Goal: Information Seeking & Learning: Compare options

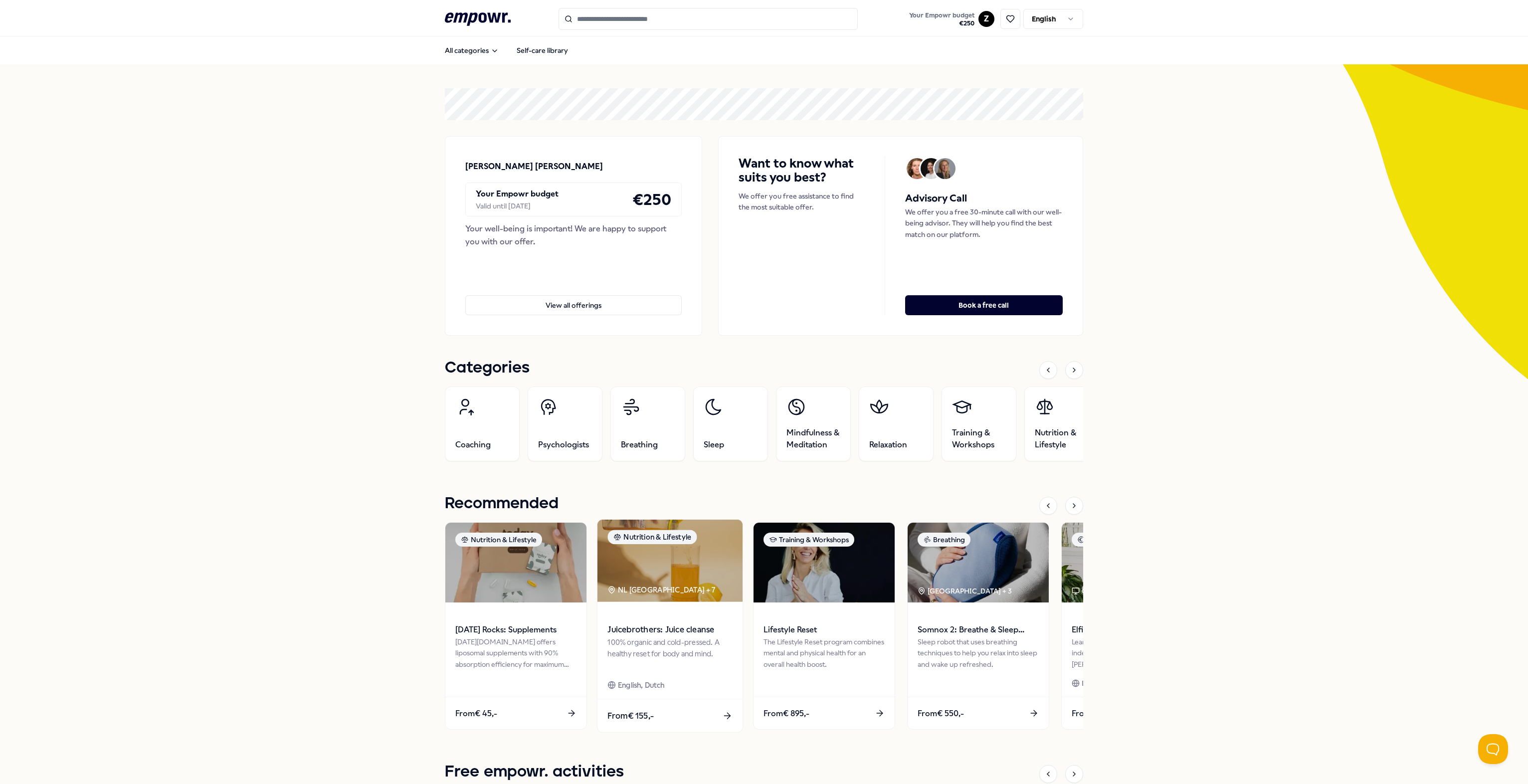
click at [666, 572] on img at bounding box center [670, 560] width 145 height 82
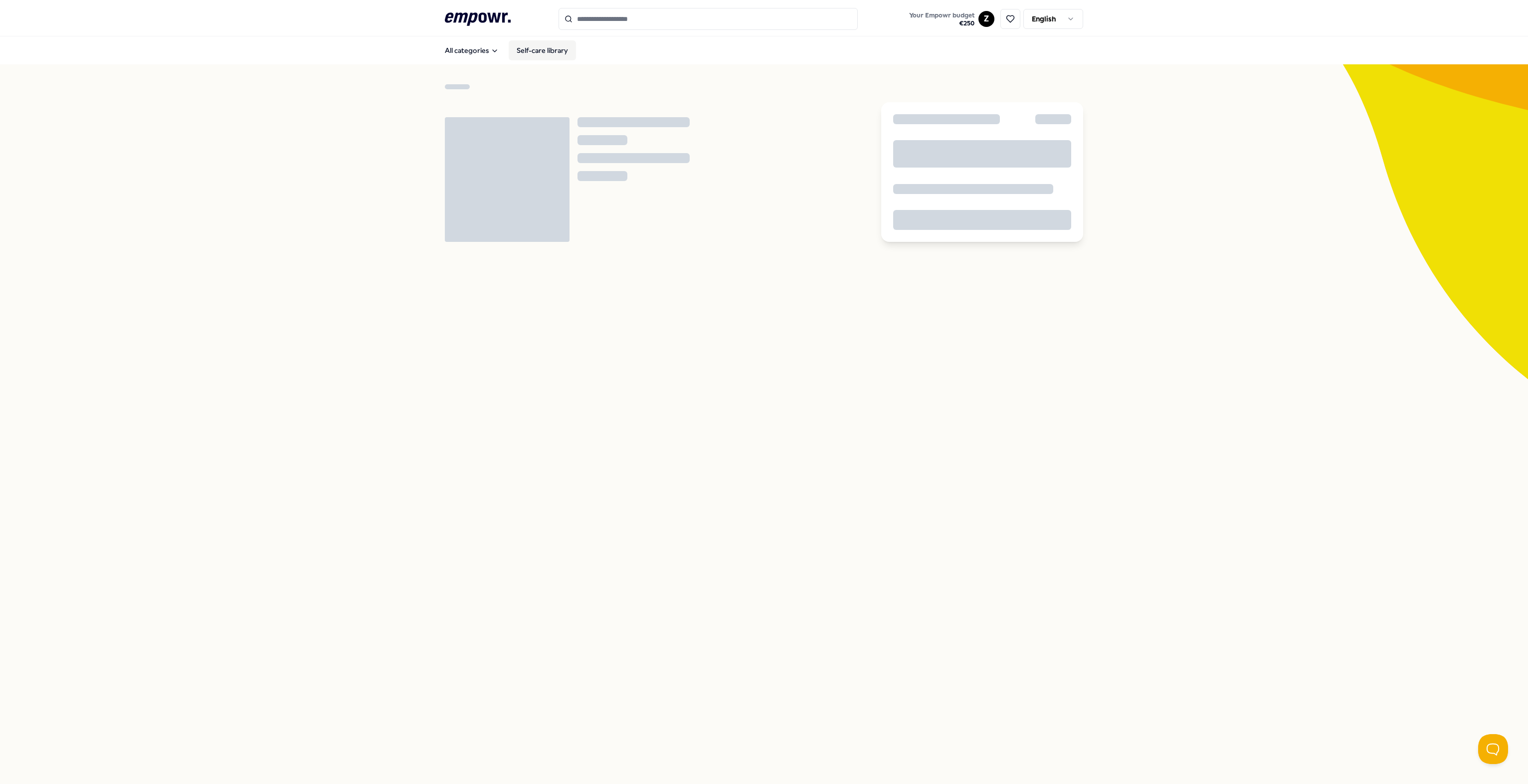
click at [553, 52] on link "Self-care library" at bounding box center [542, 50] width 67 height 20
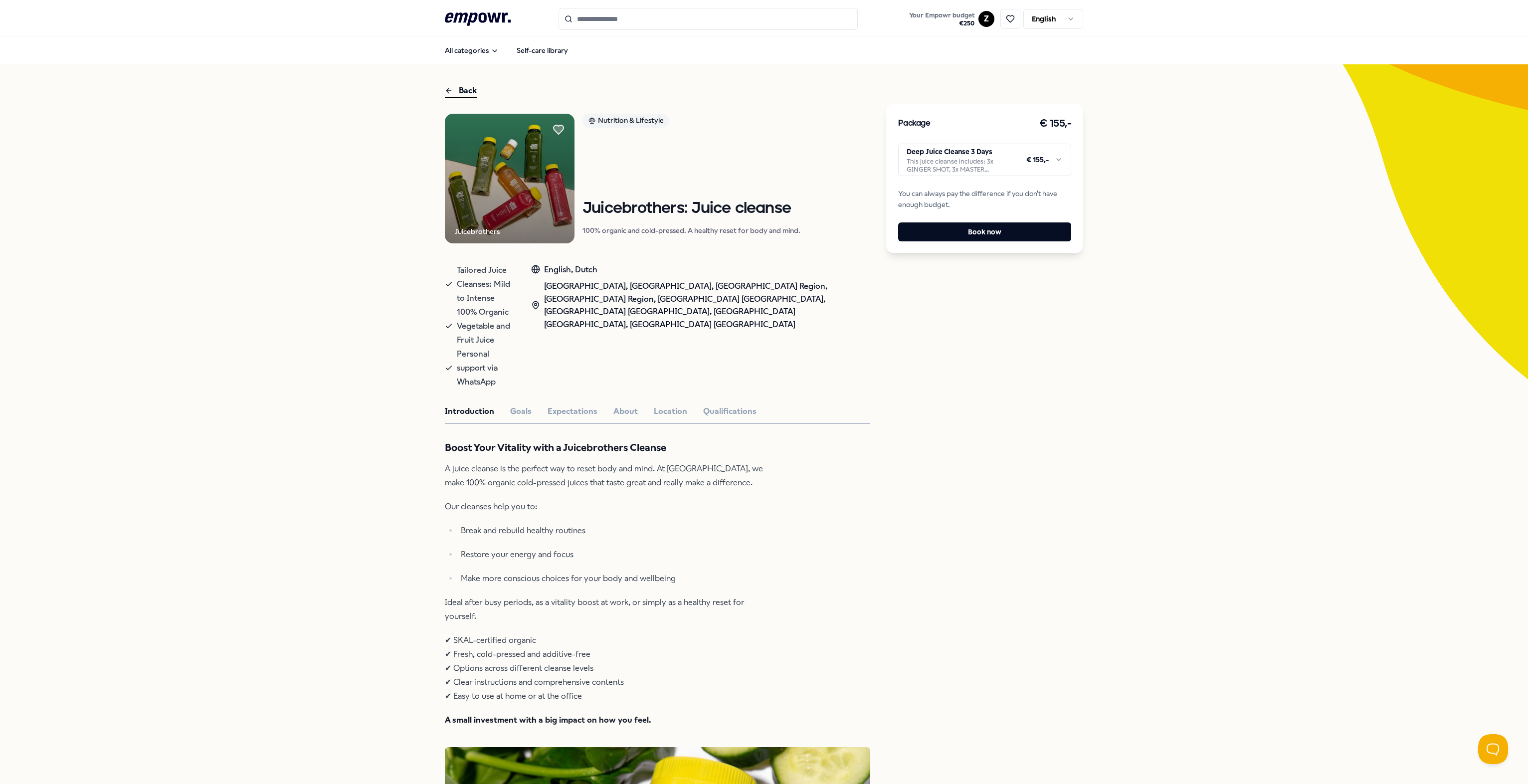
click at [761, 164] on html ".empowr-logo_svg__cls-1{fill:#03032f} Your Empowr budget € 250 Z English All ca…" at bounding box center [764, 392] width 1528 height 784
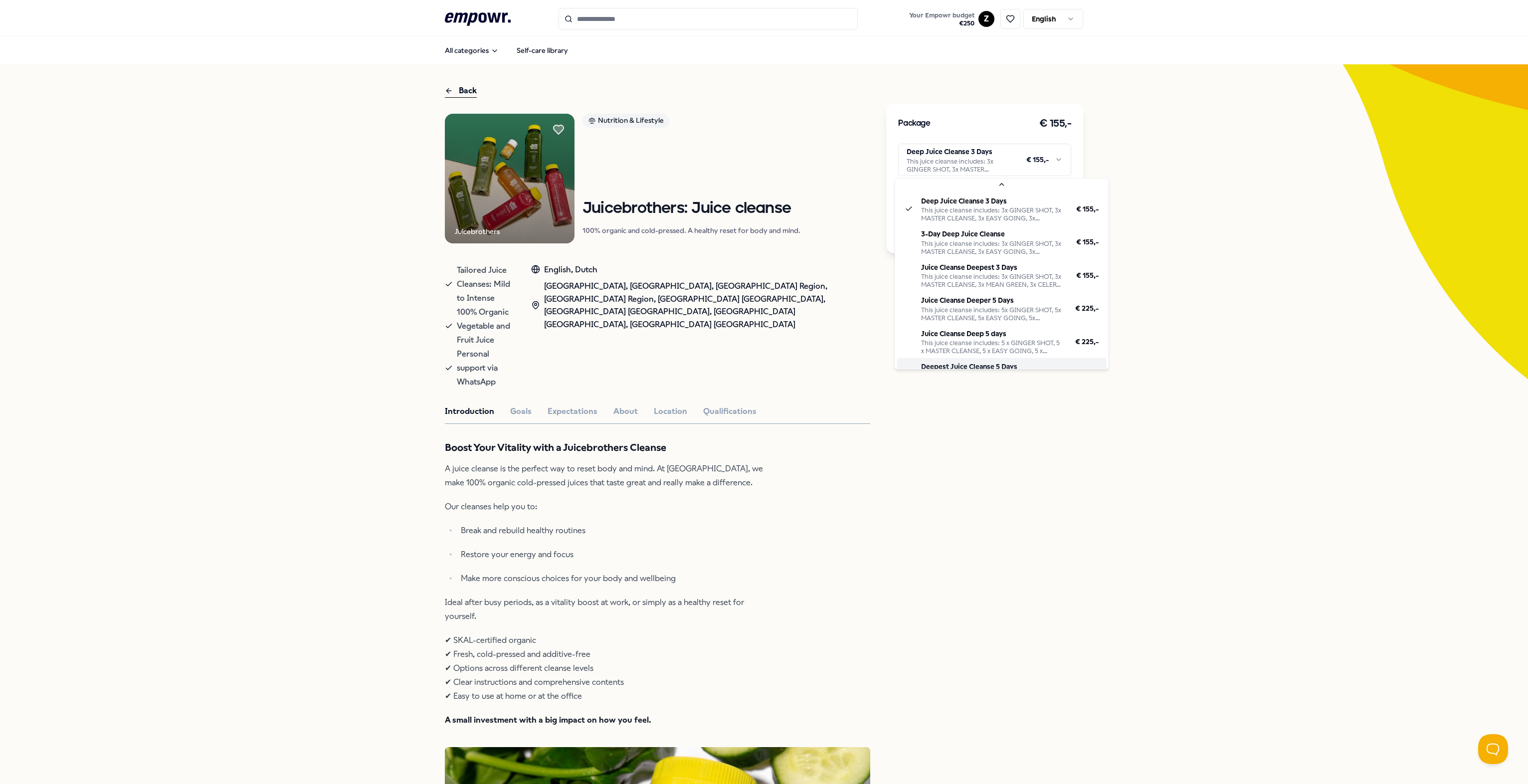
scroll to position [24, 0]
click at [761, 163] on html ".empowr-logo_svg__cls-1{fill:#03032f} Your Empowr budget € 250 Z English All ca…" at bounding box center [764, 392] width 1528 height 784
click at [761, 435] on html ".empowr-logo_svg__cls-1{fill:#03032f} Your Empowr budget € 250 Z English All ca…" at bounding box center [764, 392] width 1528 height 784
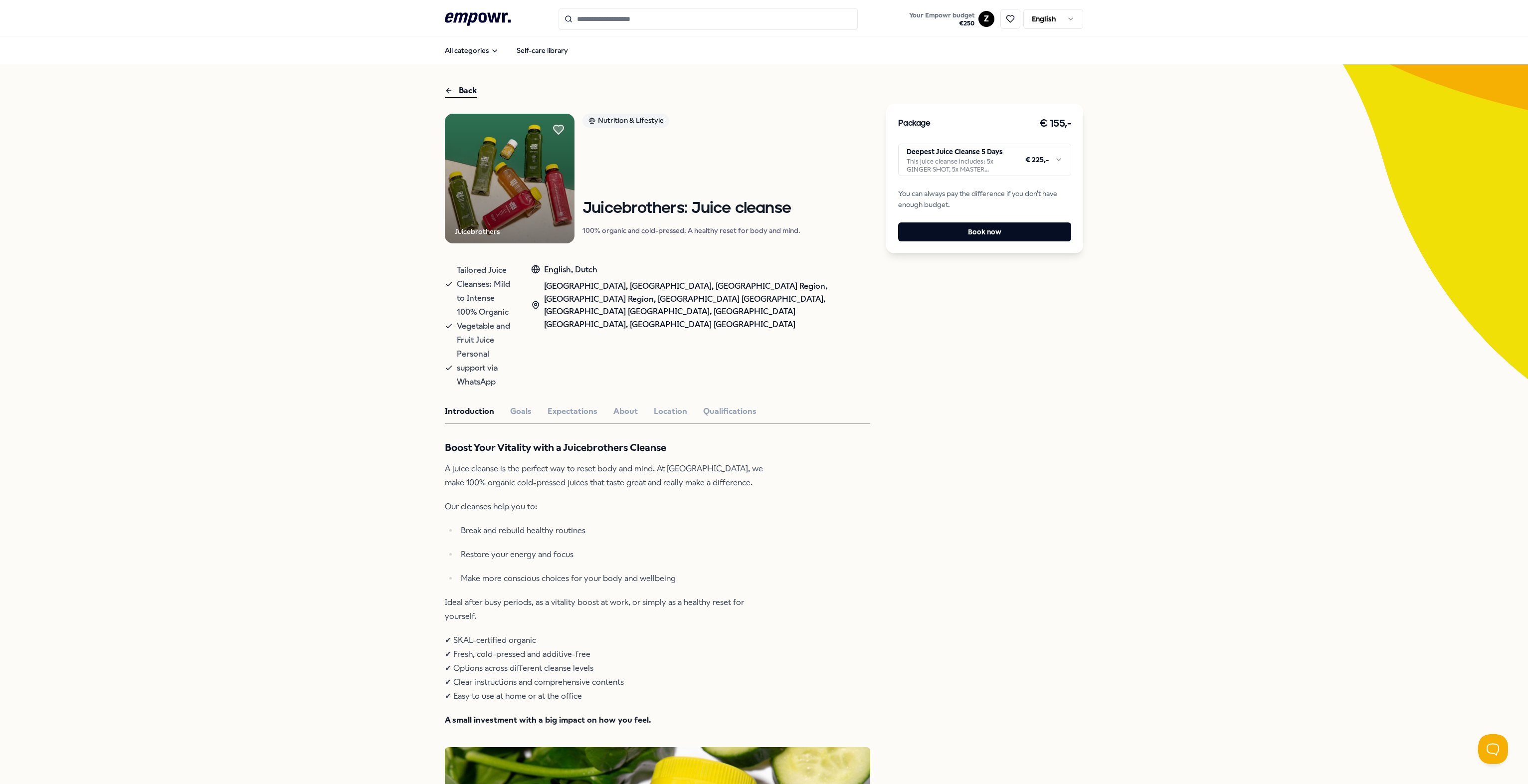
click at [531, 160] on img at bounding box center [510, 179] width 130 height 130
click at [761, 160] on html ".empowr-logo_svg__cls-1{fill:#03032f} Your Empowr budget € 250 Z English All ca…" at bounding box center [764, 392] width 1528 height 784
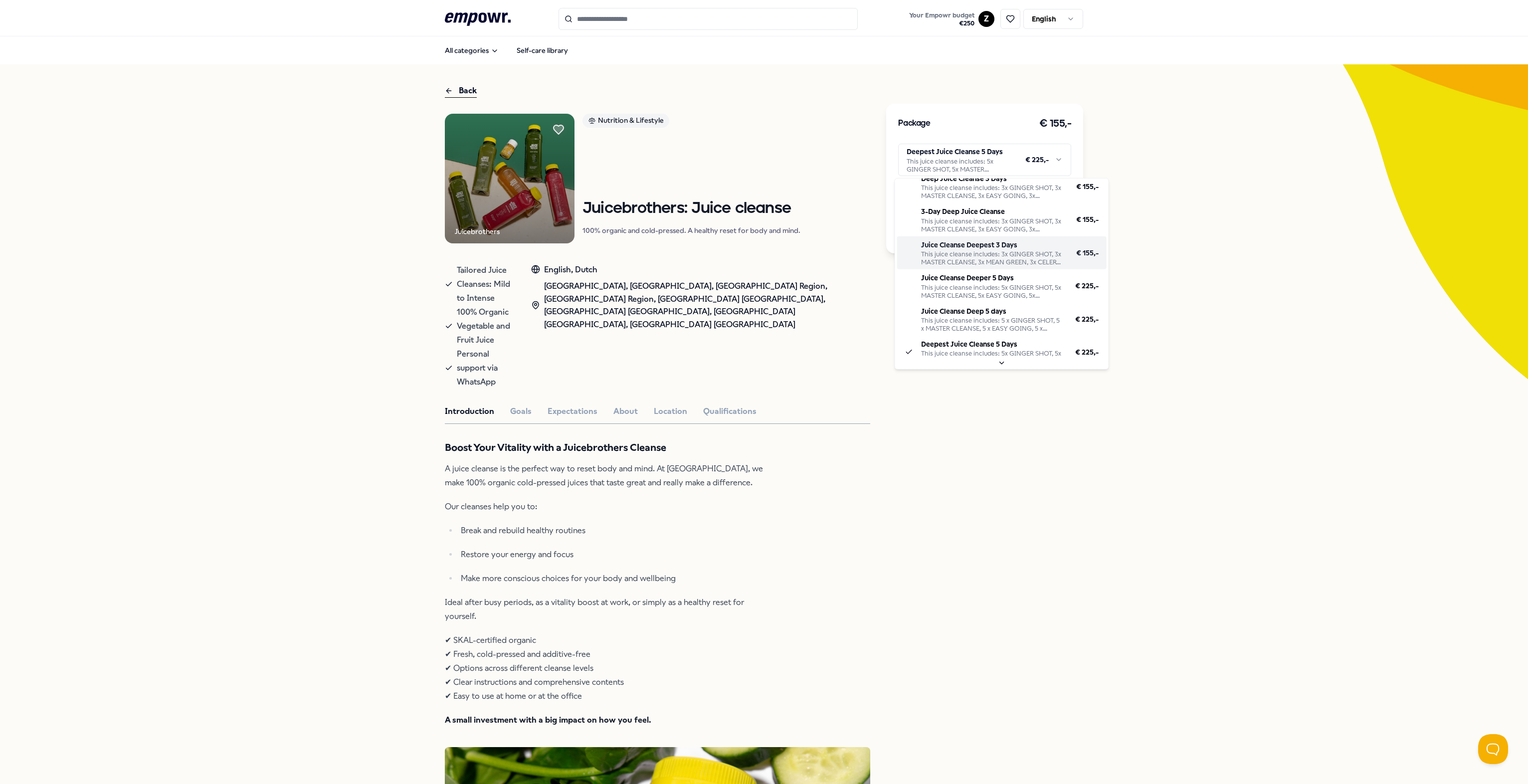
scroll to position [0, 0]
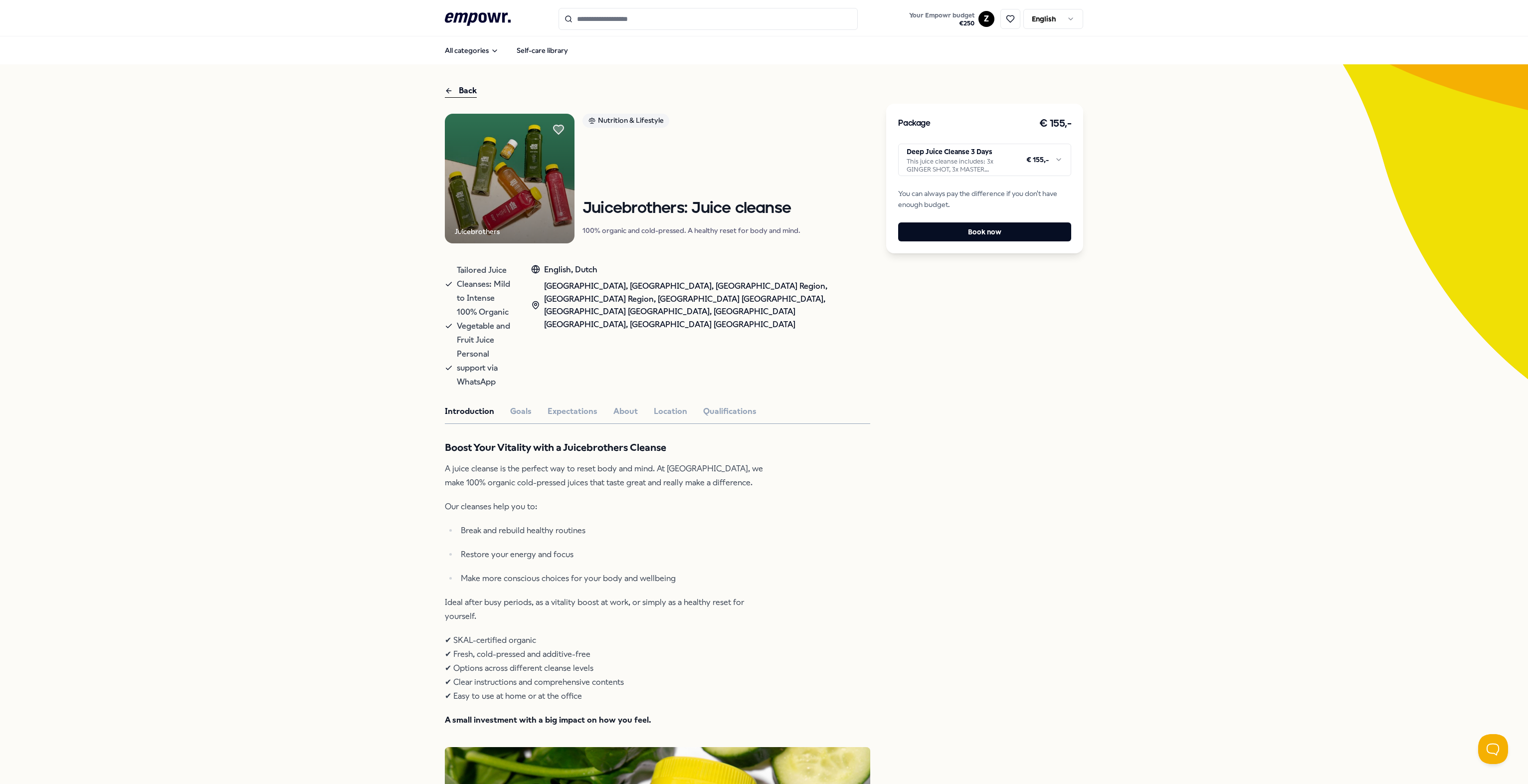
click at [761, 168] on html ".empowr-logo_svg__cls-1{fill:#03032f} Your Empowr budget € 250 Z English All ca…" at bounding box center [764, 392] width 1528 height 784
click at [625, 405] on button "About" at bounding box center [625, 412] width 24 height 13
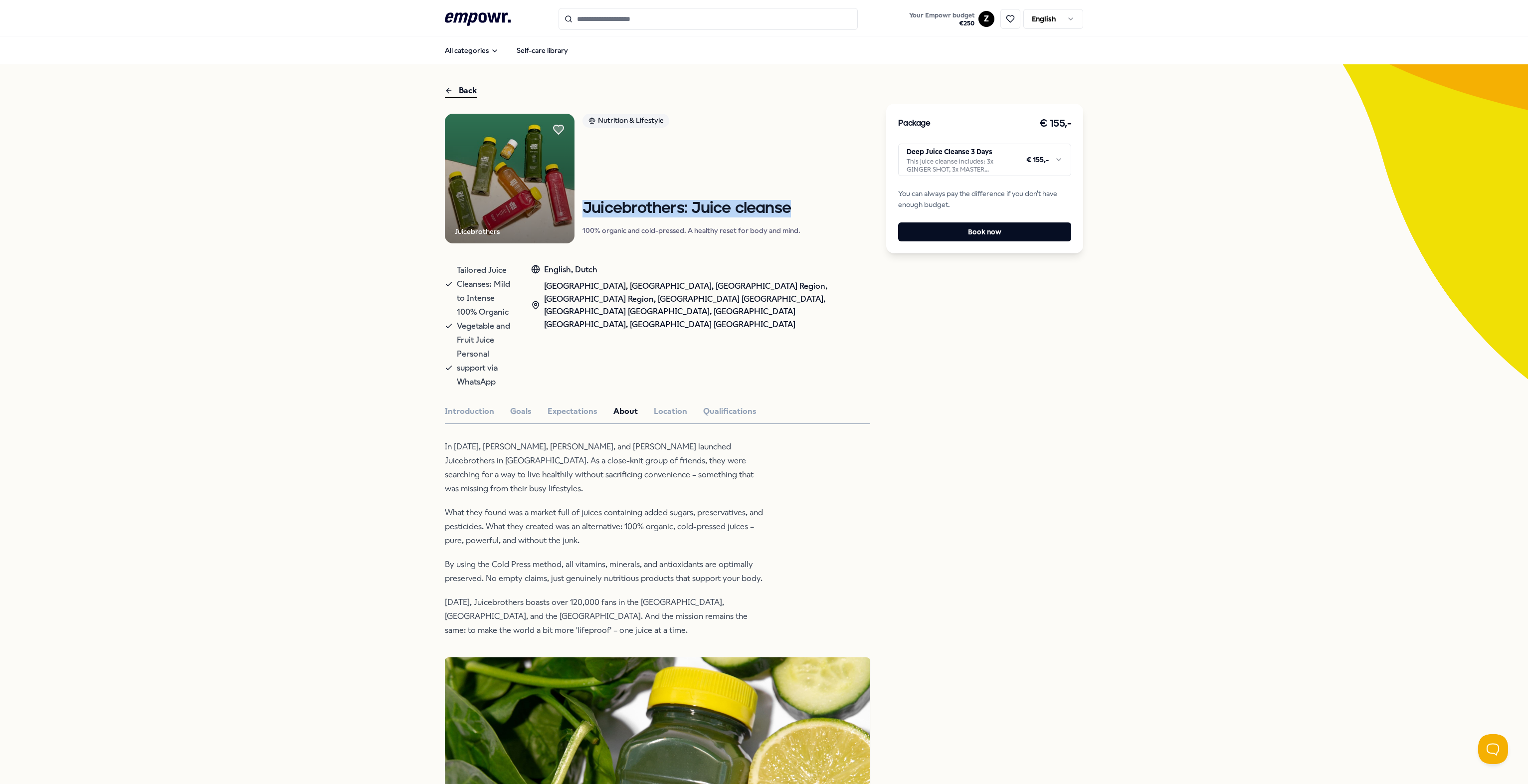
drag, startPoint x: 766, startPoint y: 208, endPoint x: 579, endPoint y: 204, distance: 187.0
click at [579, 204] on div "Juicebrothers Nutrition & Lifestyle Juicebrothers: Juice cleanse 100% organic a…" at bounding box center [657, 179] width 425 height 130
copy h1 "Juicebrothers: Juice cleanse"
drag, startPoint x: 1118, startPoint y: 240, endPoint x: 1091, endPoint y: 224, distance: 31.4
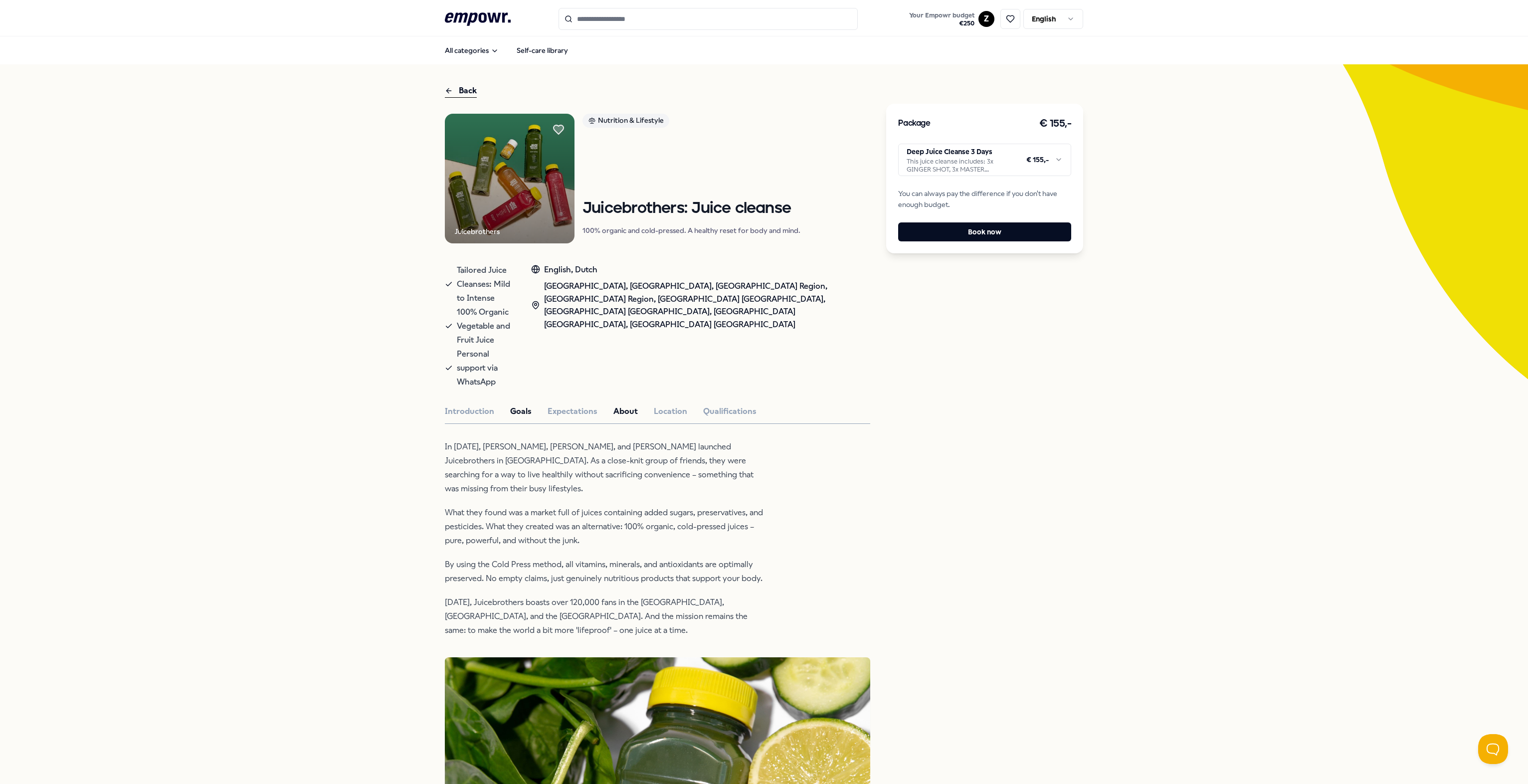
click at [510, 405] on button "Goals" at bounding box center [521, 412] width 21 height 13
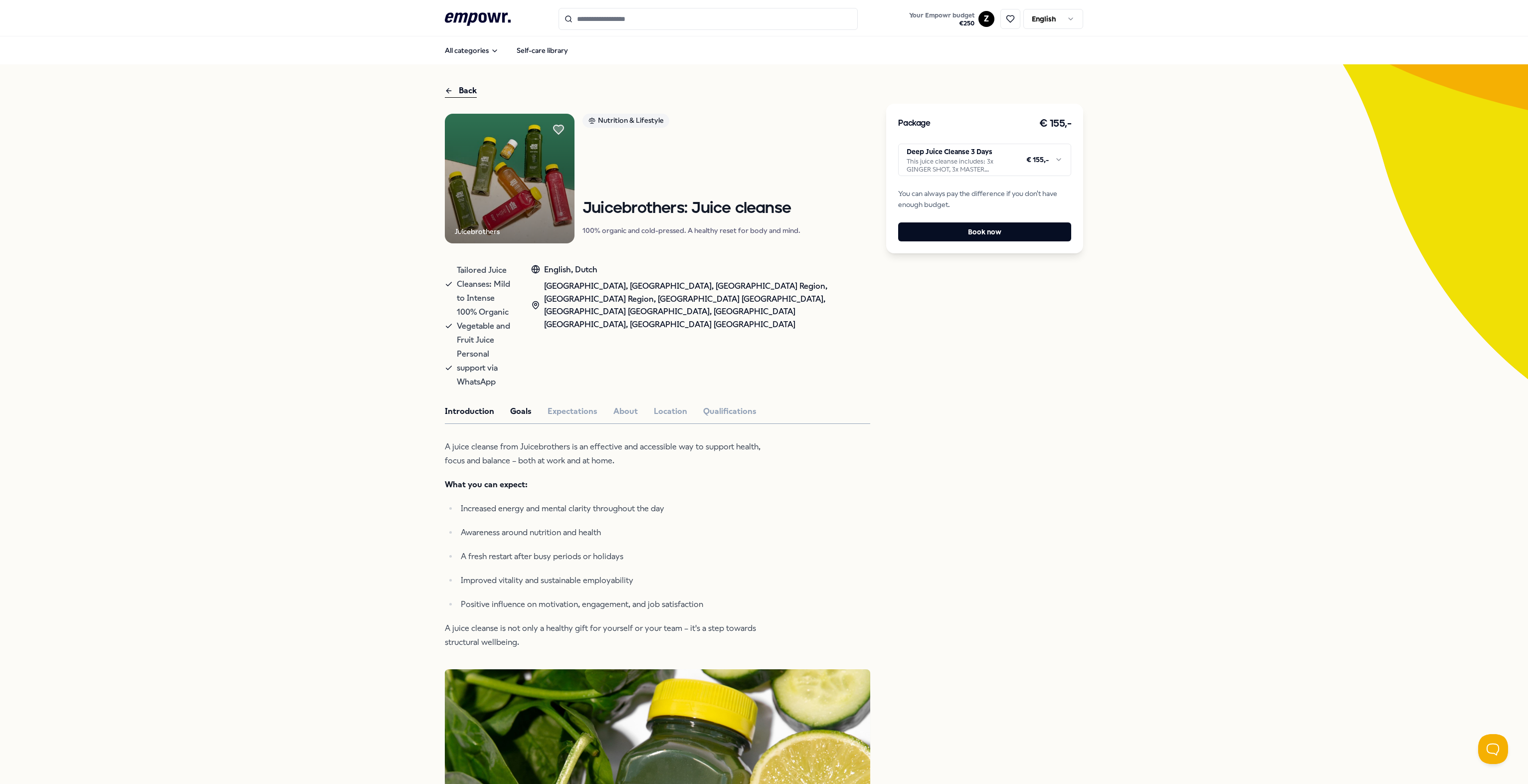
click at [471, 405] on button "Introduction" at bounding box center [469, 412] width 49 height 13
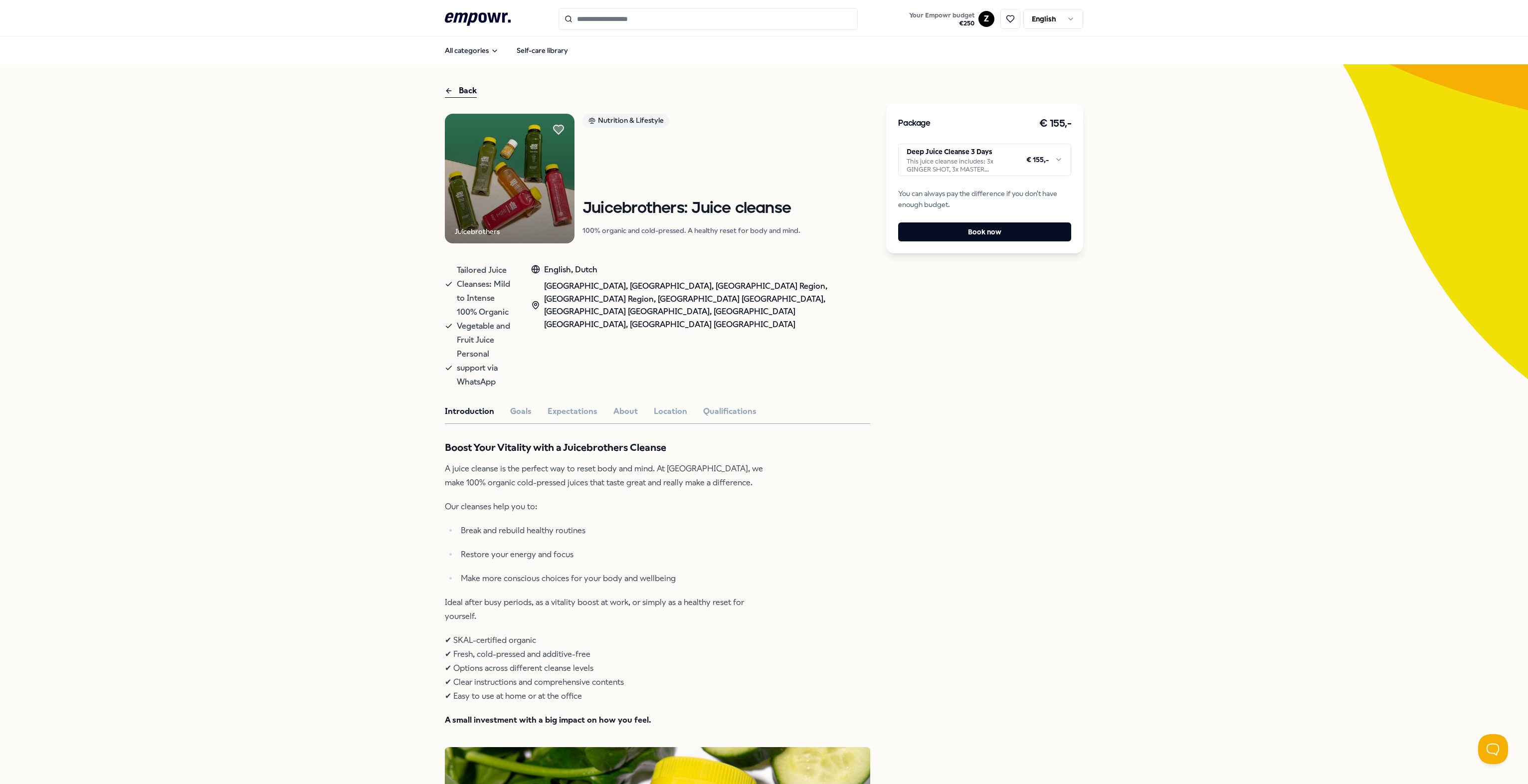
click at [761, 179] on div "Package € 155,- Deep Juice Cleanse 3 Days This juice cleanse includes: 3x GINGE…" at bounding box center [985, 179] width 197 height 149
click at [761, 164] on html ".empowr-logo_svg__cls-1{fill:#03032f} Your Empowr budget € 250 Z English All ca…" at bounding box center [764, 392] width 1528 height 784
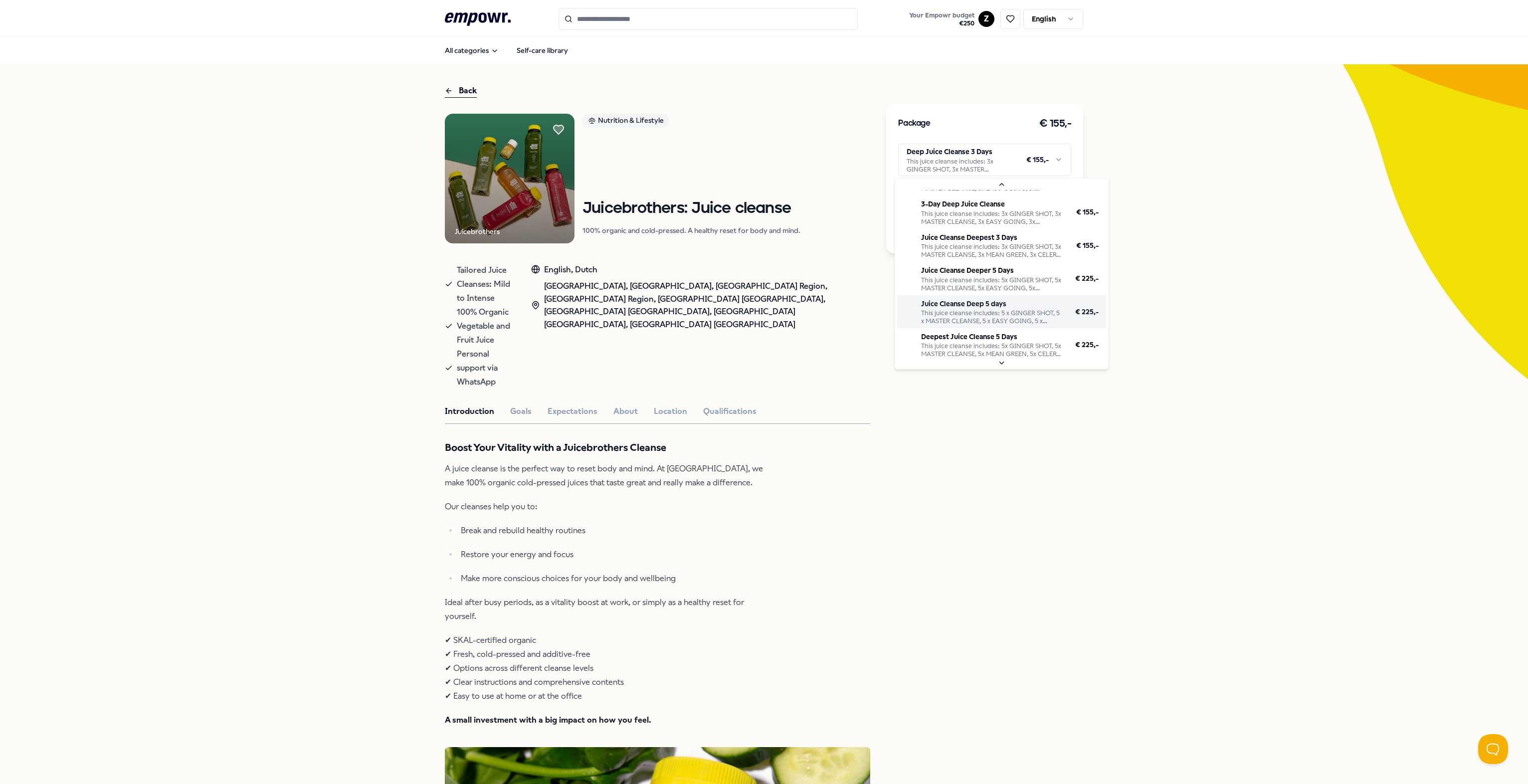
scroll to position [24, 0]
click at [526, 54] on html ".empowr-logo_svg__cls-1{fill:#03032f} Your Empowr budget € 250 Z English All ca…" at bounding box center [764, 392] width 1528 height 784
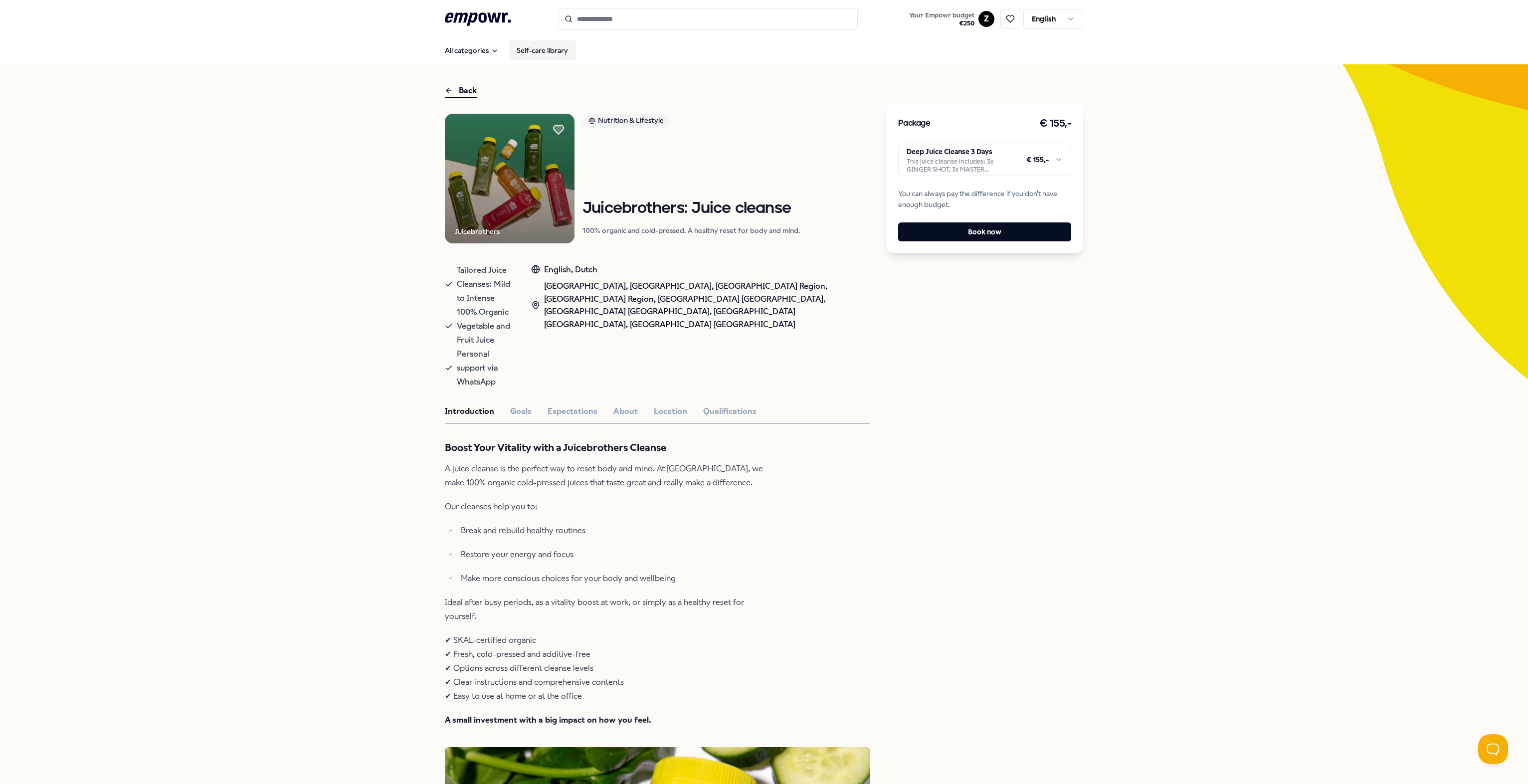
click at [529, 53] on link "Self-care library" at bounding box center [542, 50] width 67 height 20
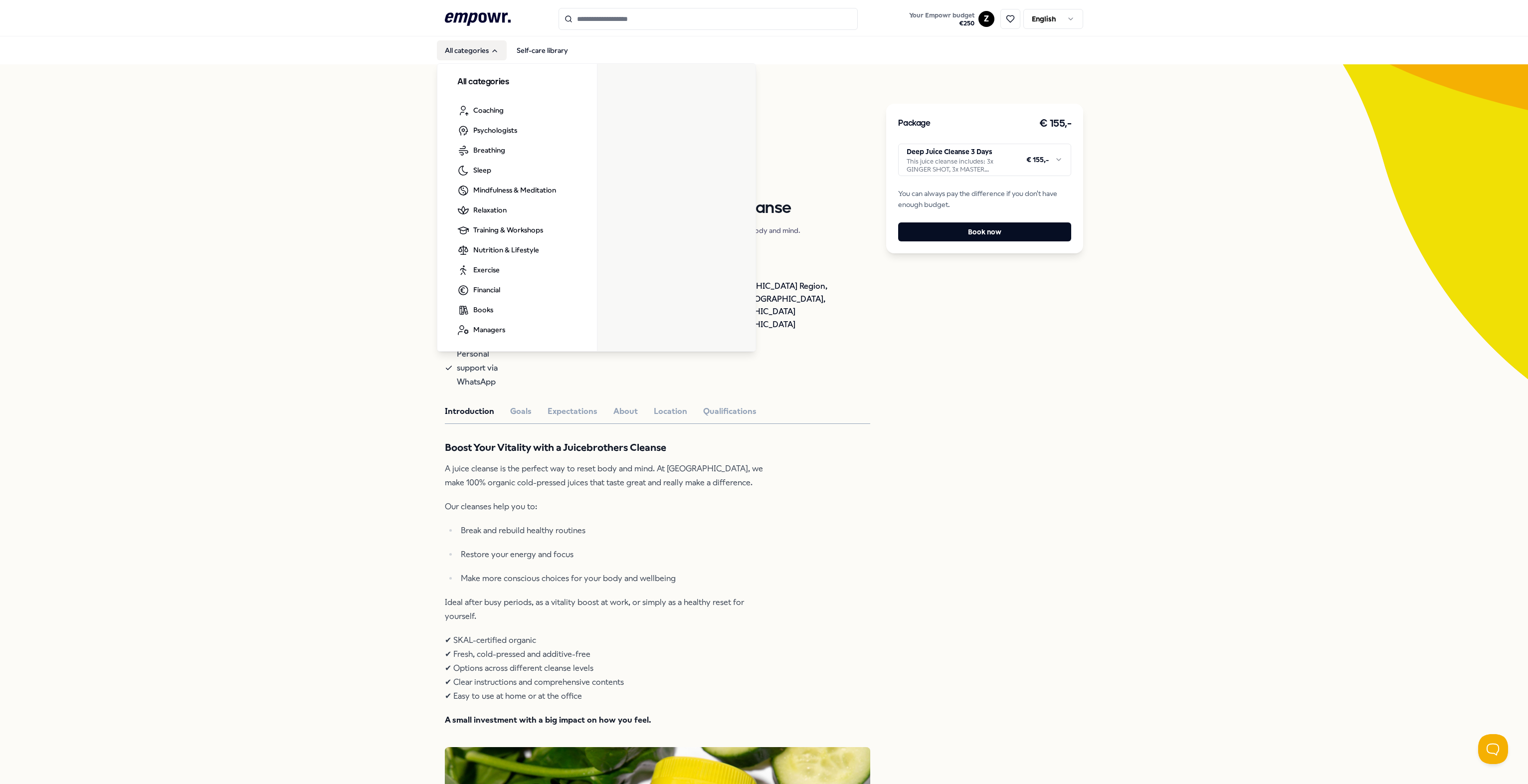
click at [469, 52] on button "All categories" at bounding box center [472, 50] width 70 height 20
click at [467, 21] on icon at bounding box center [477, 19] width 66 height 13
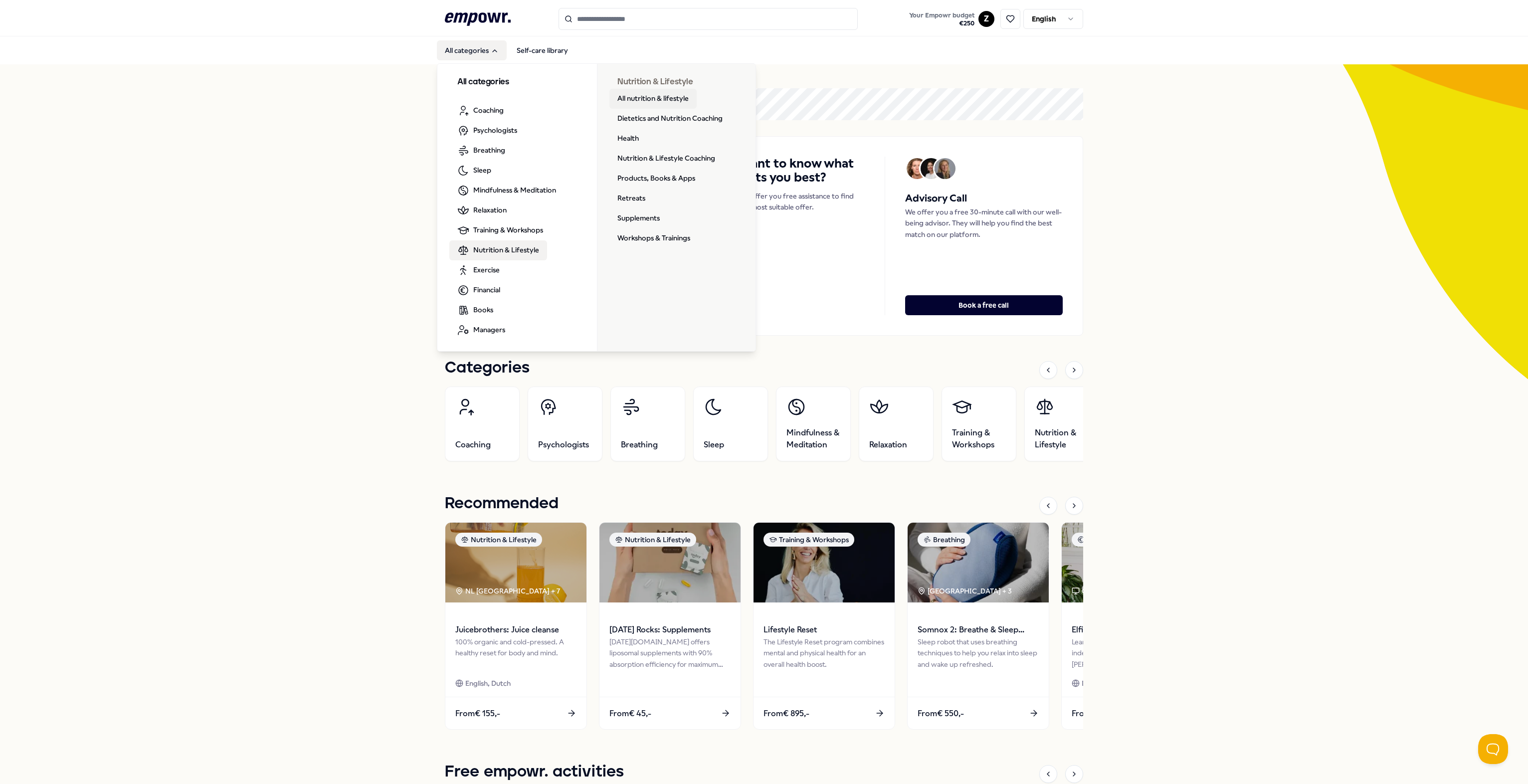
click at [648, 98] on link "All nutrition & lifestyle" at bounding box center [652, 99] width 87 height 20
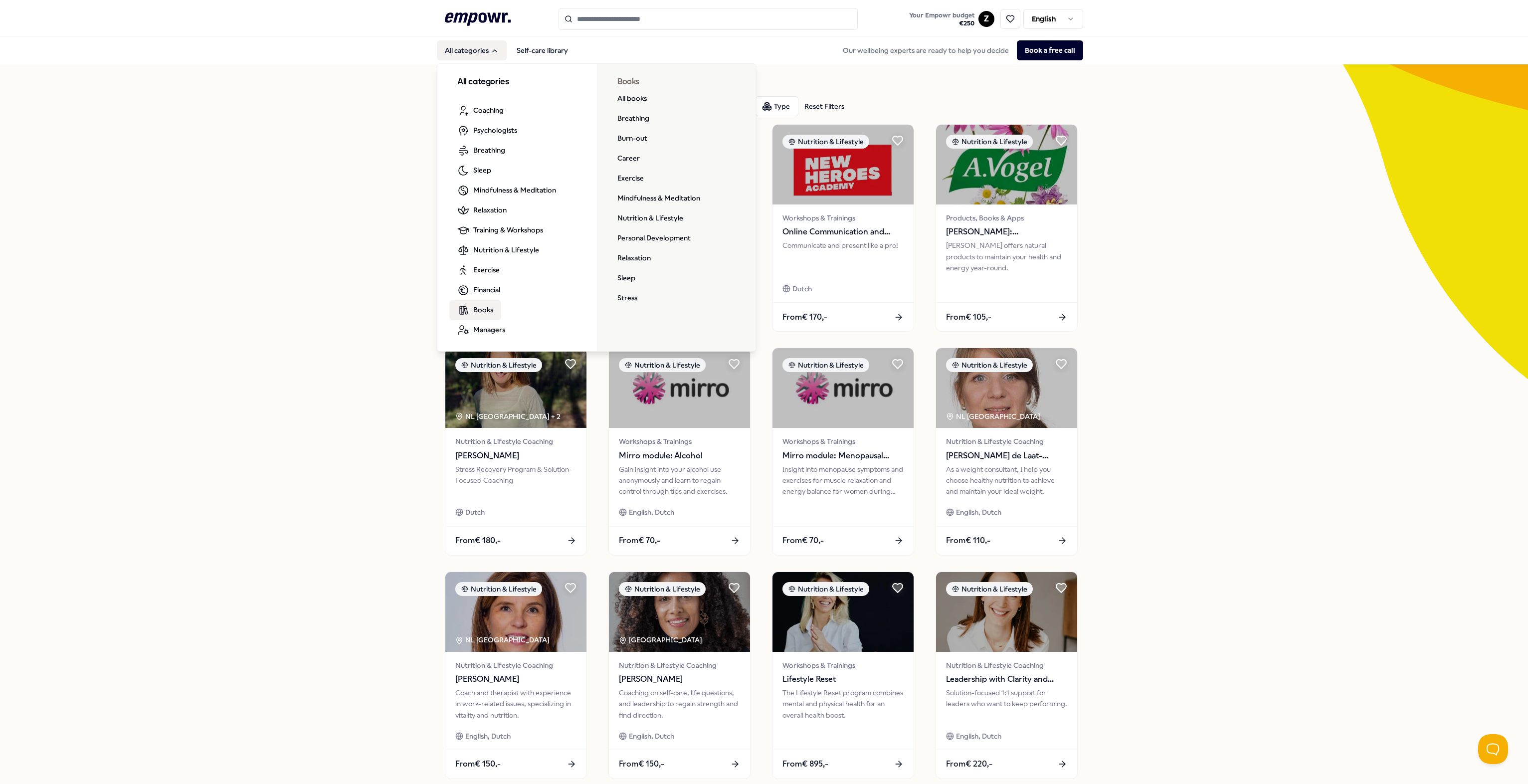
click at [481, 309] on span "Books" at bounding box center [483, 310] width 20 height 11
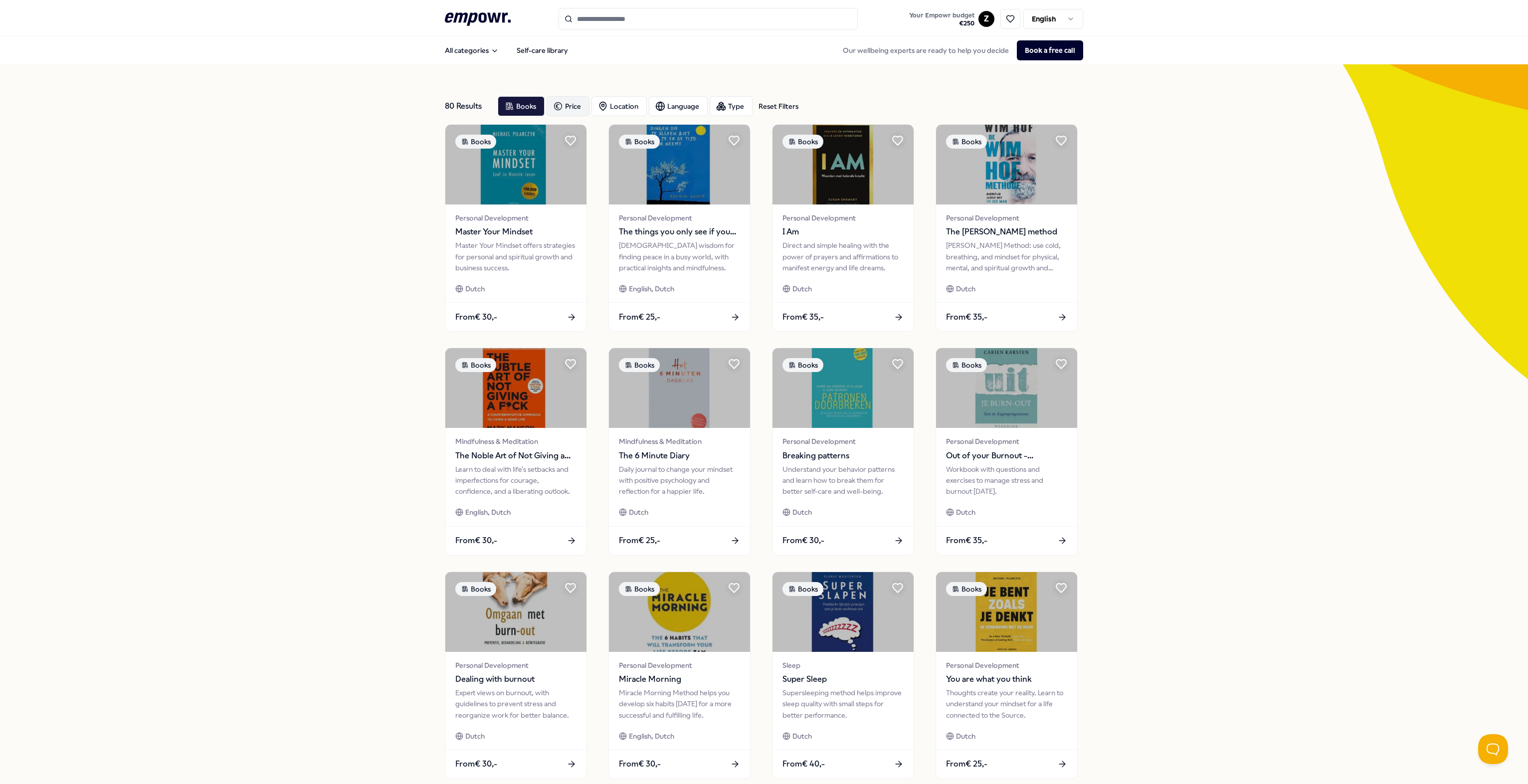
click at [574, 104] on div "Price" at bounding box center [568, 106] width 43 height 20
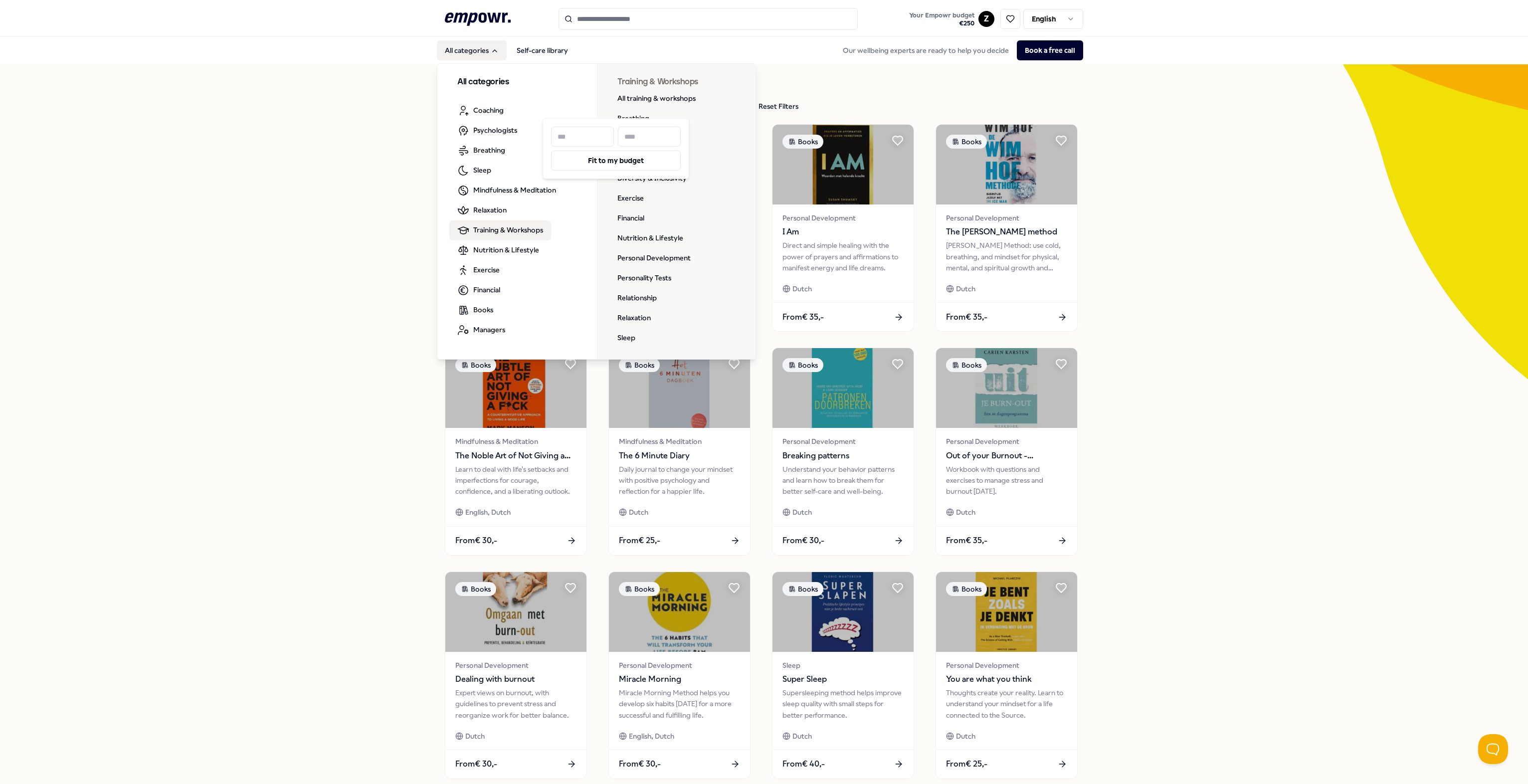
click at [301, 231] on div "80 Results Reset Filters Books Price Location Language Type Reset Filters Books…" at bounding box center [764, 453] width 1528 height 778
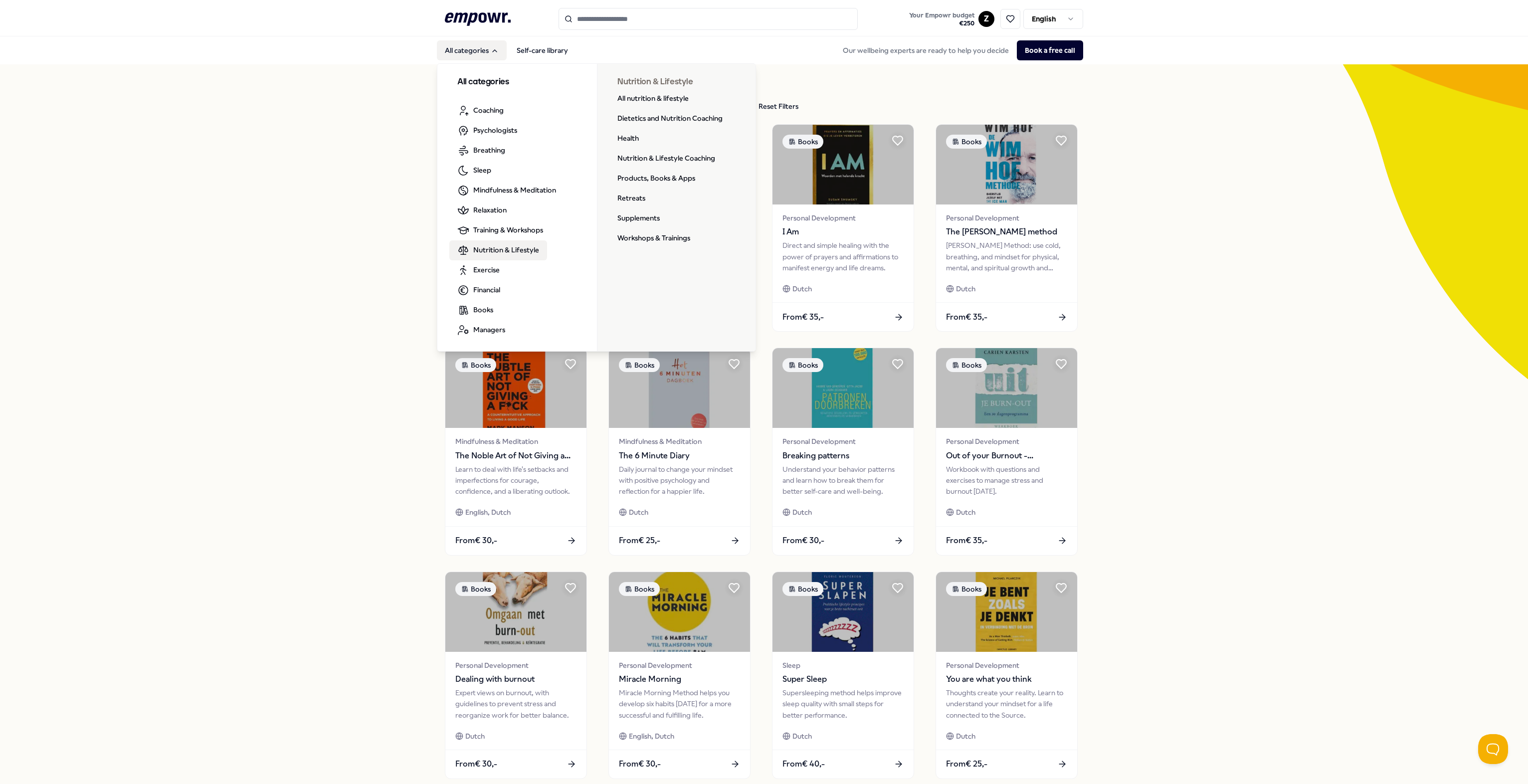
click at [488, 251] on span "Nutrition & Lifestyle" at bounding box center [506, 250] width 66 height 11
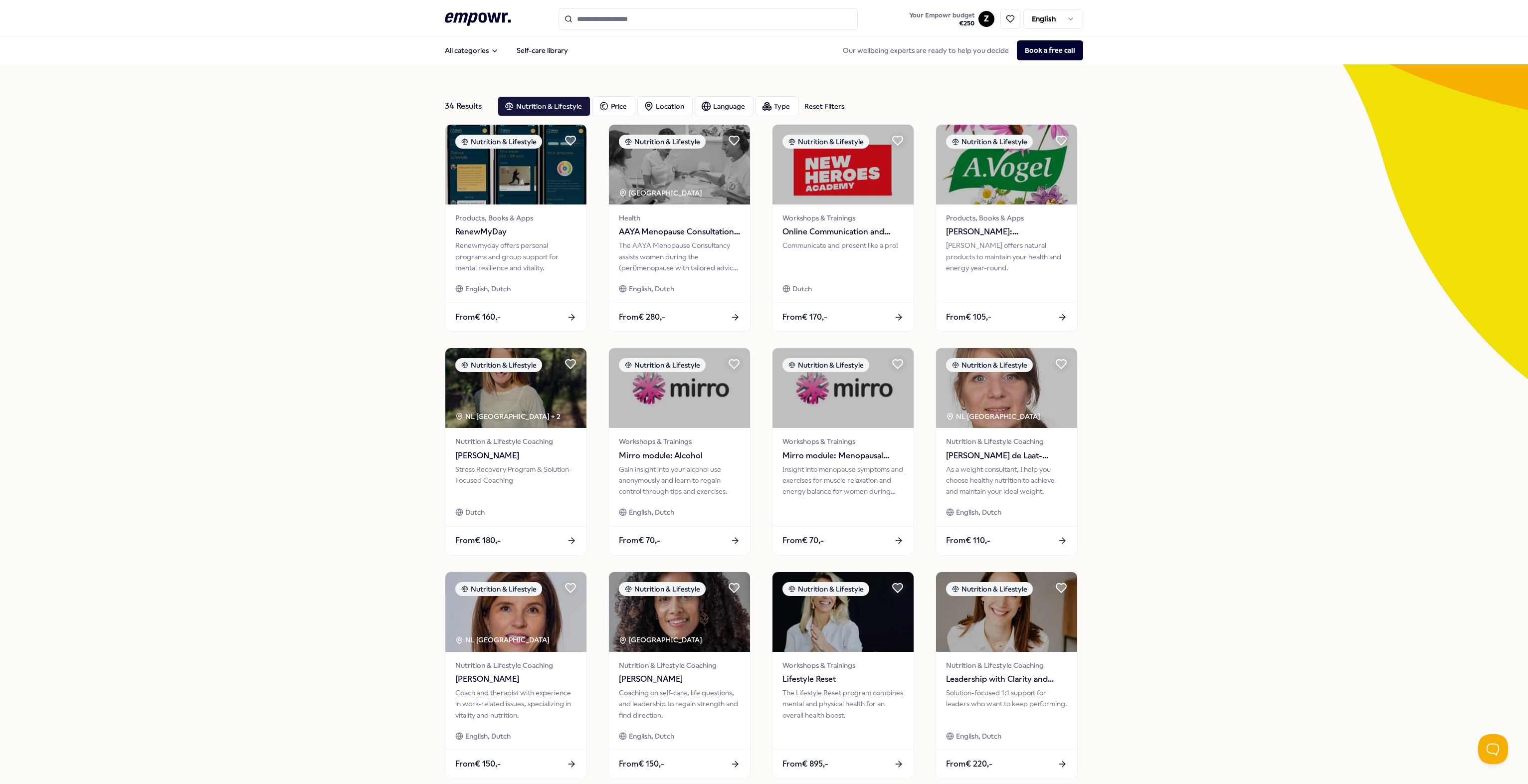
click at [662, 15] on input "Search for products, categories or subcategories" at bounding box center [708, 18] width 299 height 22
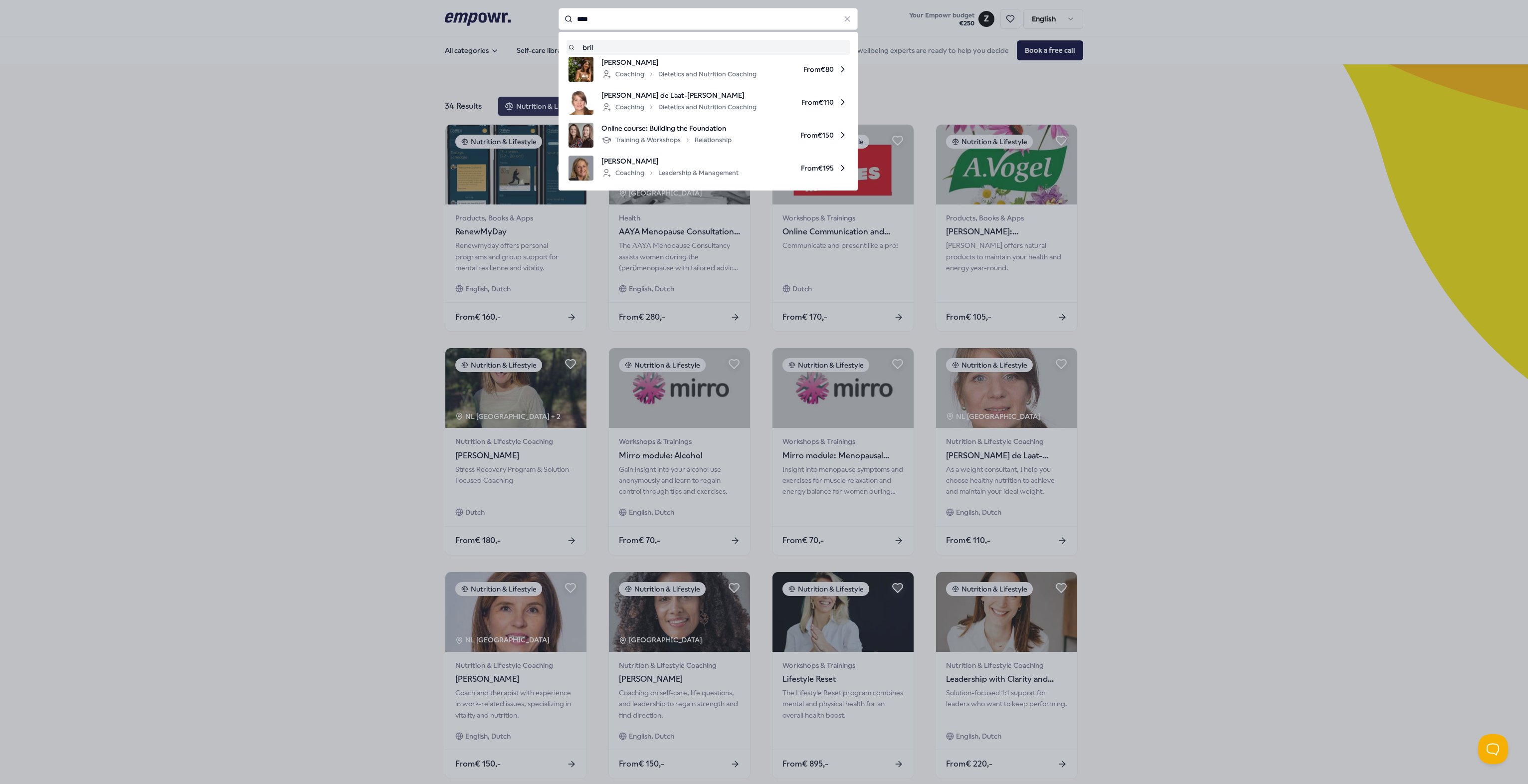
type input "****"
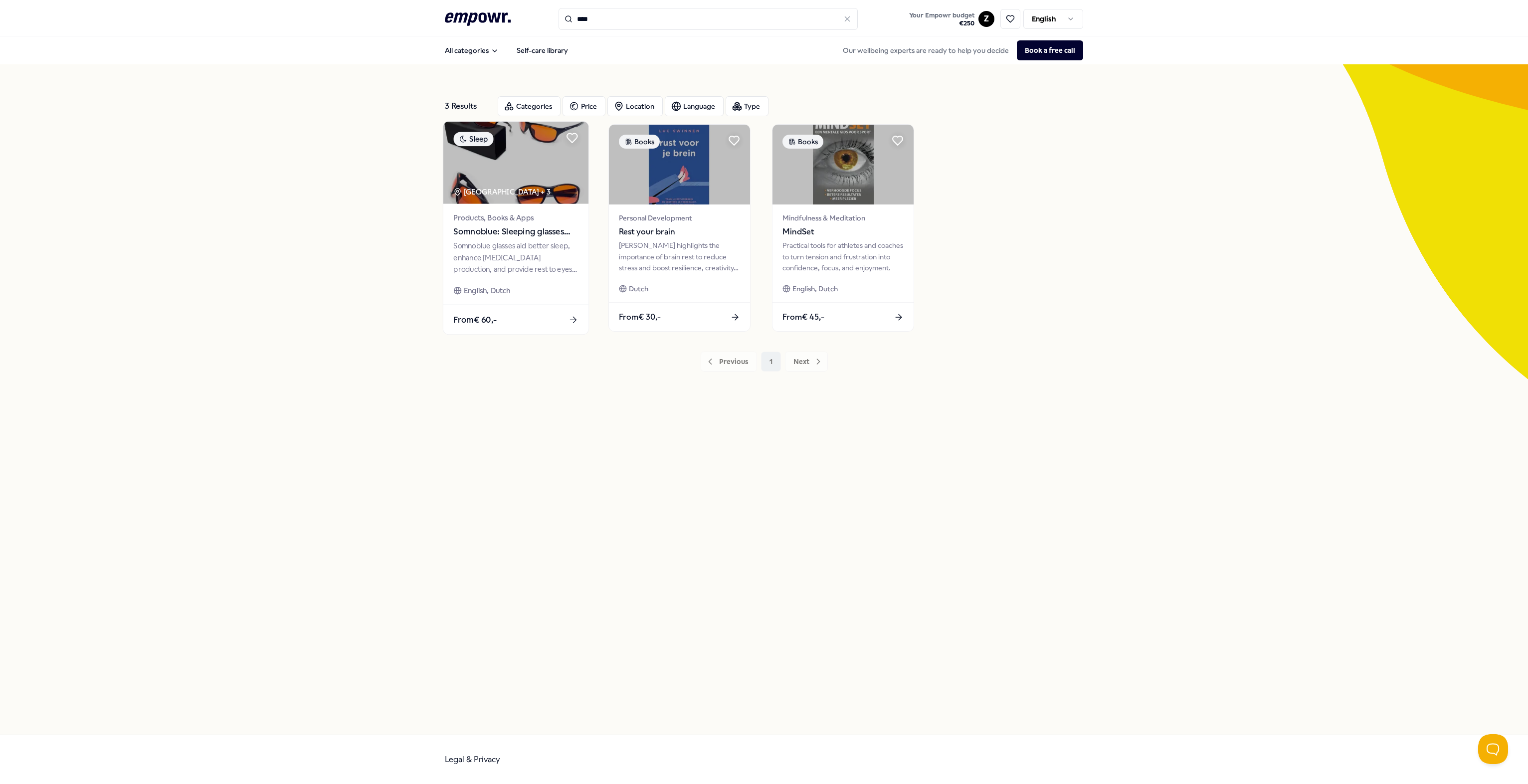
click at [540, 180] on img at bounding box center [515, 162] width 145 height 82
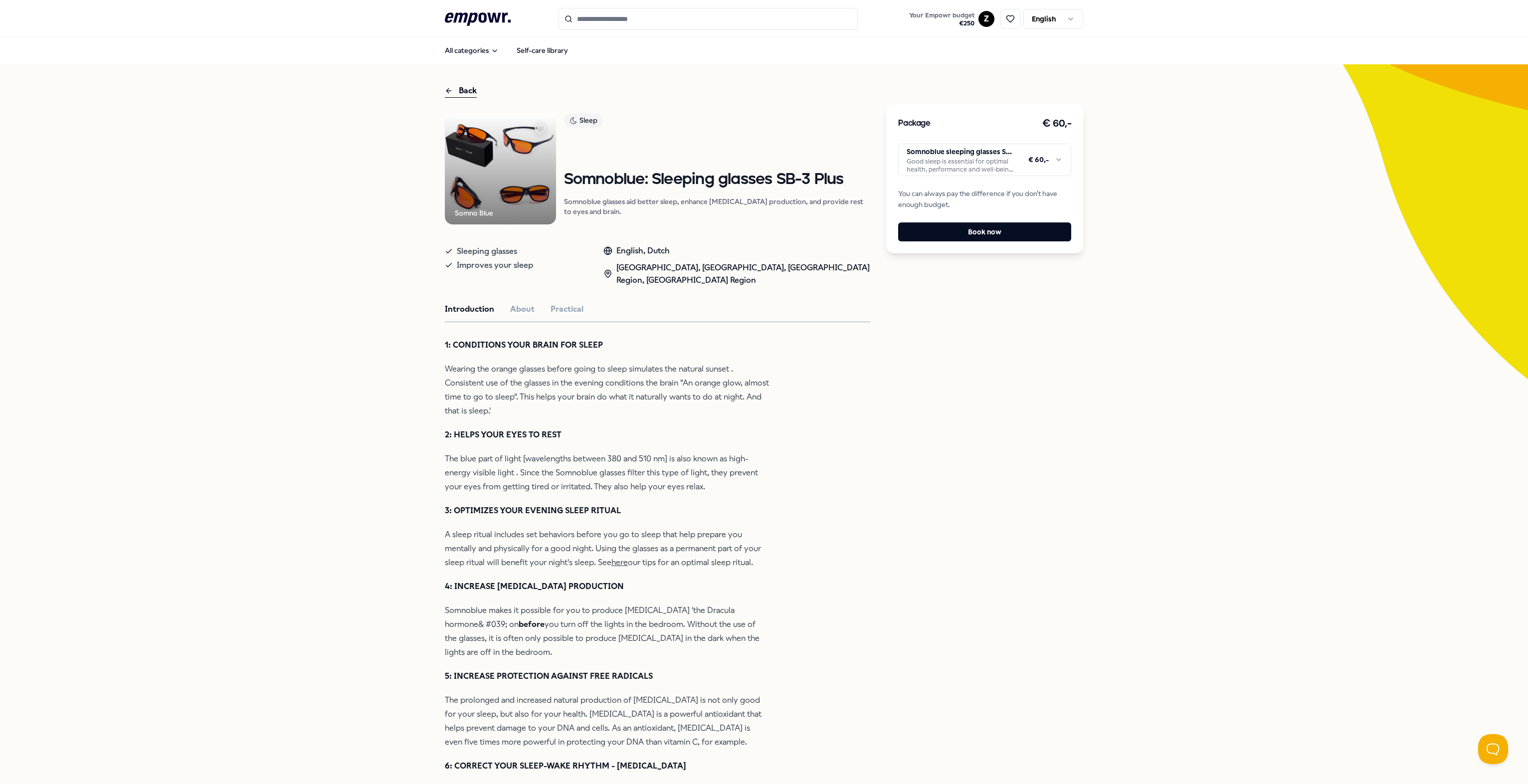
click at [517, 193] on img at bounding box center [500, 169] width 111 height 111
drag, startPoint x: 666, startPoint y: 187, endPoint x: 770, endPoint y: 192, distance: 104.1
click at [761, 189] on h1 "Somnoblue: Sleeping glasses SB-3 Plus" at bounding box center [717, 179] width 307 height 17
click at [484, 192] on img at bounding box center [500, 169] width 111 height 111
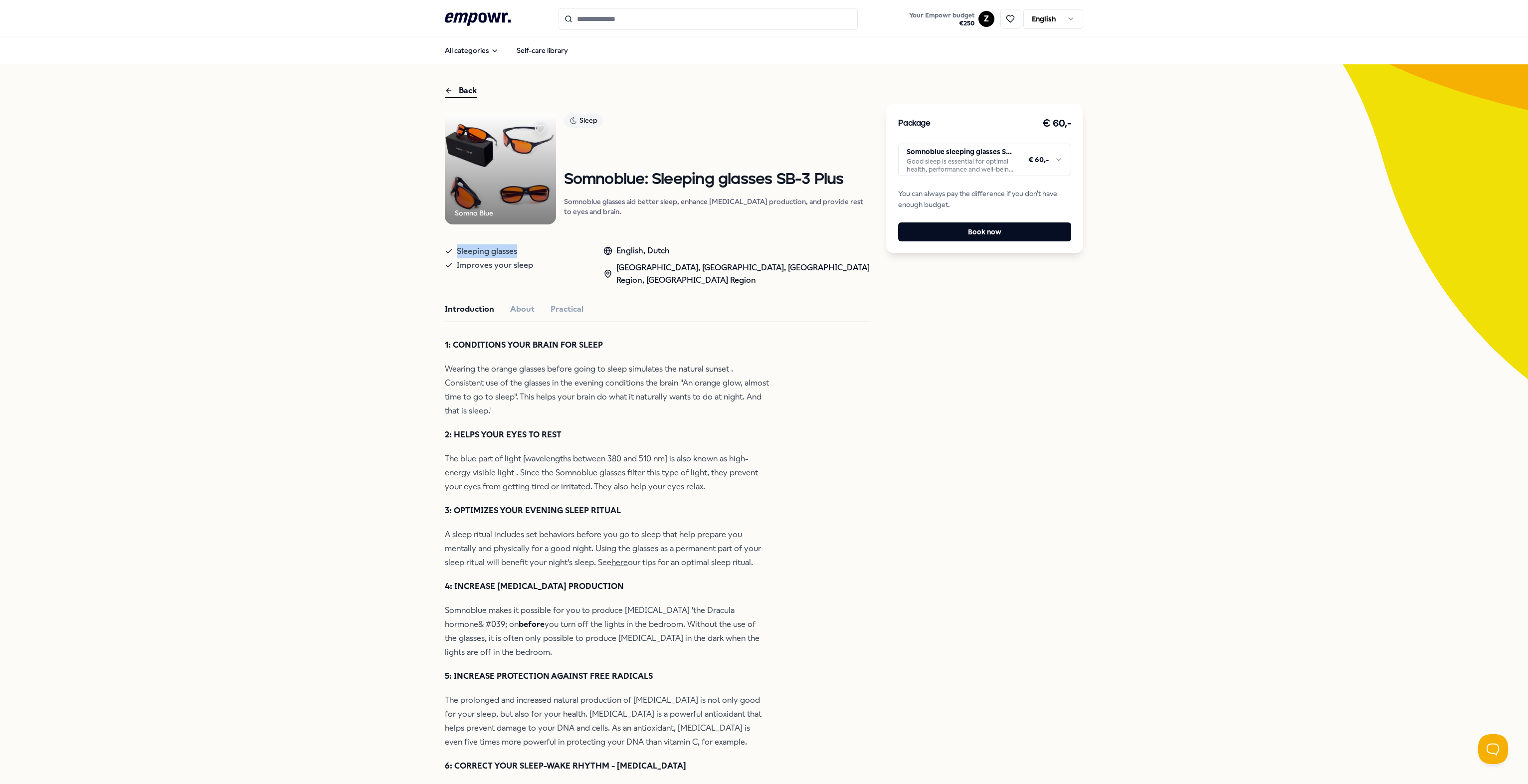
drag, startPoint x: 454, startPoint y: 257, endPoint x: 521, endPoint y: 255, distance: 67.0
click at [521, 255] on div "Sleeping glasses" at bounding box center [514, 251] width 139 height 14
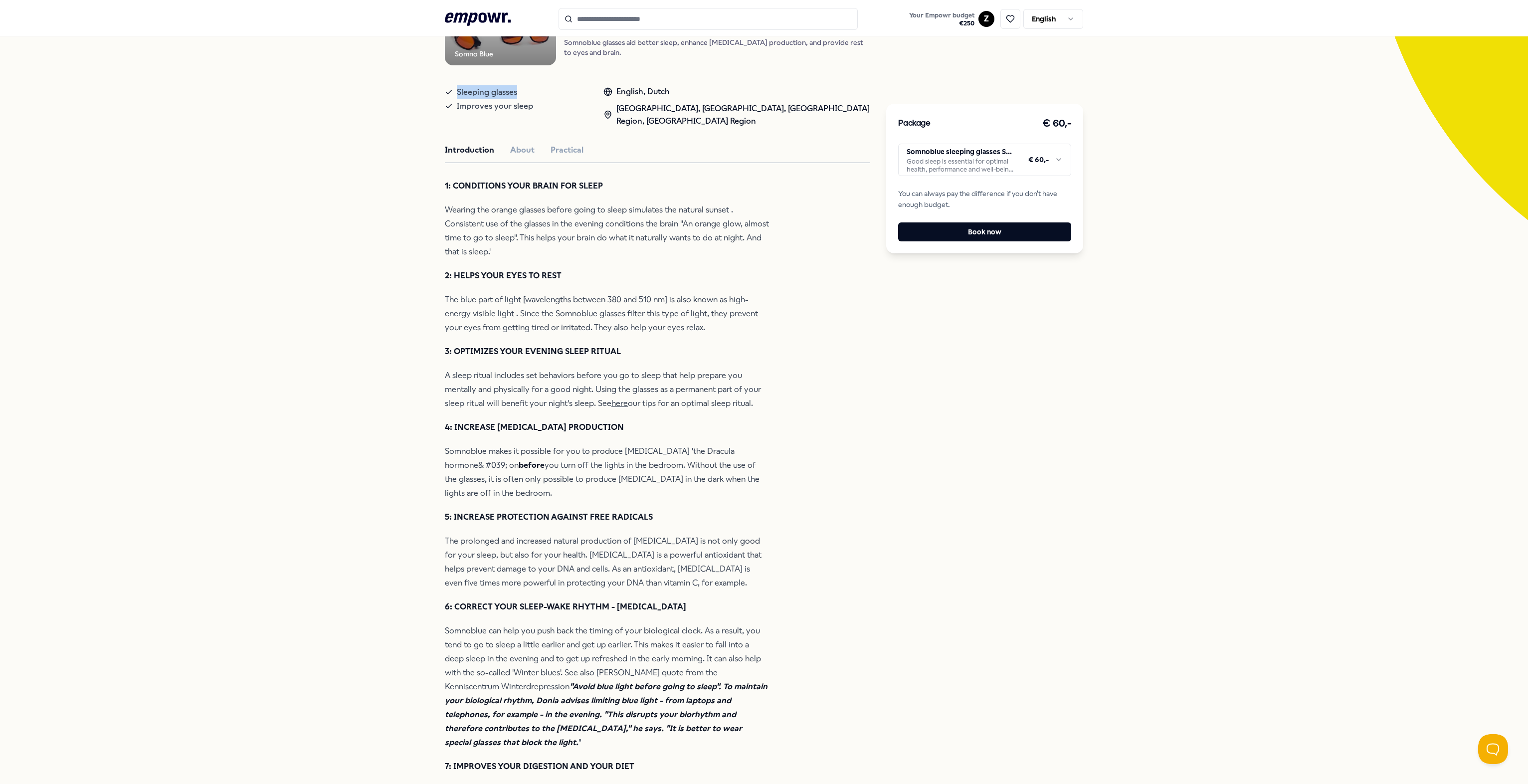
scroll to position [199, 0]
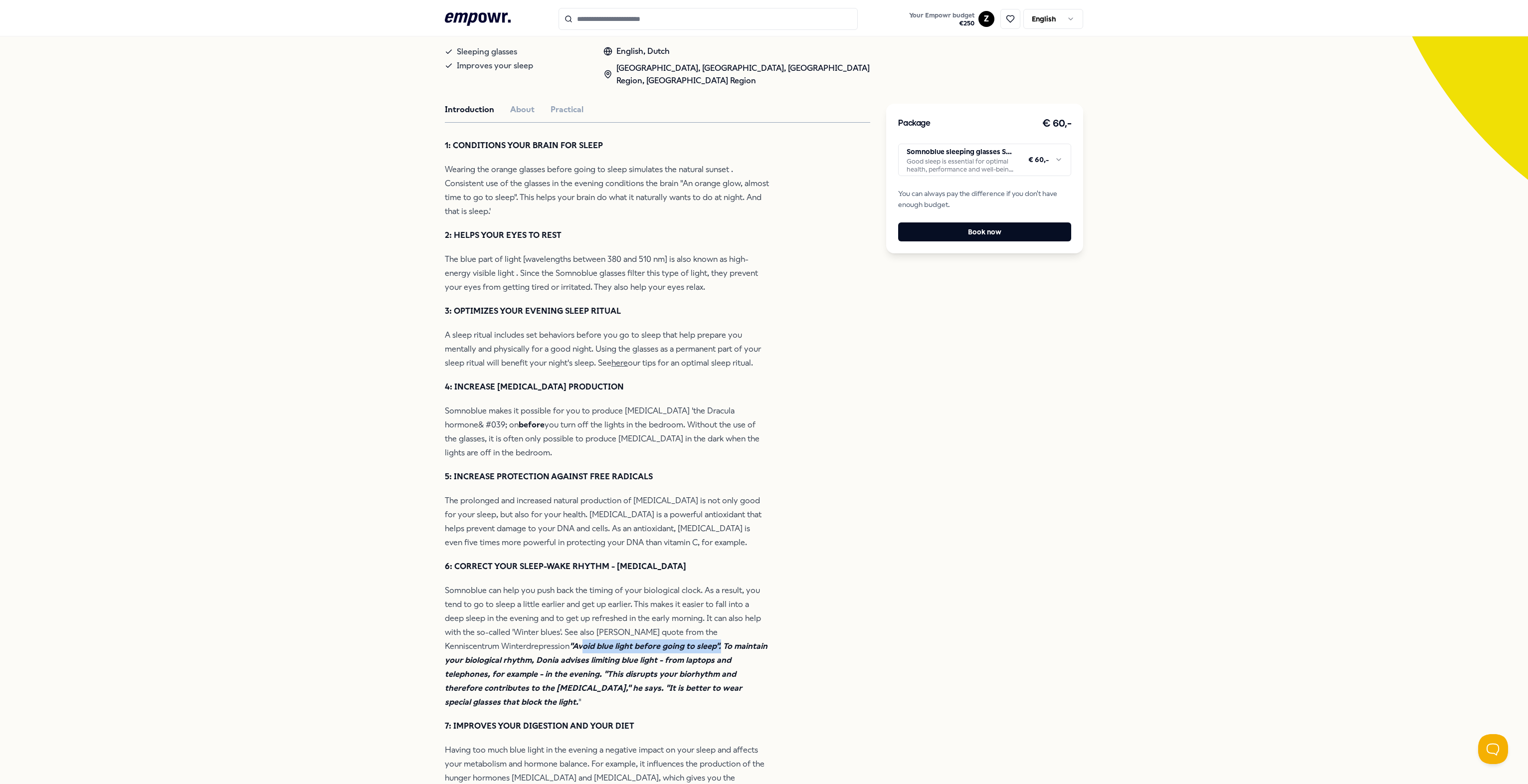
drag, startPoint x: 520, startPoint y: 649, endPoint x: 664, endPoint y: 650, distance: 144.0
click at [664, 650] on em ""Avoid blue light before going to sleep". To maintain your biological rhythm, D…" at bounding box center [606, 674] width 323 height 65
click at [761, 638] on div "Somno Blue Sleep Somnoblue: Sleeping glasses SB-3 Plus Somnoblue glasses aid be…" at bounding box center [657, 689] width 425 height 1550
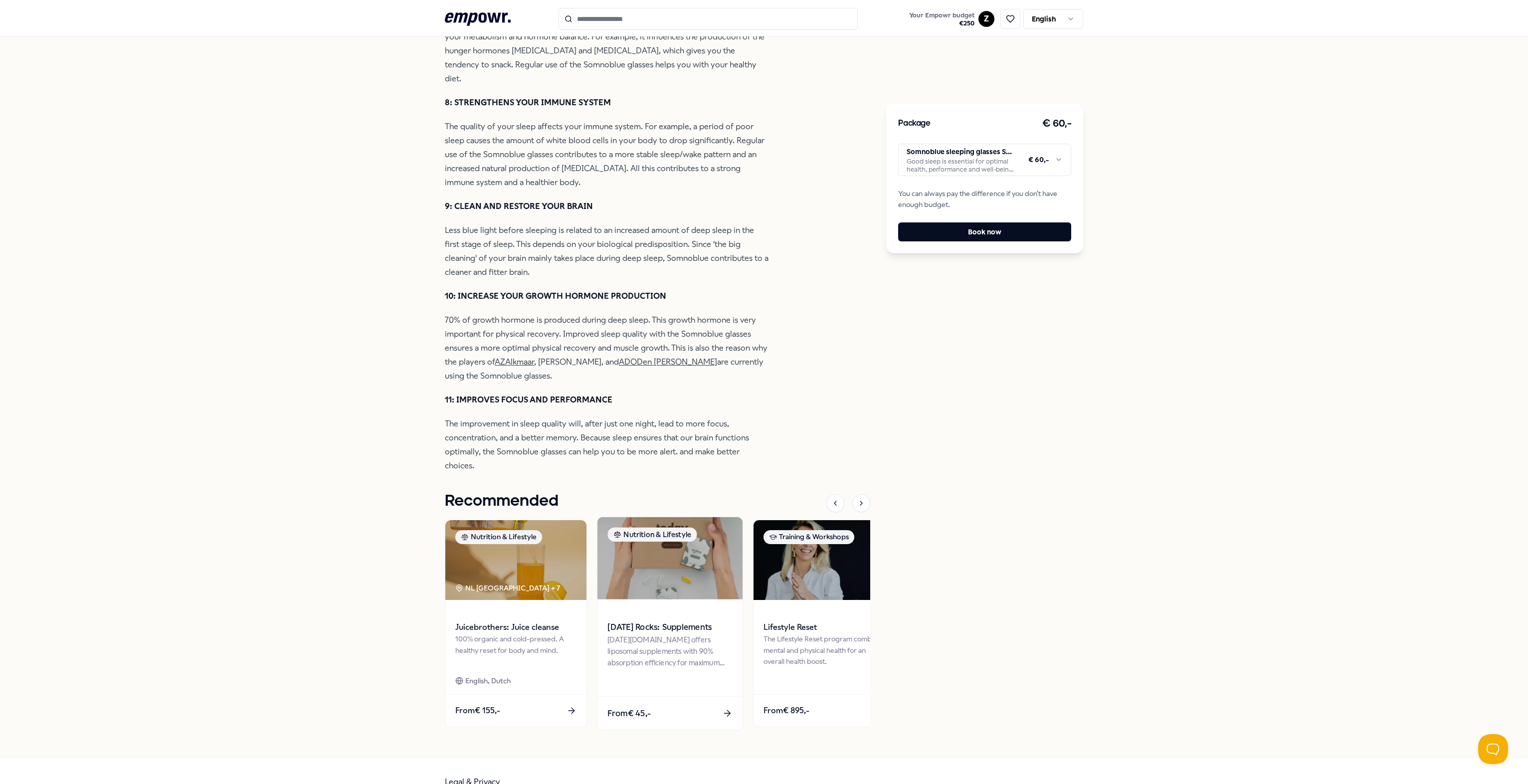
click at [658, 563] on img at bounding box center [670, 557] width 145 height 82
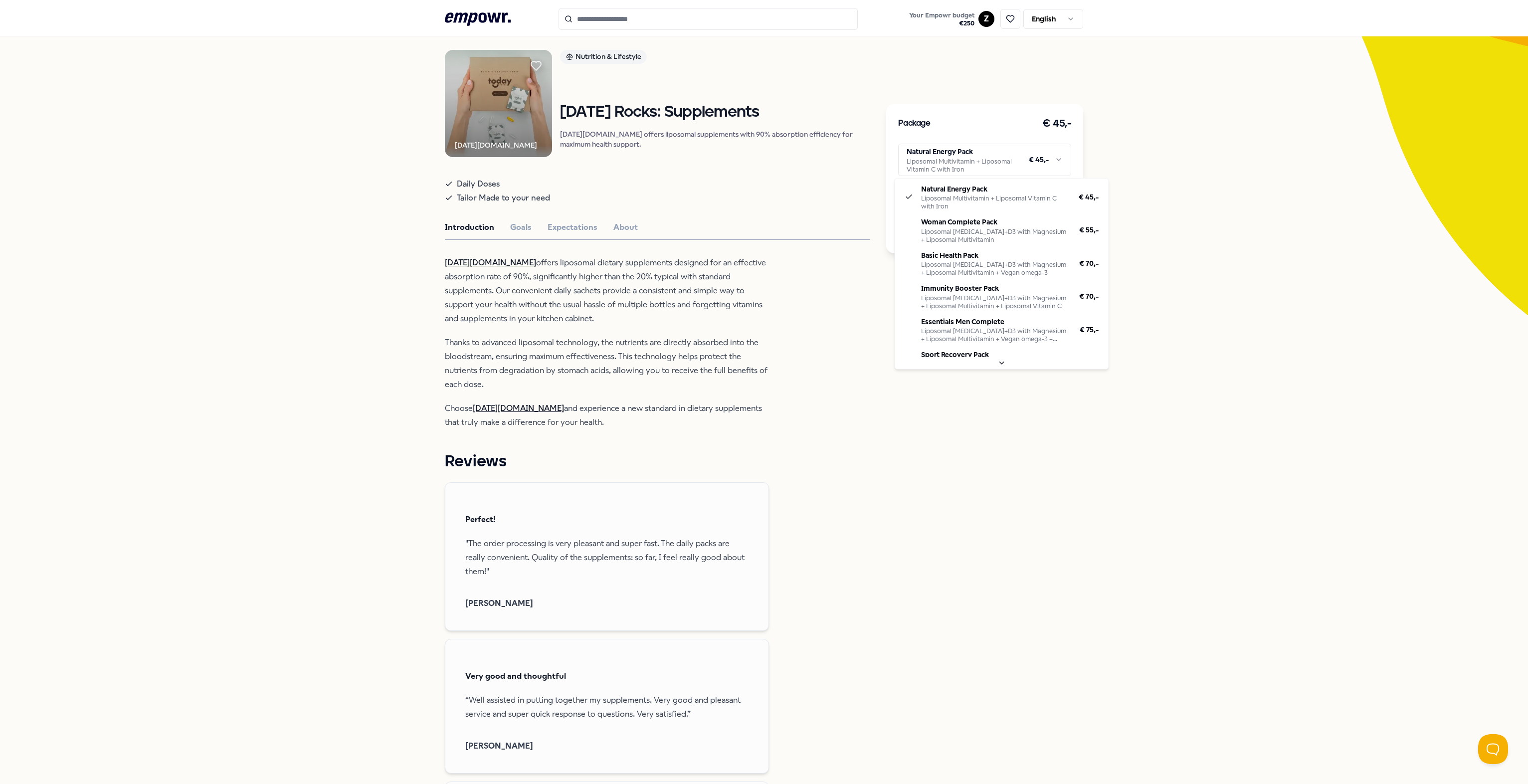
click at [761, 164] on html ".empowr-logo_svg__cls-1{fill:#03032f} Your Empowr budget € 250 Z English All ca…" at bounding box center [764, 392] width 1528 height 784
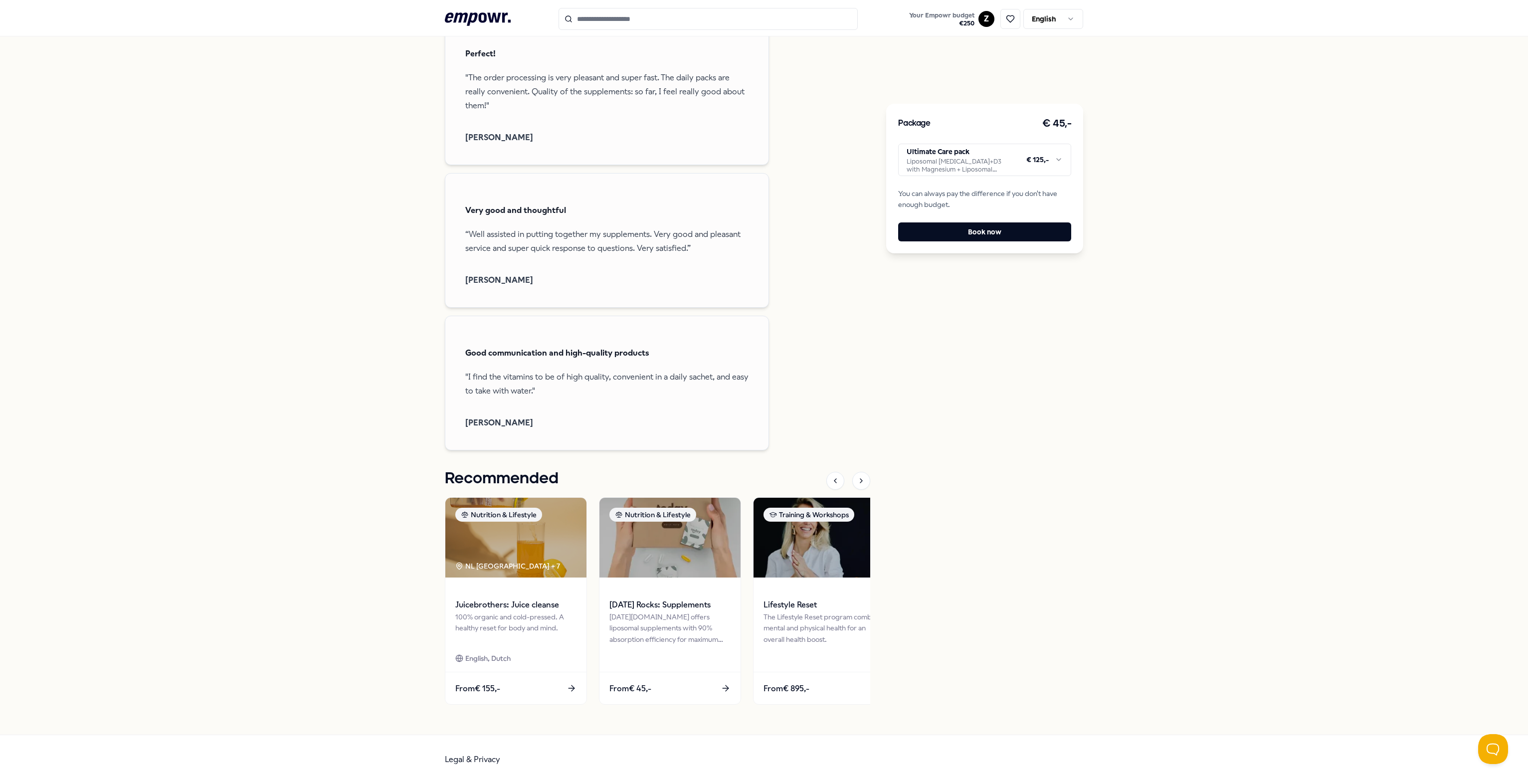
scroll to position [0, 0]
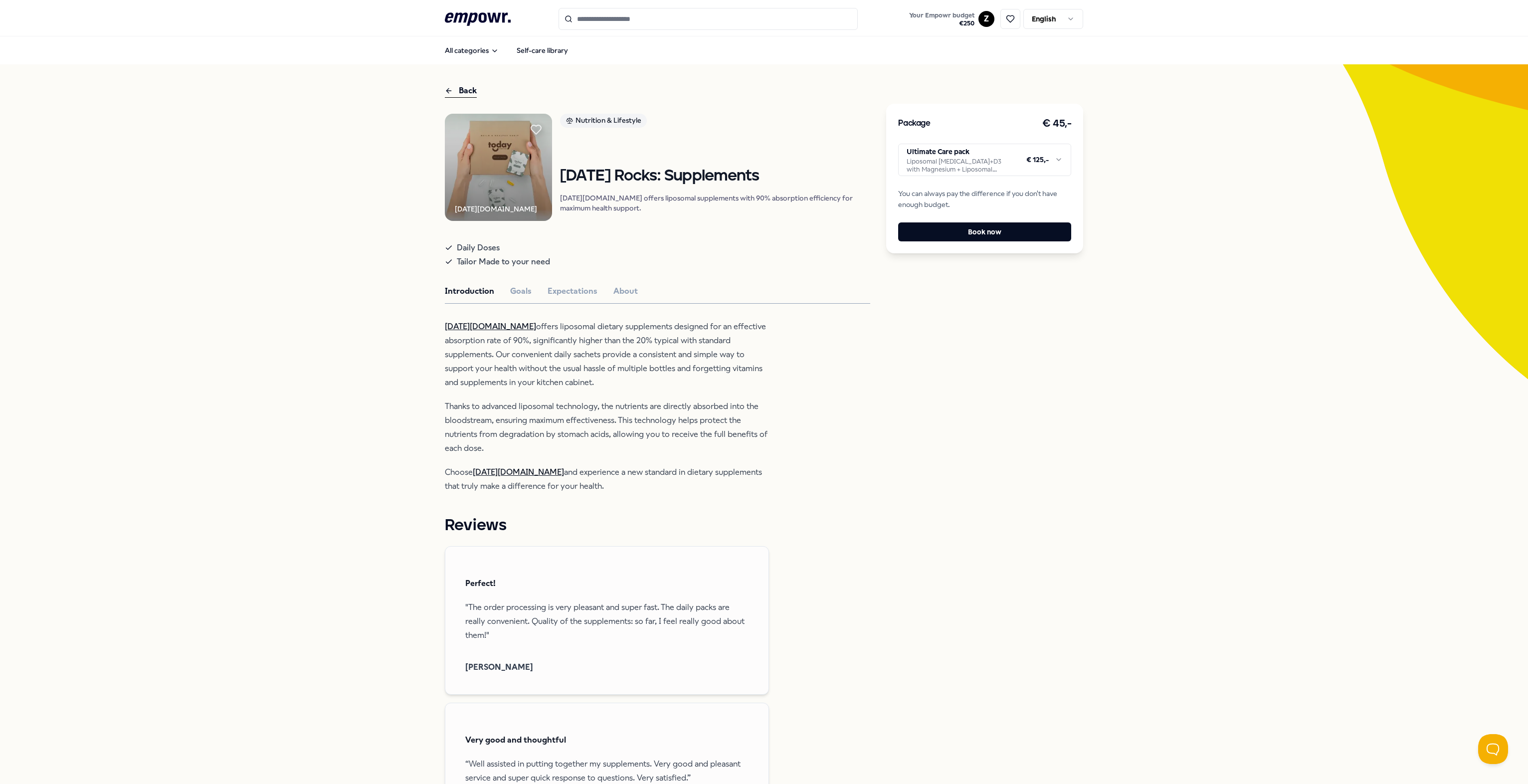
click at [489, 17] on icon at bounding box center [477, 19] width 66 height 13
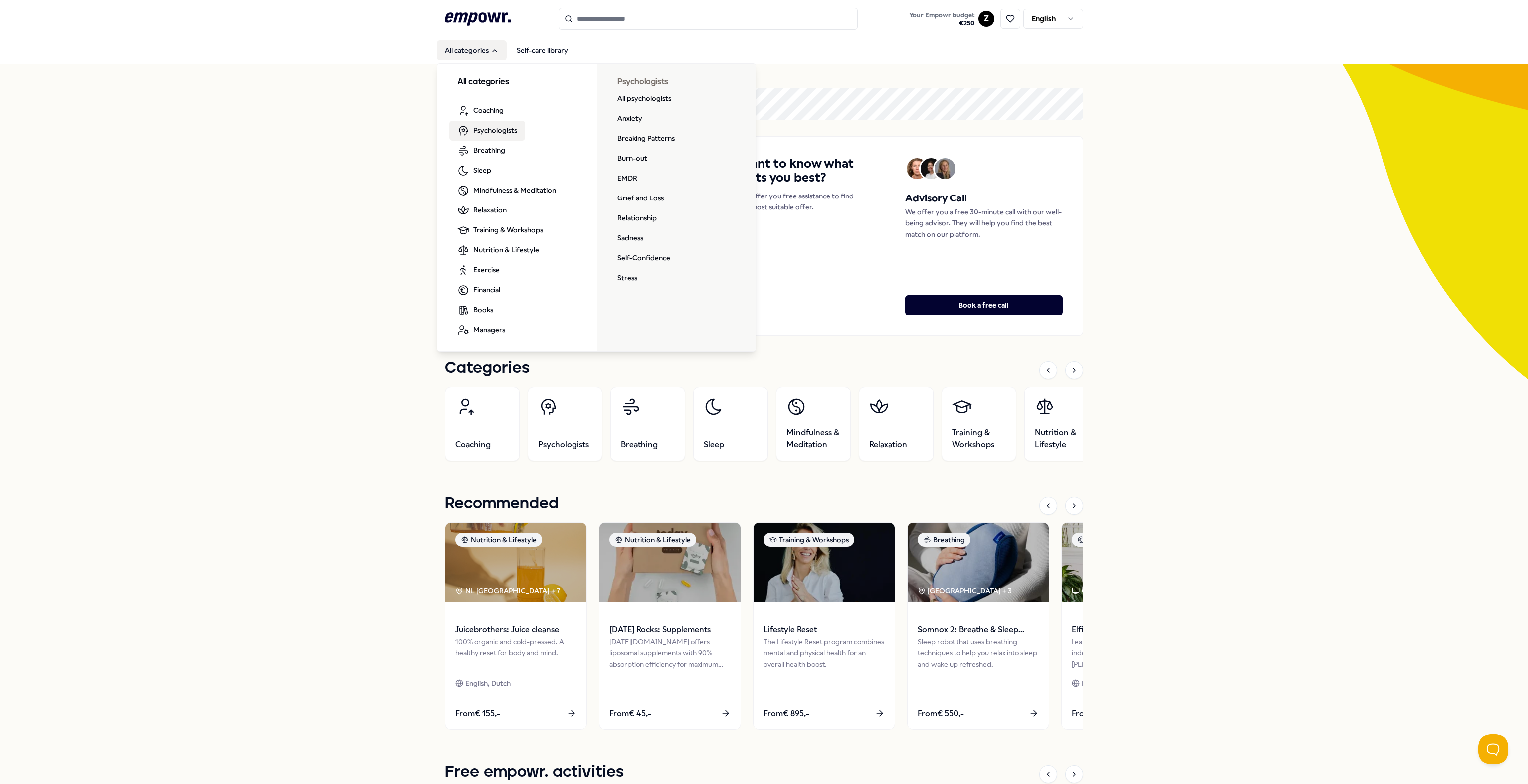
click at [486, 127] on span "Psychologists" at bounding box center [495, 130] width 44 height 11
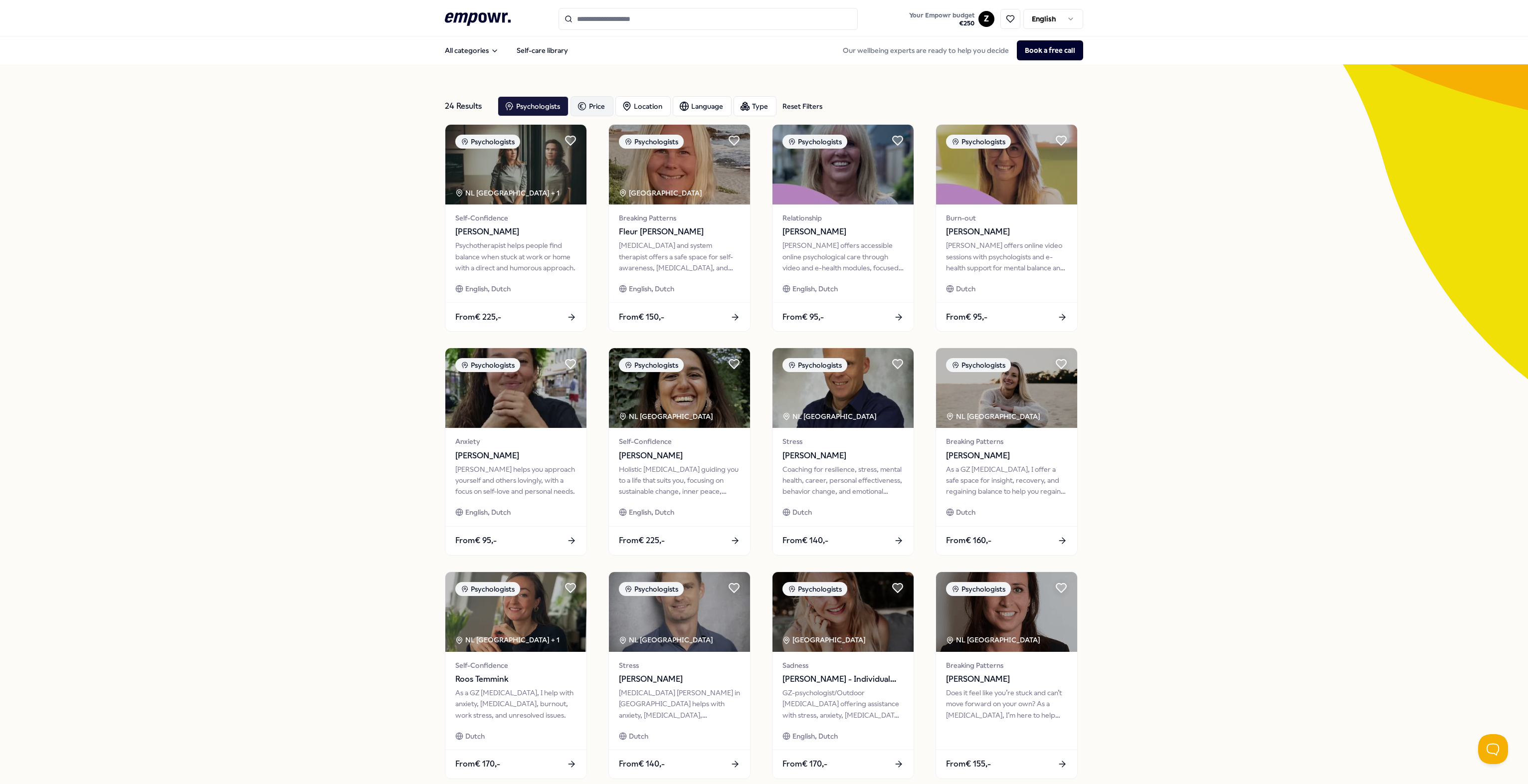
click at [578, 106] on icon "button" at bounding box center [582, 106] width 10 height 12
click at [655, 155] on button "Fit to my budget" at bounding box center [640, 161] width 130 height 20
drag, startPoint x: 672, startPoint y: 133, endPoint x: 610, endPoint y: 132, distance: 62.0
click at [610, 132] on div "***" at bounding box center [640, 137] width 130 height 20
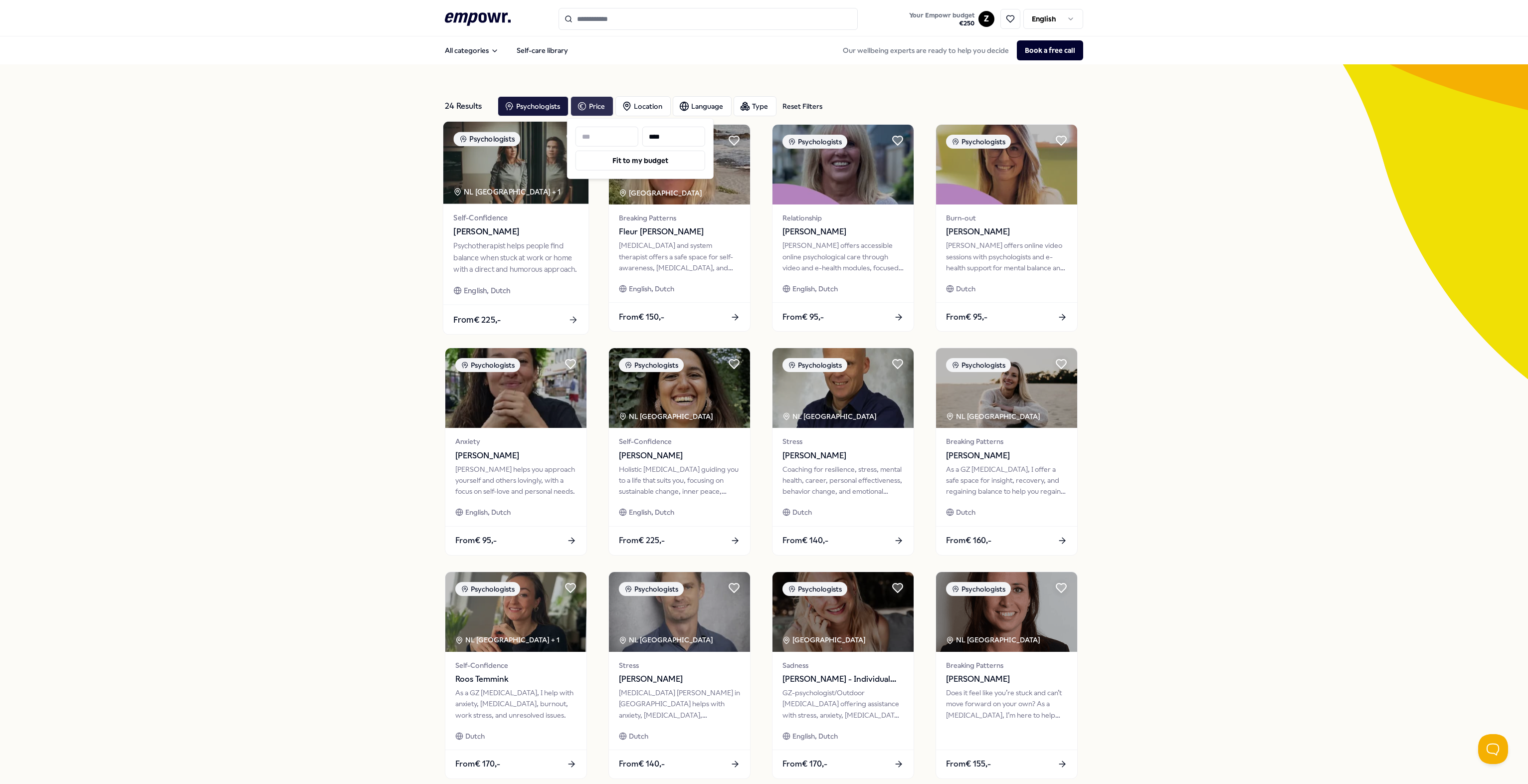
type input "****"
drag, startPoint x: 593, startPoint y: 139, endPoint x: 521, endPoint y: 139, distance: 72.0
click at [521, 139] on body ".empowr-logo_svg__cls-1{fill:#03032f} Your Empowr budget € 250 Z English All ca…" at bounding box center [764, 392] width 1528 height 784
click at [599, 139] on input at bounding box center [607, 137] width 63 height 20
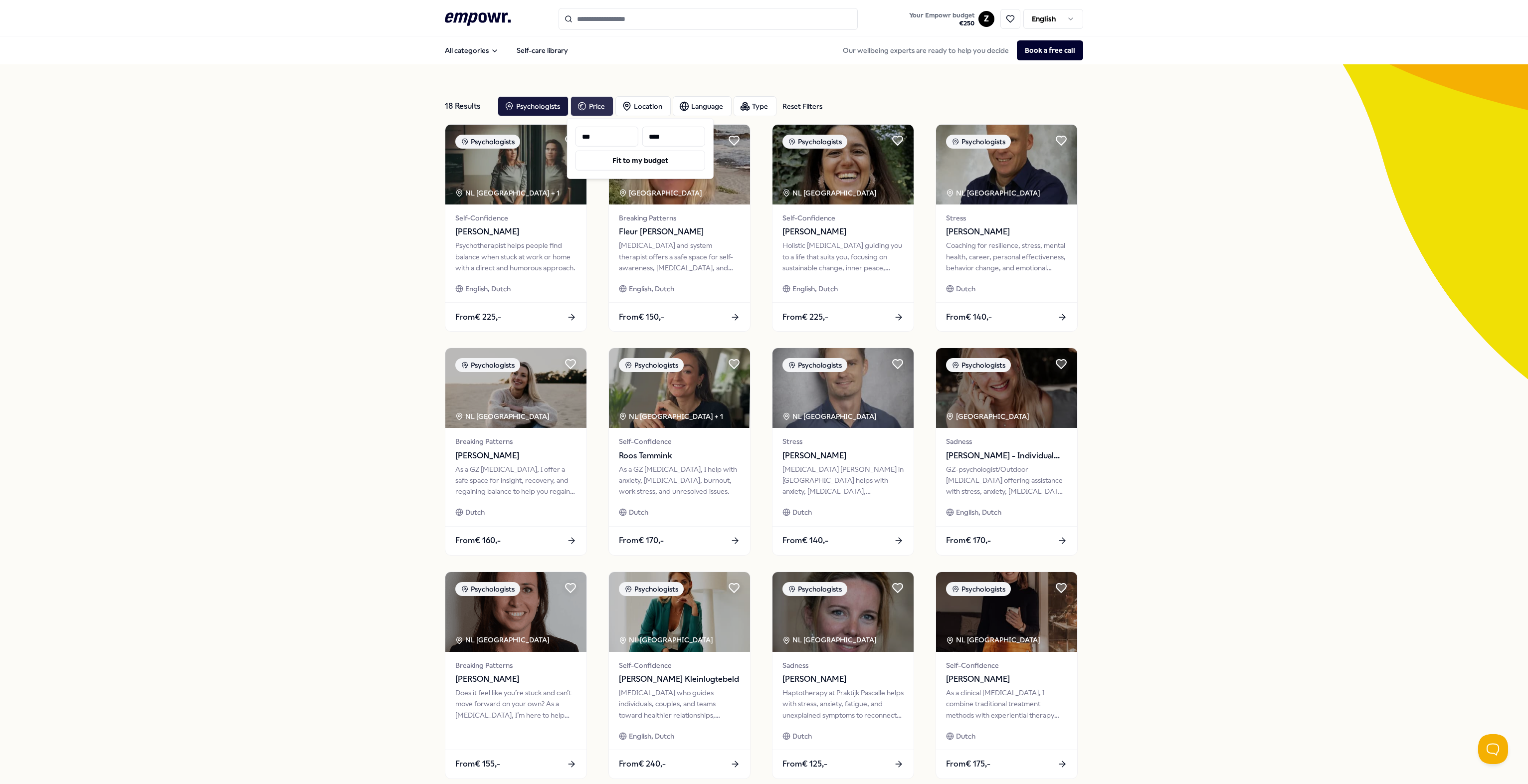
type input "***"
drag, startPoint x: 682, startPoint y: 136, endPoint x: 619, endPoint y: 139, distance: 63.1
click at [619, 139] on div "*** ****" at bounding box center [640, 137] width 130 height 20
click at [625, 136] on input "***" at bounding box center [607, 137] width 63 height 20
click at [666, 142] on input at bounding box center [674, 137] width 63 height 20
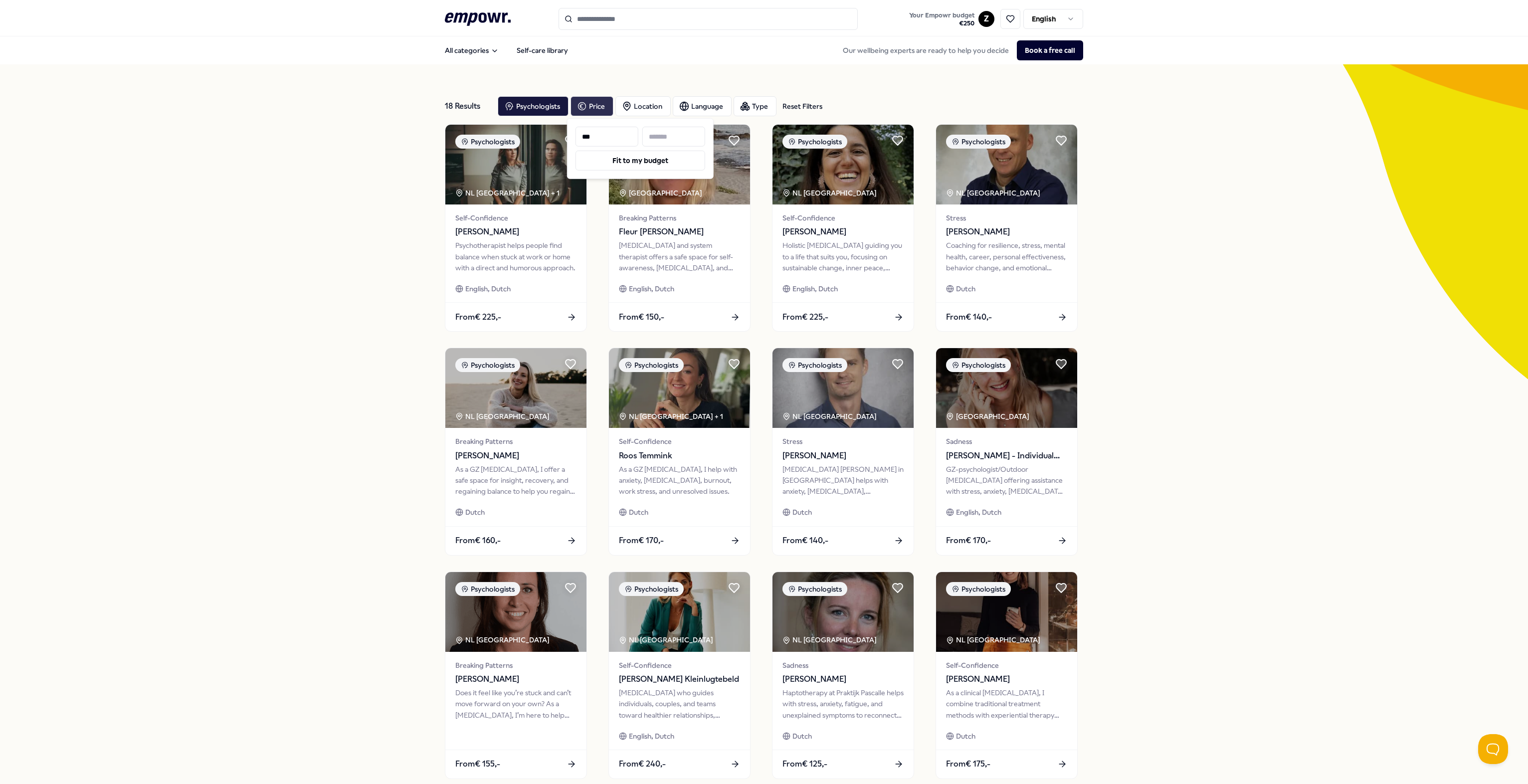
click at [619, 136] on input "***" at bounding box center [607, 137] width 63 height 20
drag, startPoint x: 608, startPoint y: 136, endPoint x: 508, endPoint y: 139, distance: 100.0
click at [508, 139] on body ".empowr-logo_svg__cls-1{fill:#03032f} Your Empowr budget € 250 Z English All ca…" at bounding box center [764, 392] width 1528 height 784
drag, startPoint x: 562, startPoint y: 132, endPoint x: 527, endPoint y: 129, distance: 35.1
click at [528, 129] on body ".empowr-logo_svg__cls-1{fill:#03032f} Your Empowr budget € 250 Z English All ca…" at bounding box center [764, 392] width 1528 height 784
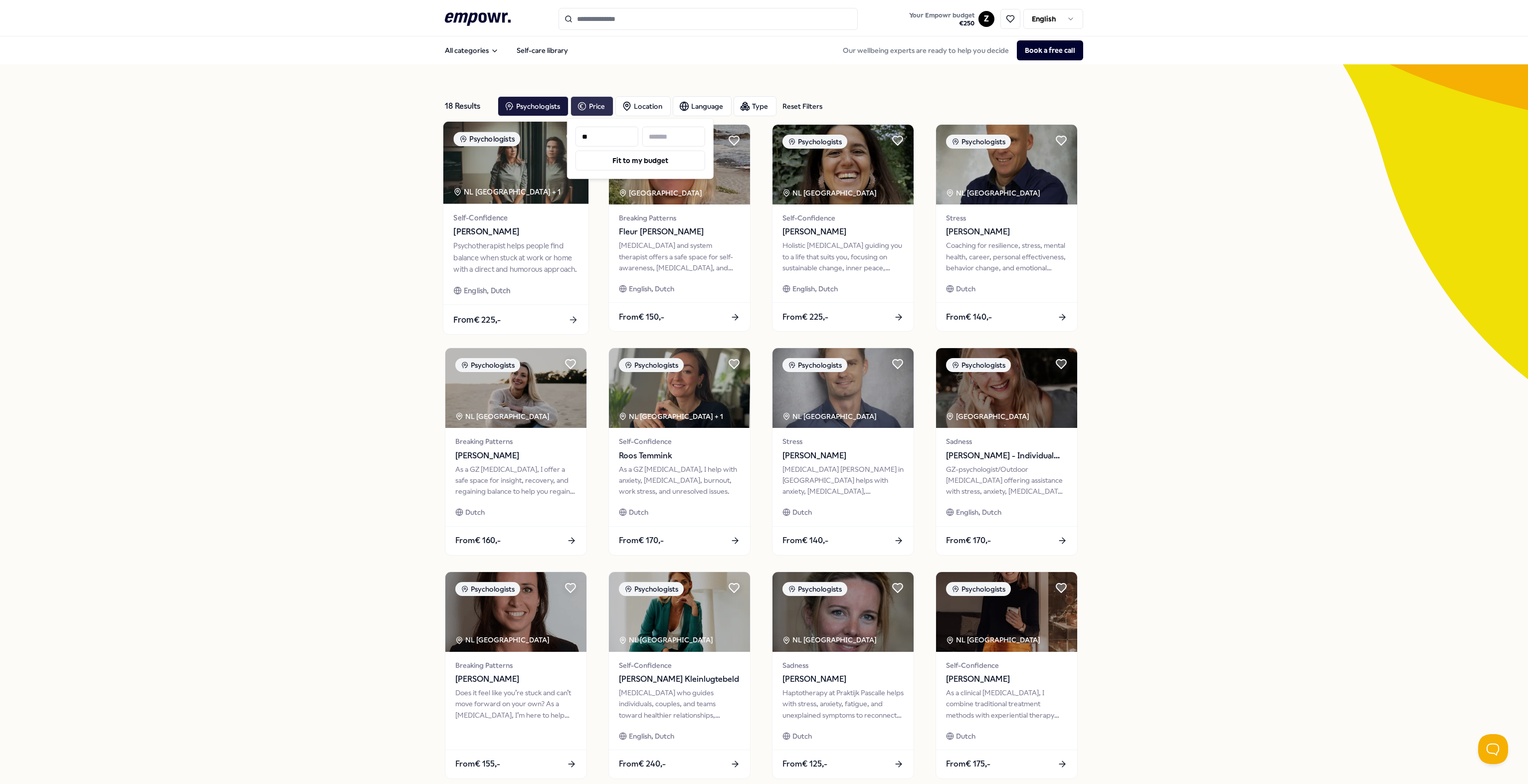
type input "*"
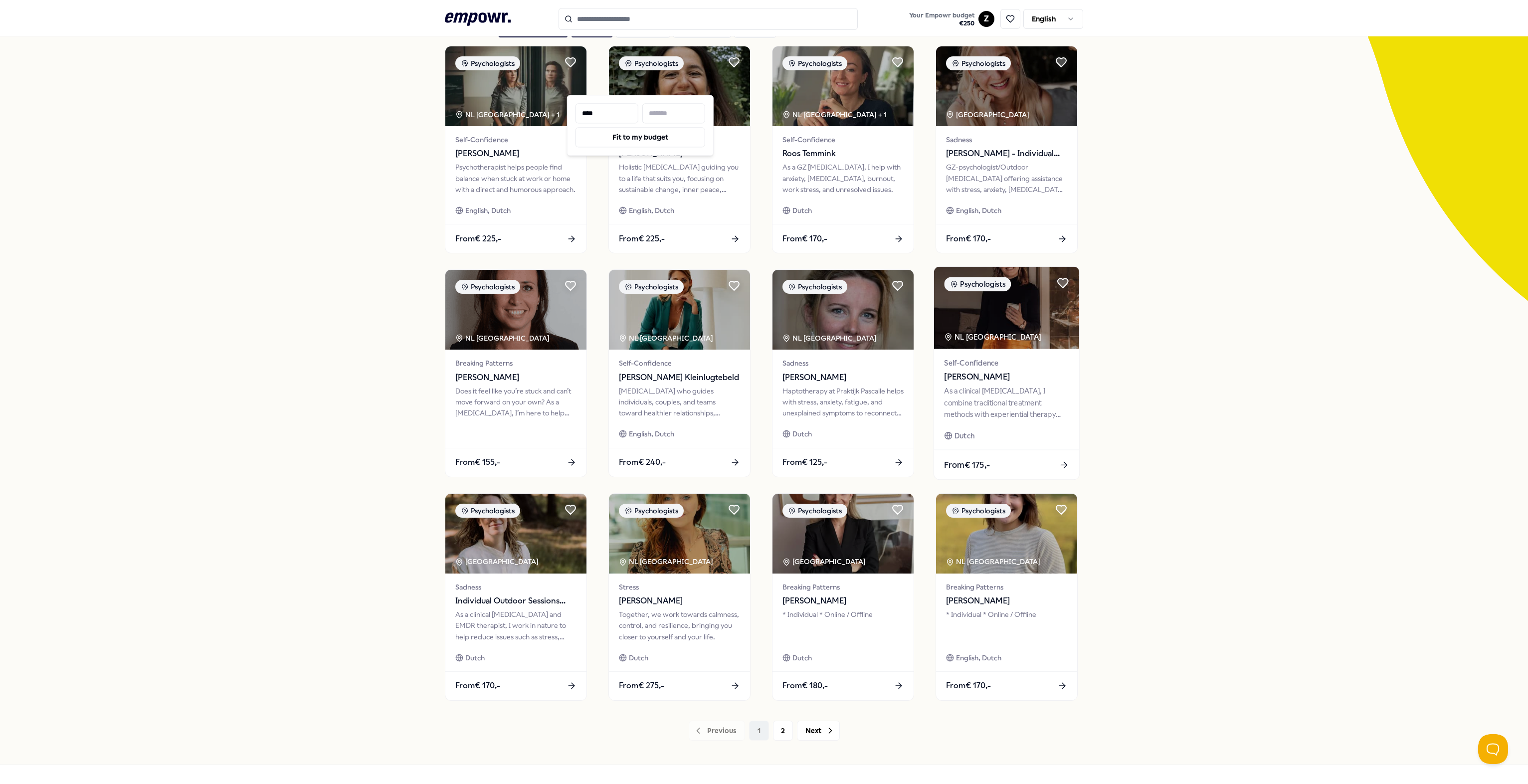
scroll to position [108, 0]
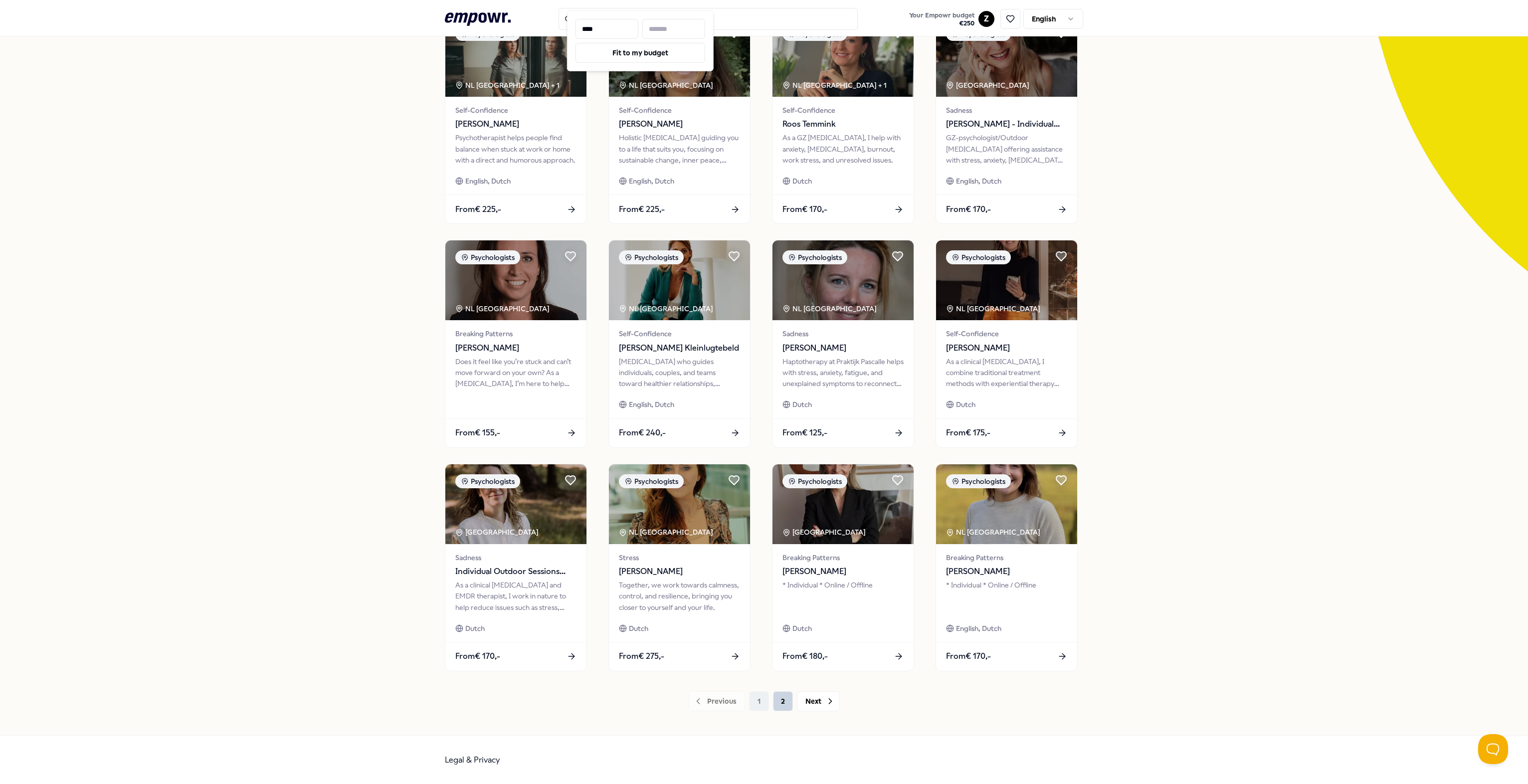
type input "****"
click at [761, 700] on button "2" at bounding box center [783, 701] width 20 height 20
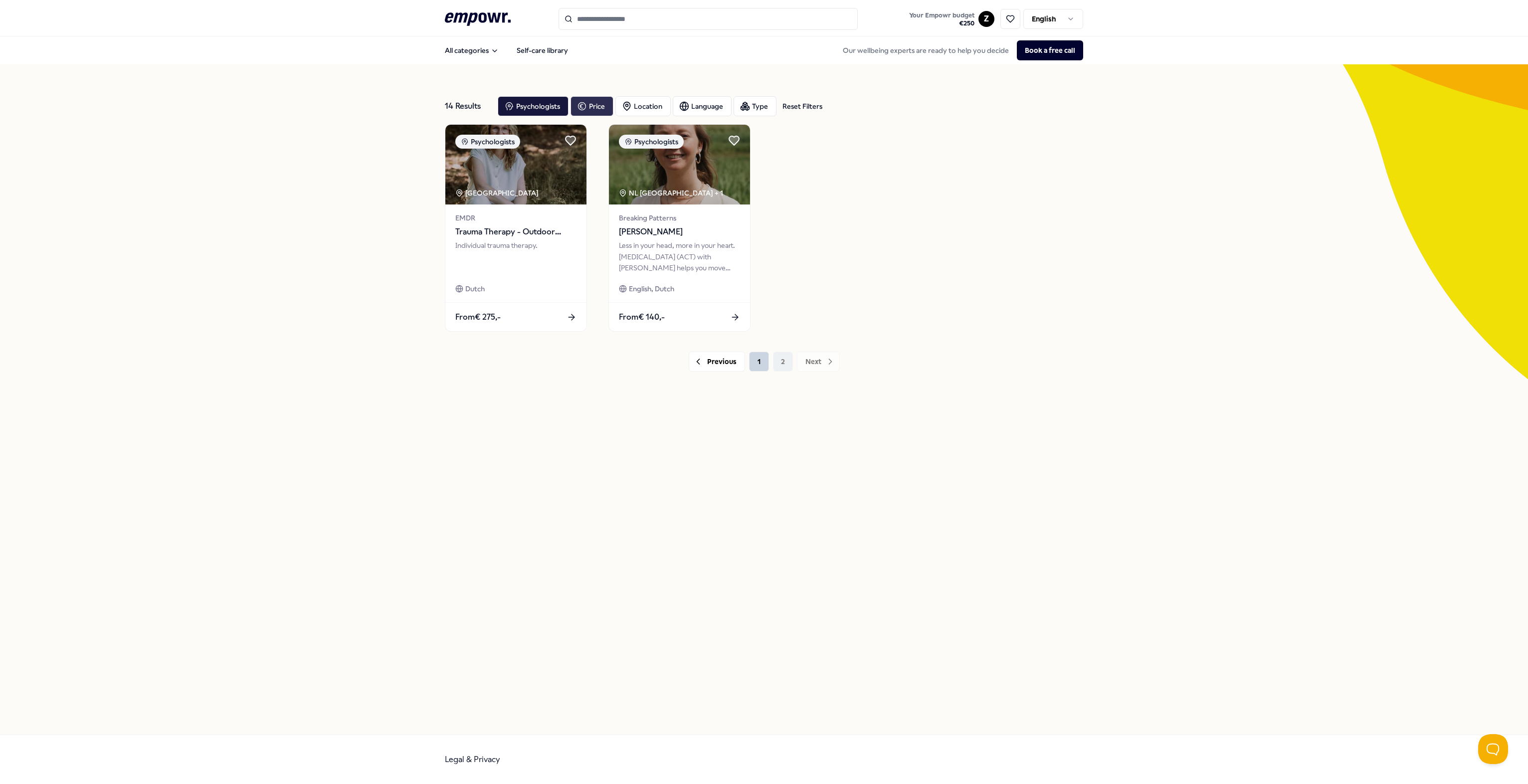
click at [761, 365] on button "1" at bounding box center [759, 362] width 20 height 20
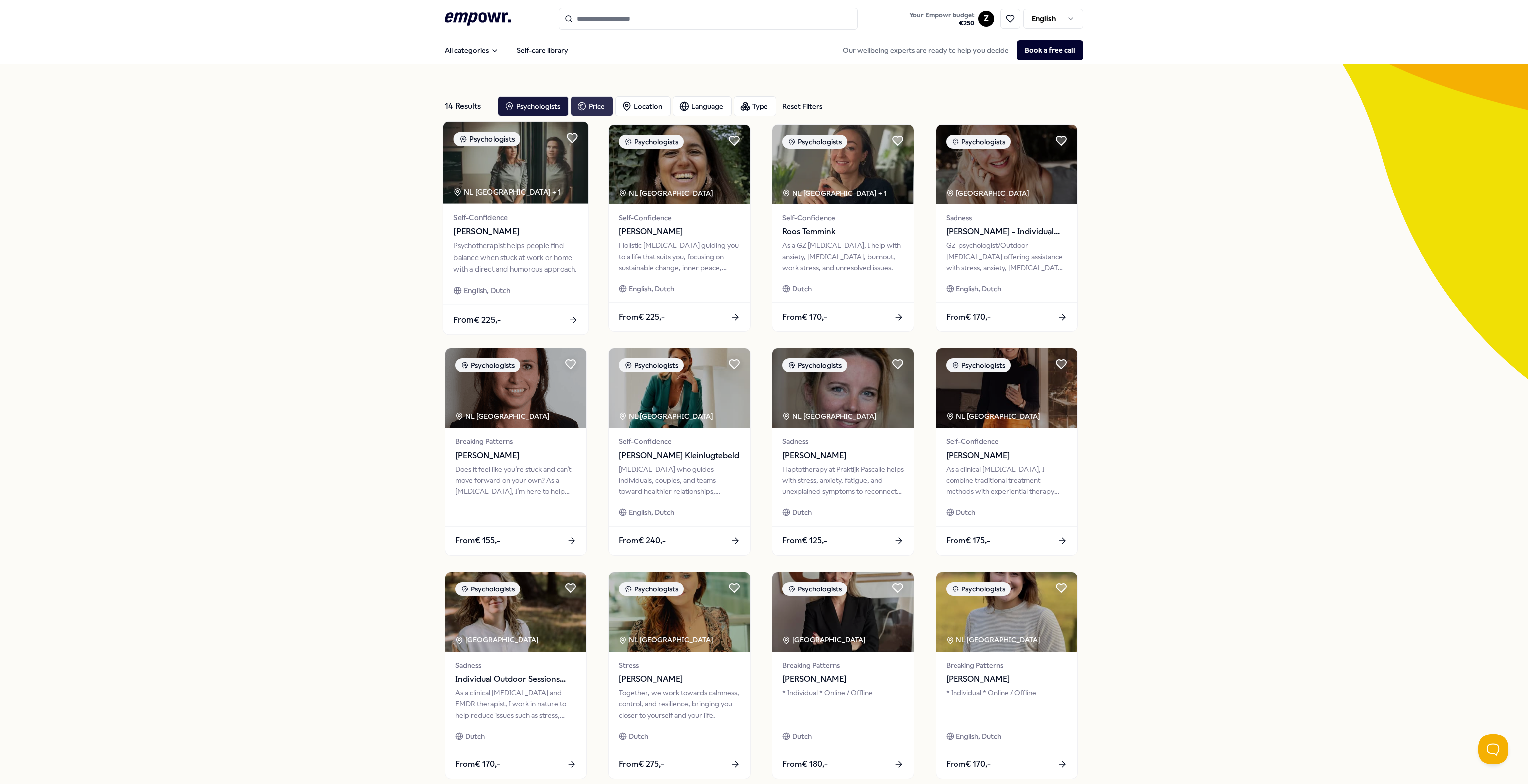
click at [491, 173] on img at bounding box center [515, 162] width 145 height 82
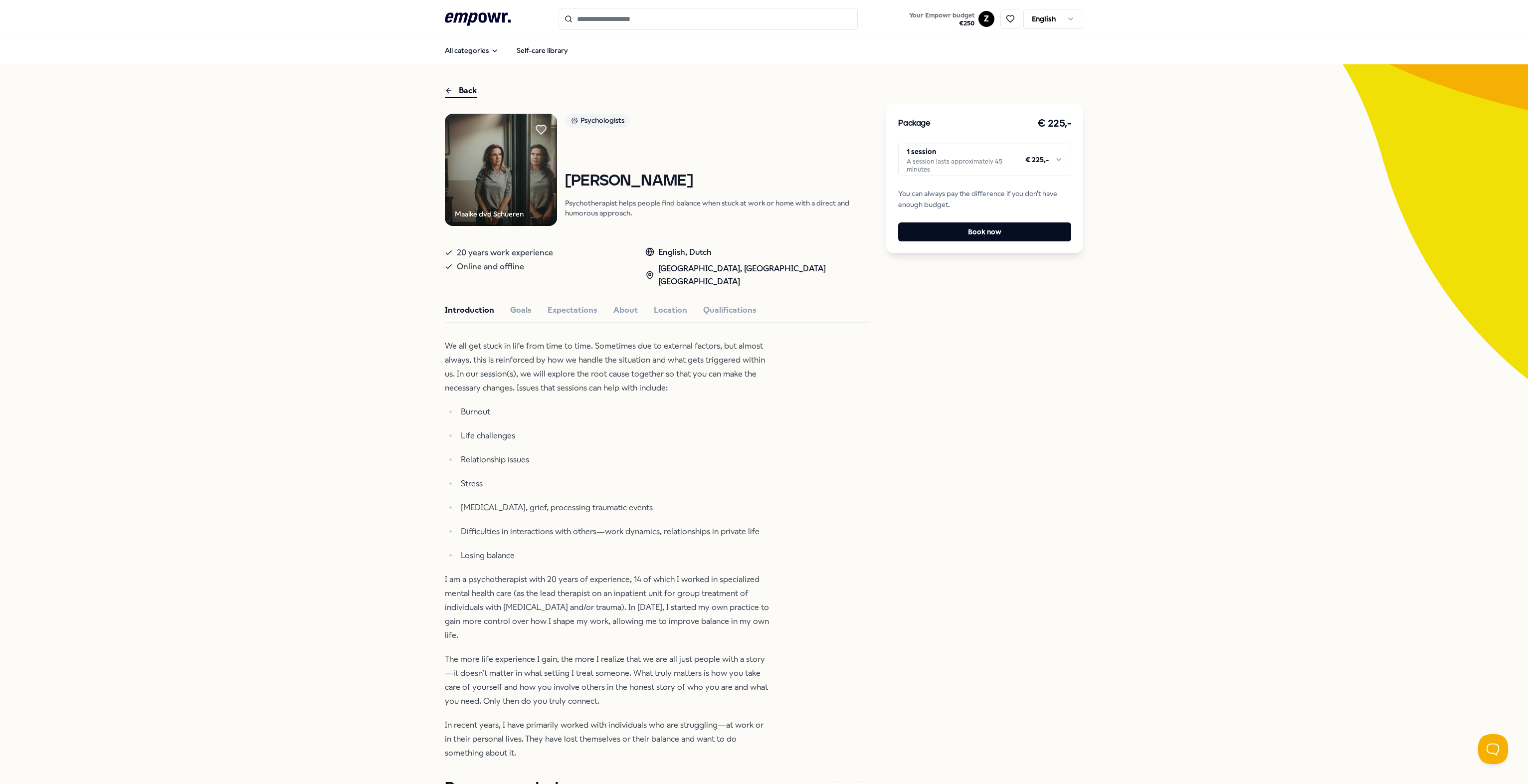
click at [478, 170] on img at bounding box center [501, 170] width 112 height 112
click at [486, 181] on img at bounding box center [501, 170] width 112 height 112
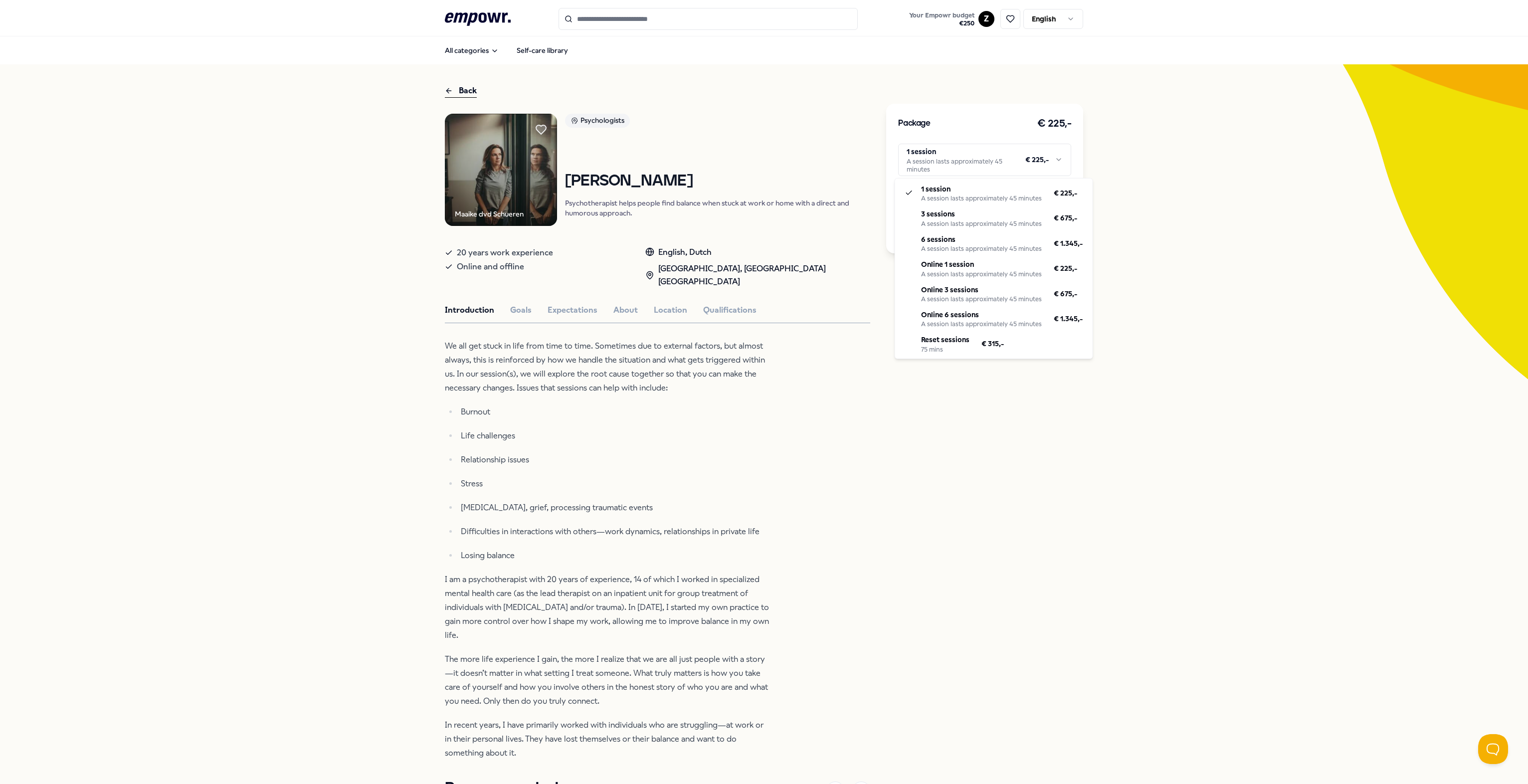
click at [761, 162] on html ".empowr-logo_svg__cls-1{fill:#03032f} Your Empowr budget € 250 Z English All ca…" at bounding box center [764, 392] width 1528 height 784
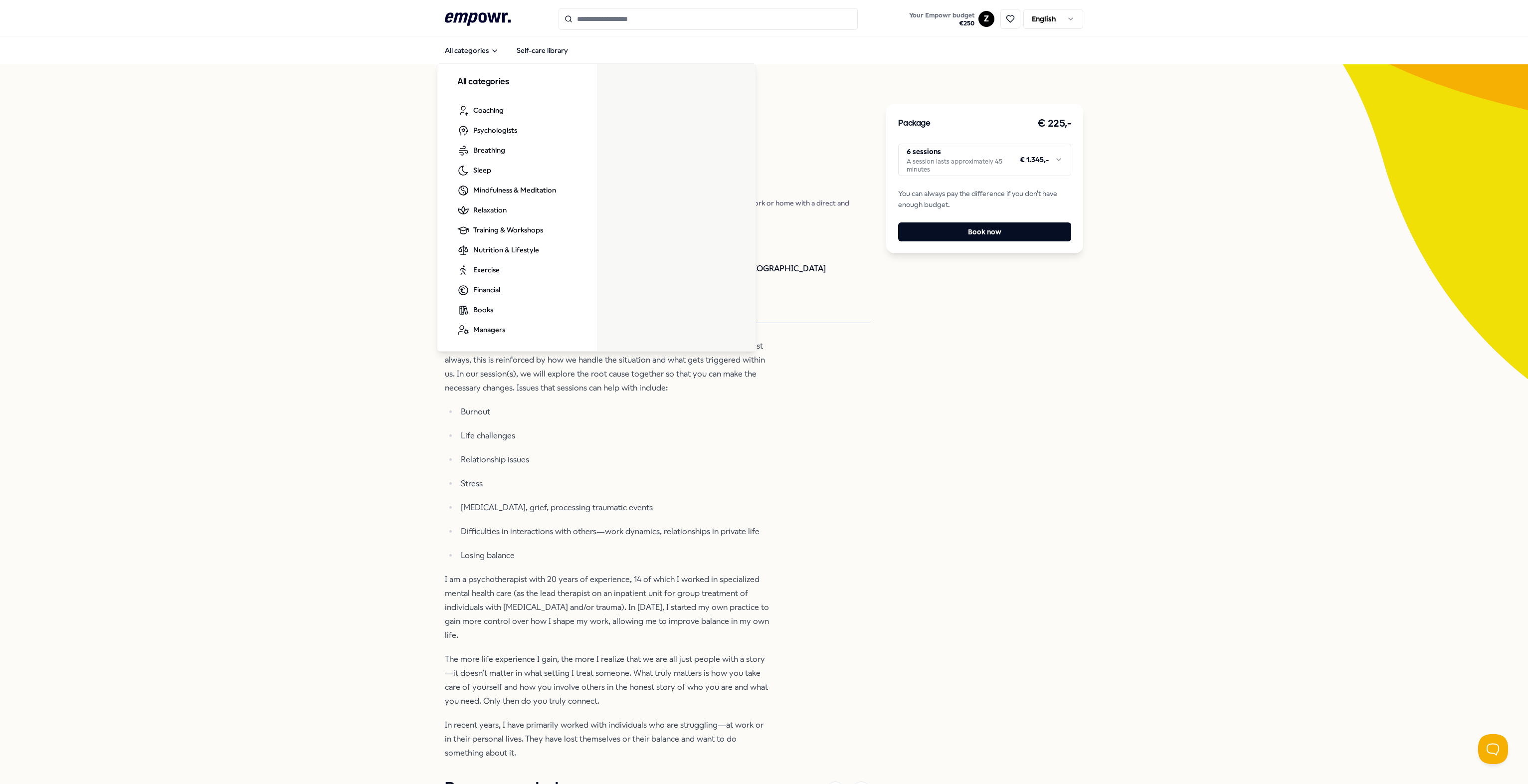
click at [483, 16] on icon ".empowr-logo_svg__cls-1{fill:#03032f}" at bounding box center [477, 19] width 66 height 18
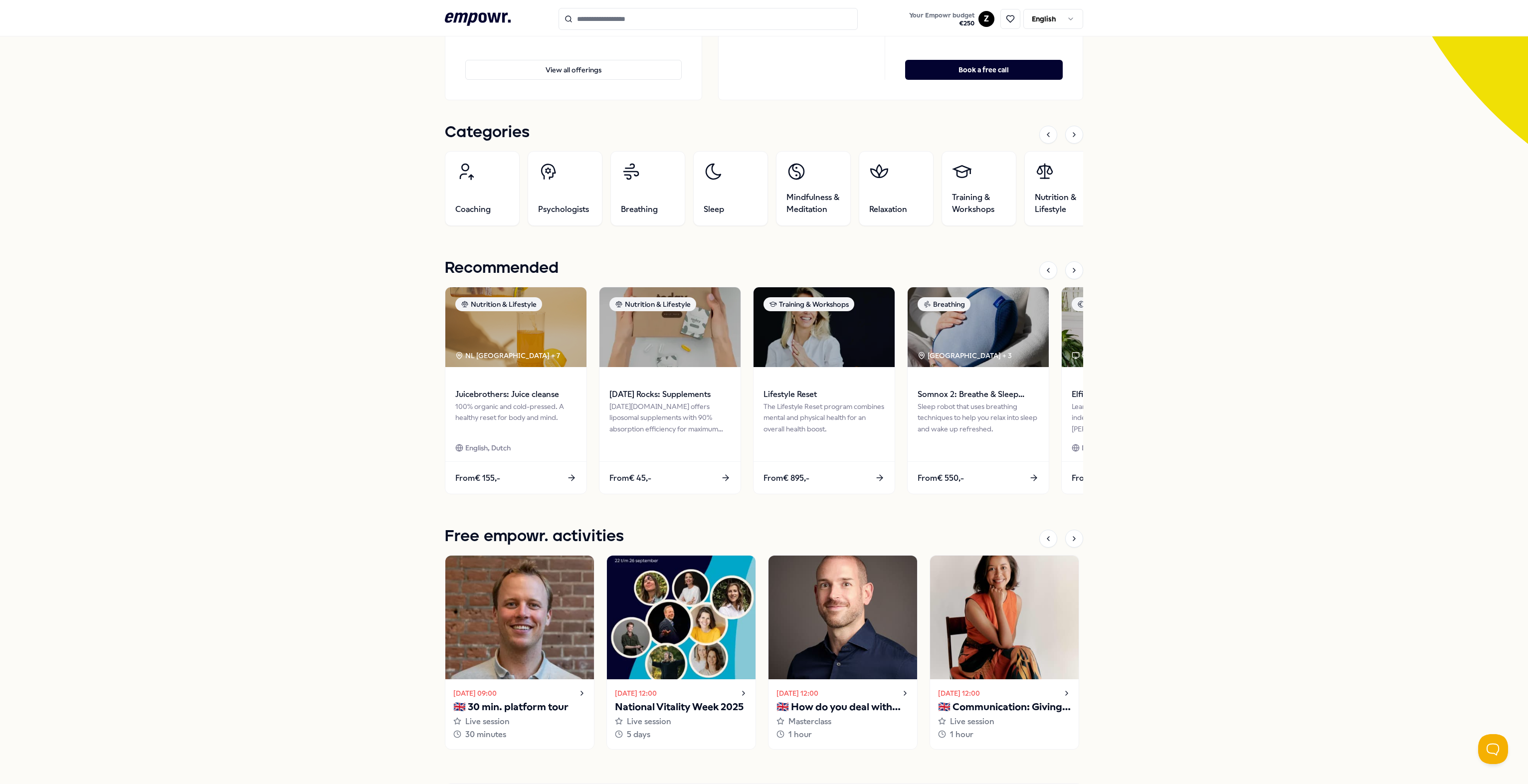
scroll to position [249, 0]
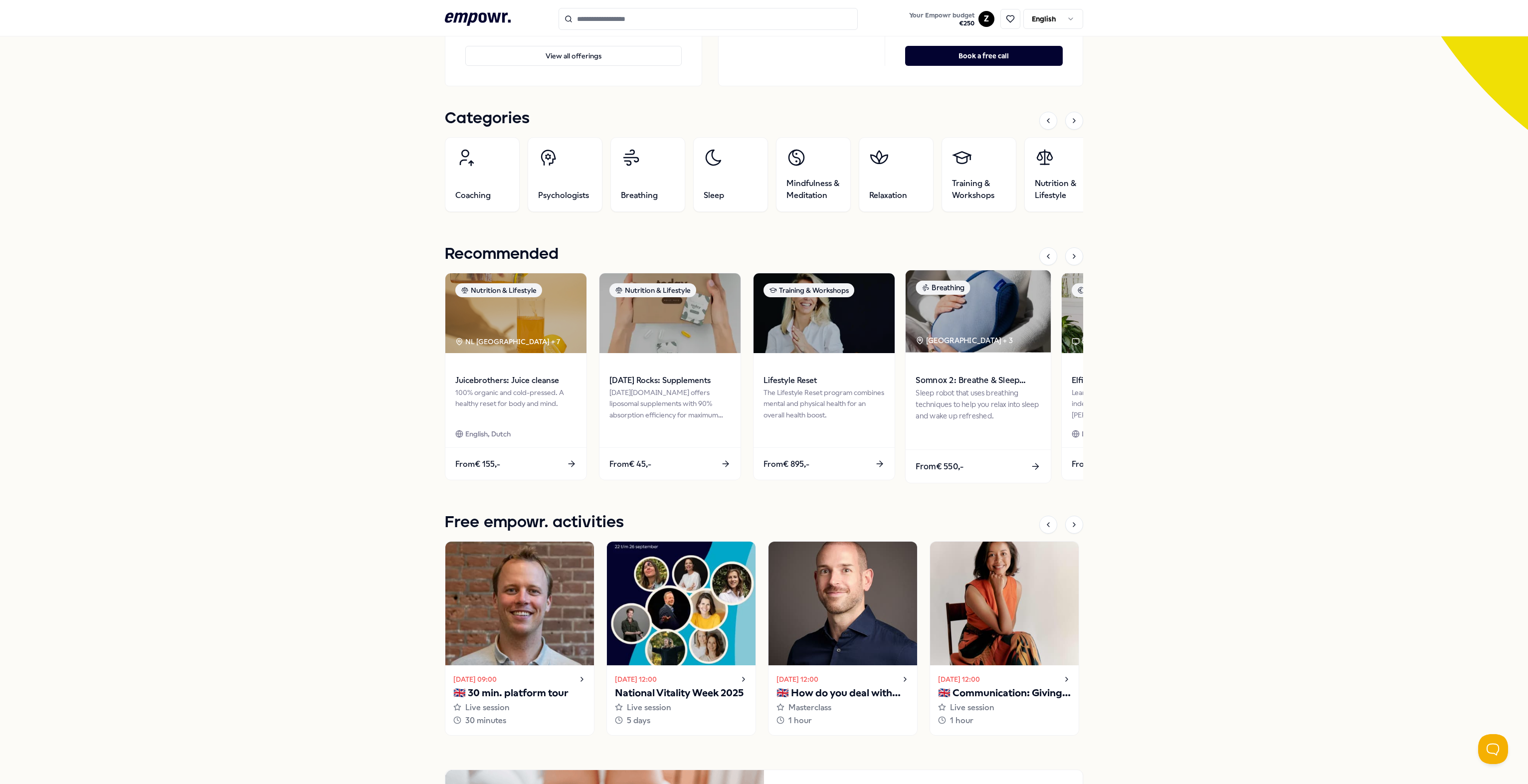
click at [761, 324] on img at bounding box center [978, 311] width 145 height 82
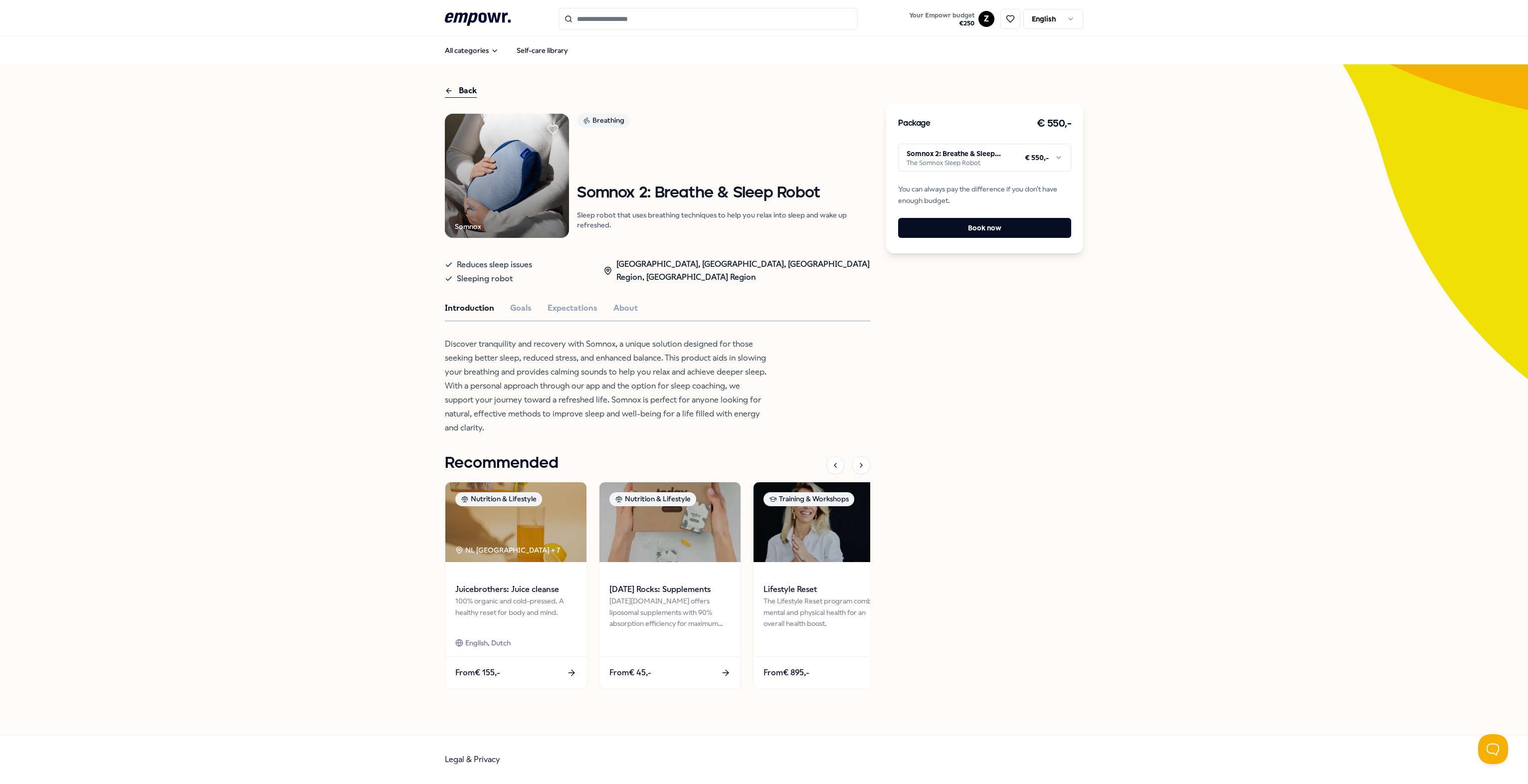
click at [499, 178] on img at bounding box center [507, 176] width 124 height 124
click at [761, 161] on html ".empowr-logo_svg__cls-1{fill:#03032f} Your Empowr budget € 250 Z English All ca…" at bounding box center [764, 392] width 1528 height 784
click at [519, 311] on button "Goals" at bounding box center [521, 308] width 21 height 13
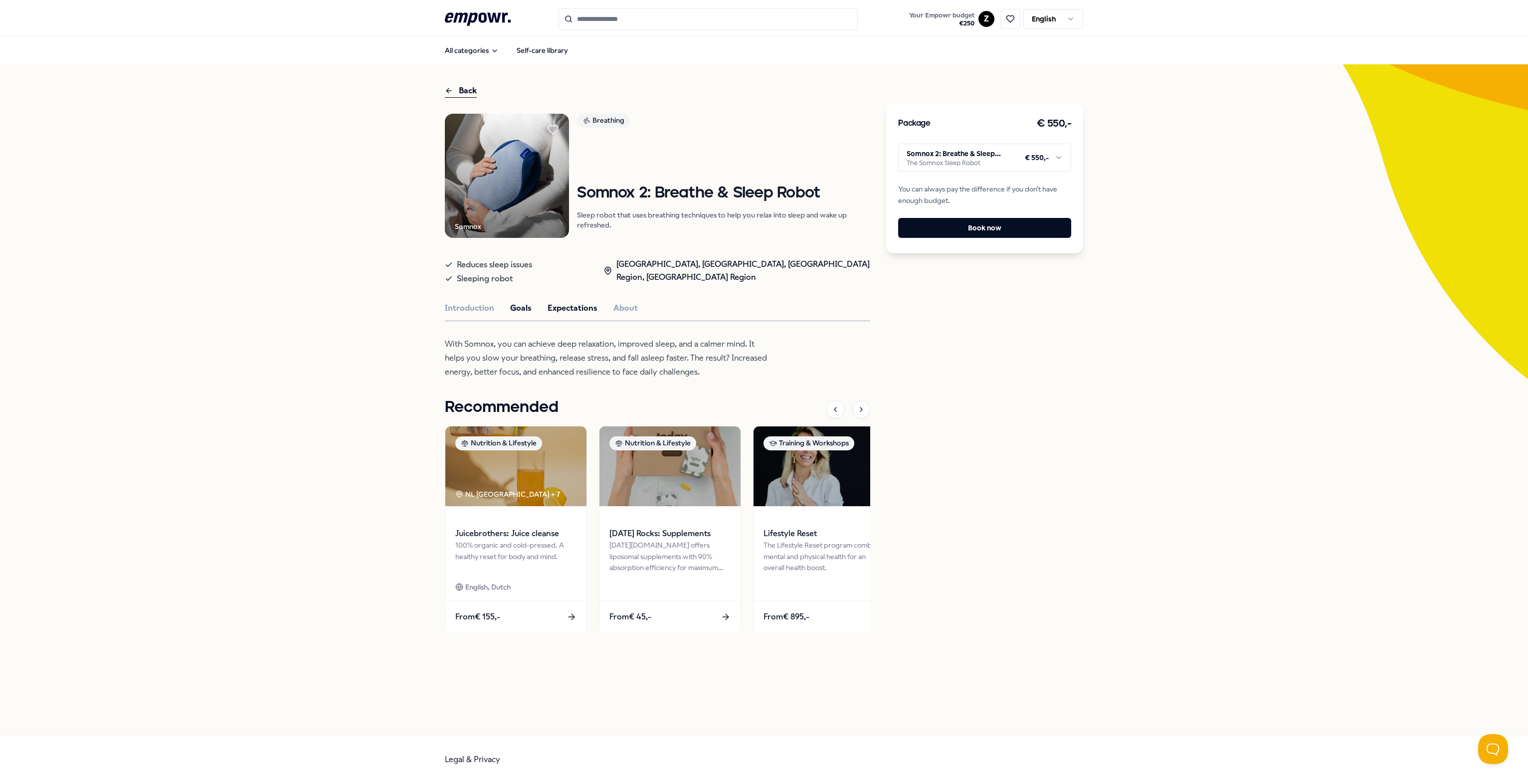
click at [555, 308] on button "Expectations" at bounding box center [572, 308] width 50 height 13
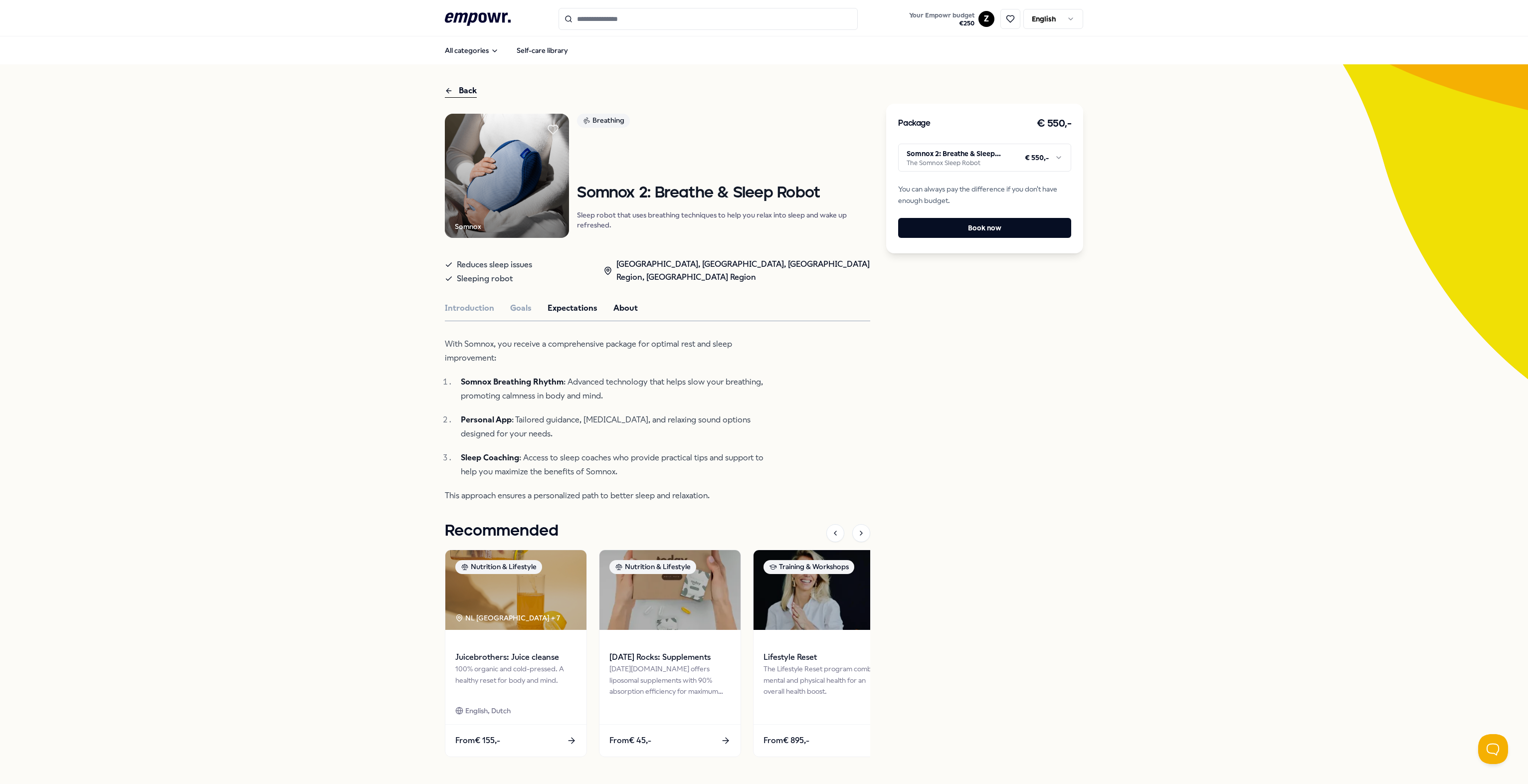
click at [615, 308] on button "About" at bounding box center [625, 308] width 24 height 13
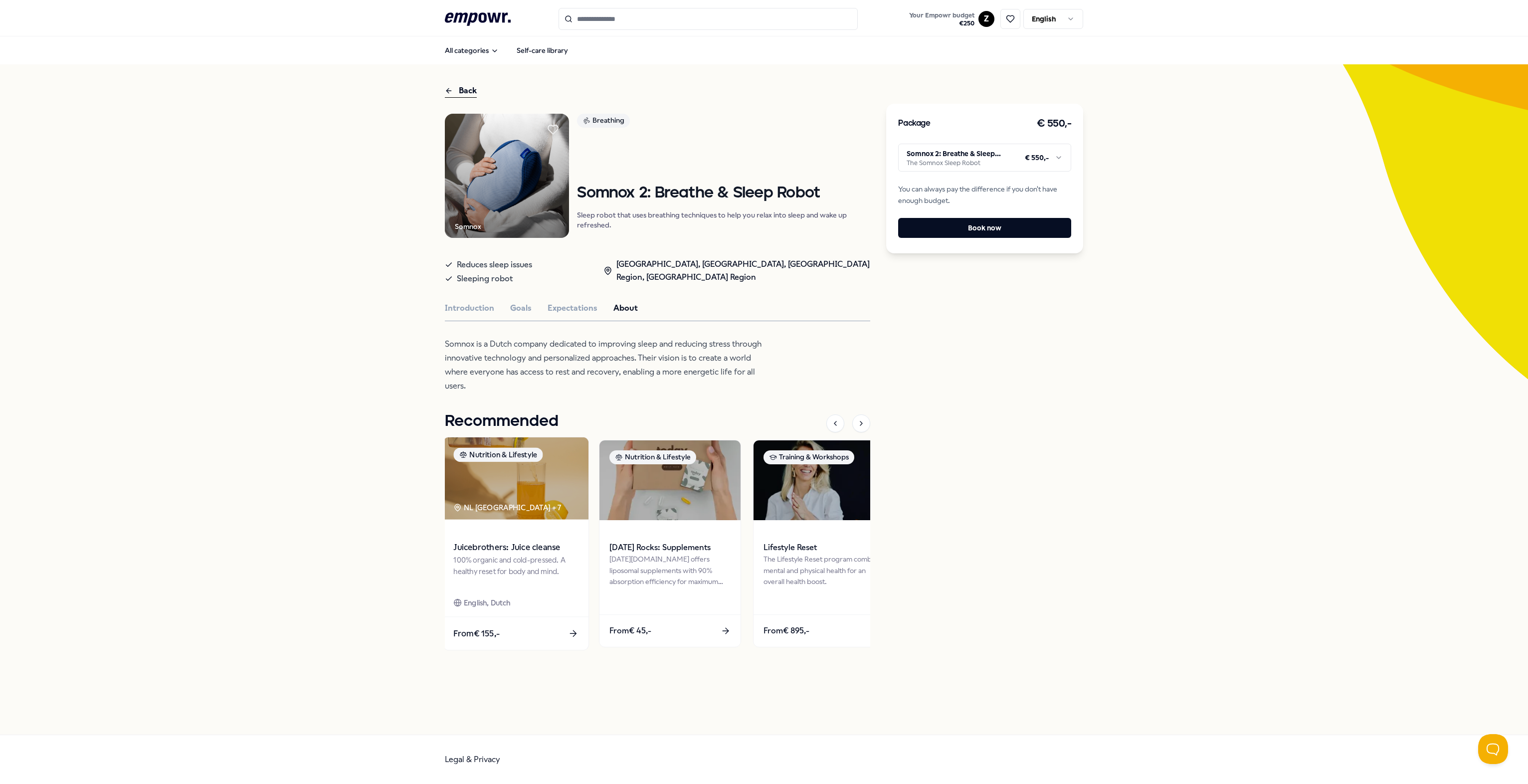
click at [511, 490] on img at bounding box center [515, 477] width 145 height 82
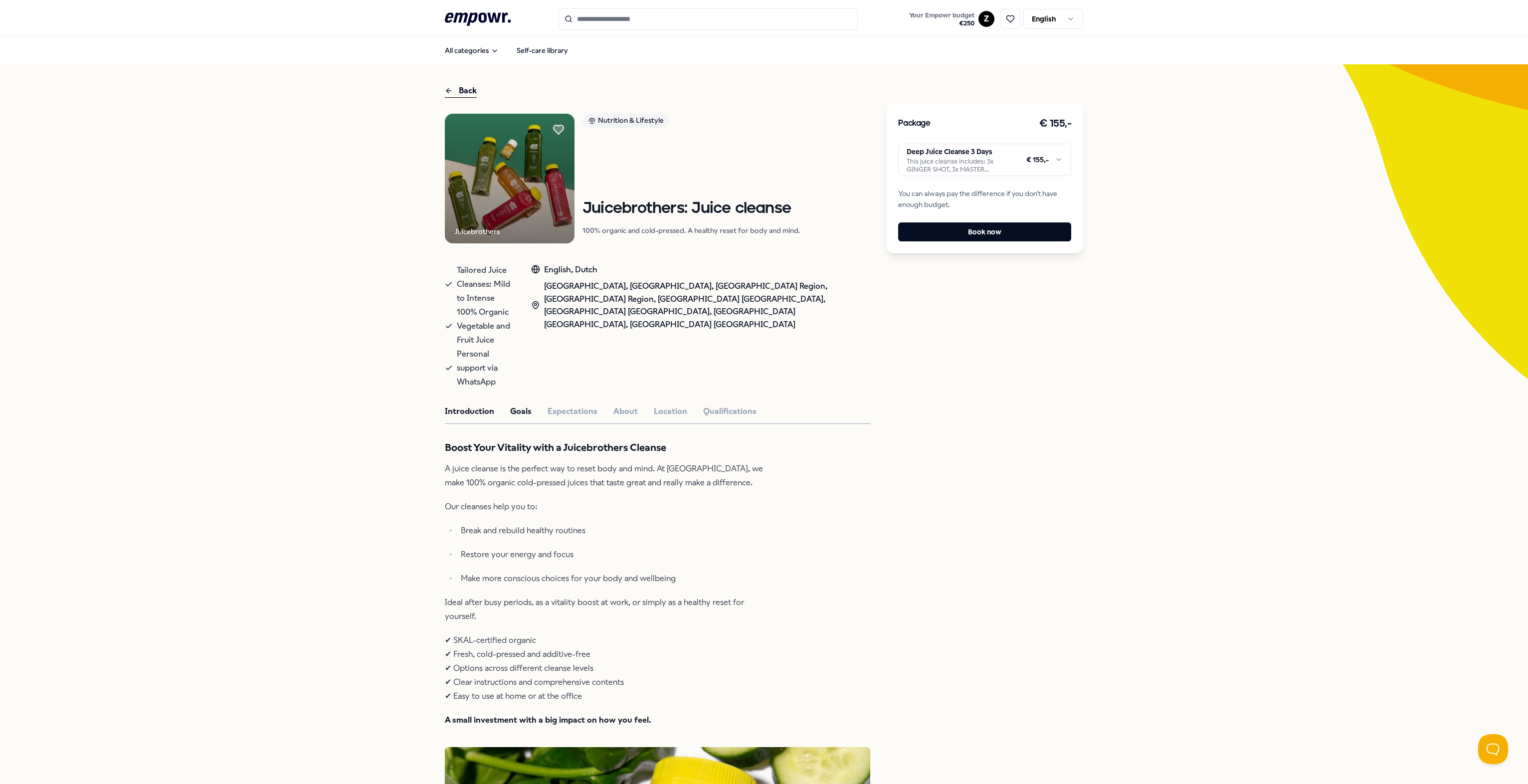
click at [522, 405] on button "Goals" at bounding box center [521, 412] width 21 height 13
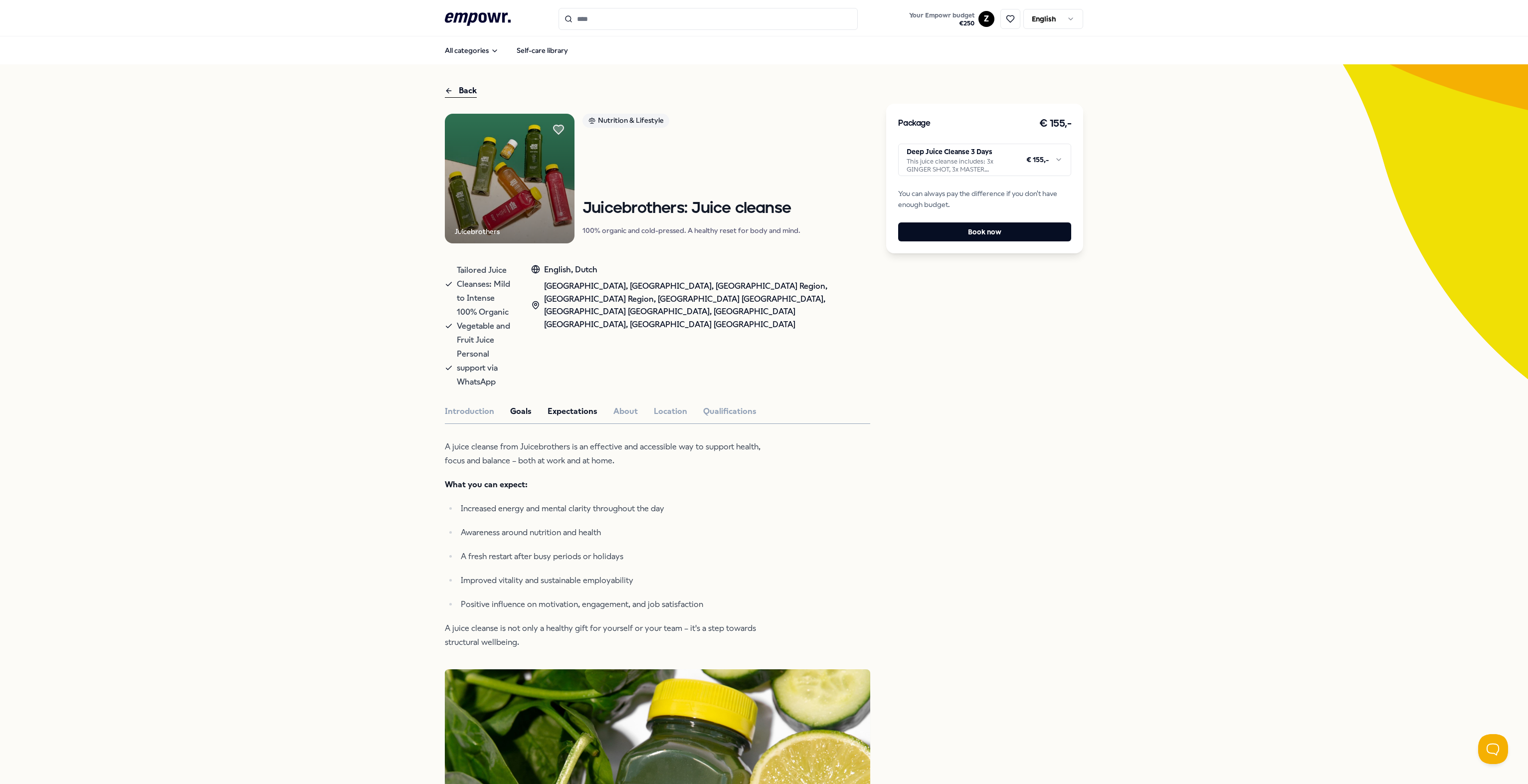
click at [577, 405] on button "Expectations" at bounding box center [572, 412] width 50 height 13
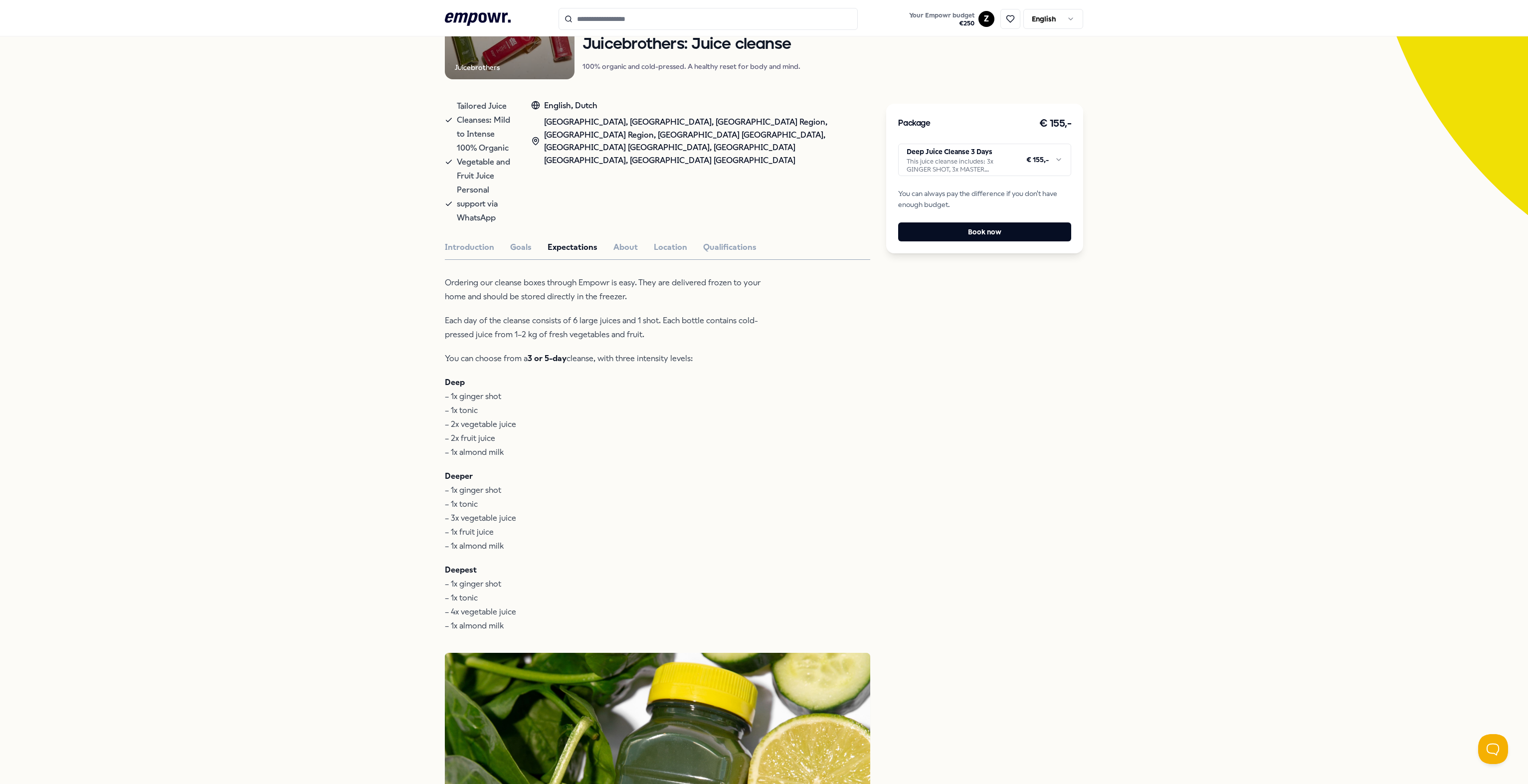
scroll to position [149, 0]
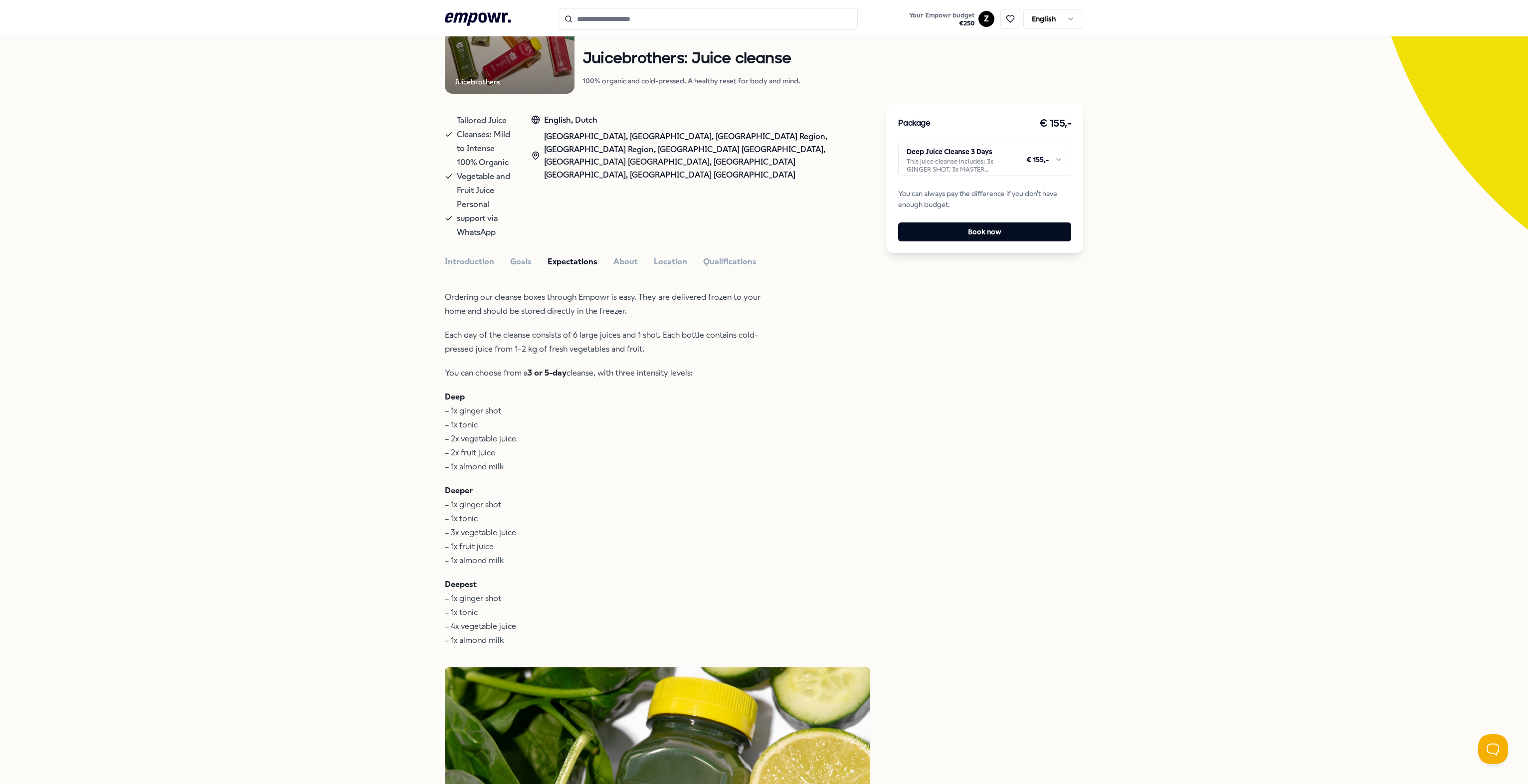
click at [761, 161] on html ".empowr-logo_svg__cls-1{fill:#03032f} Your Empowr budget € 250 Z English All ca…" at bounding box center [764, 392] width 1528 height 784
click at [625, 401] on p "Deep – 1x ginger shot – 1x tonic – 2x vegetable juice – 2x fruit juice – 1x alm…" at bounding box center [607, 431] width 324 height 84
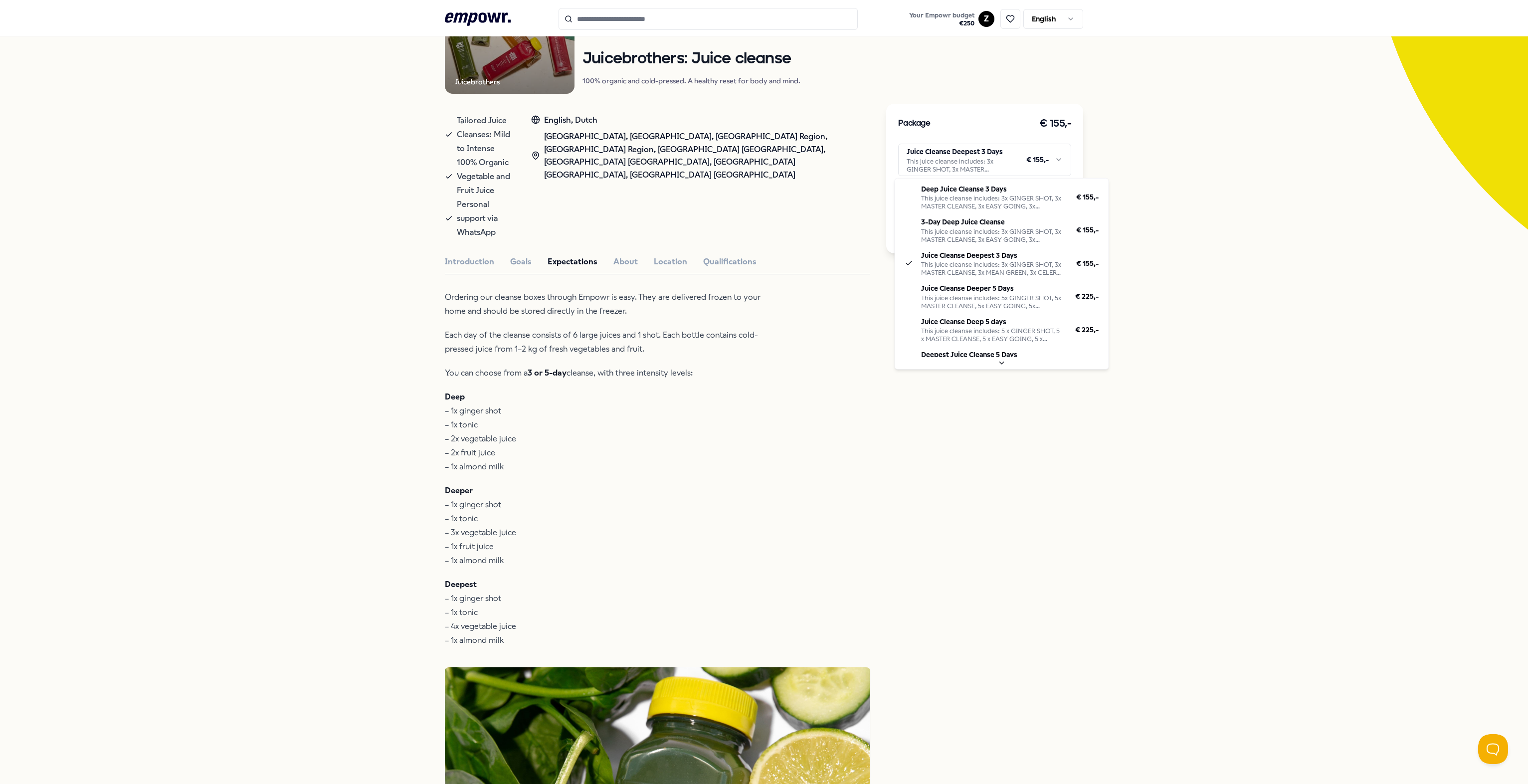
click at [761, 162] on html ".empowr-logo_svg__cls-1{fill:#03032f} Your Empowr budget € 250 Z English All ca…" at bounding box center [764, 392] width 1528 height 784
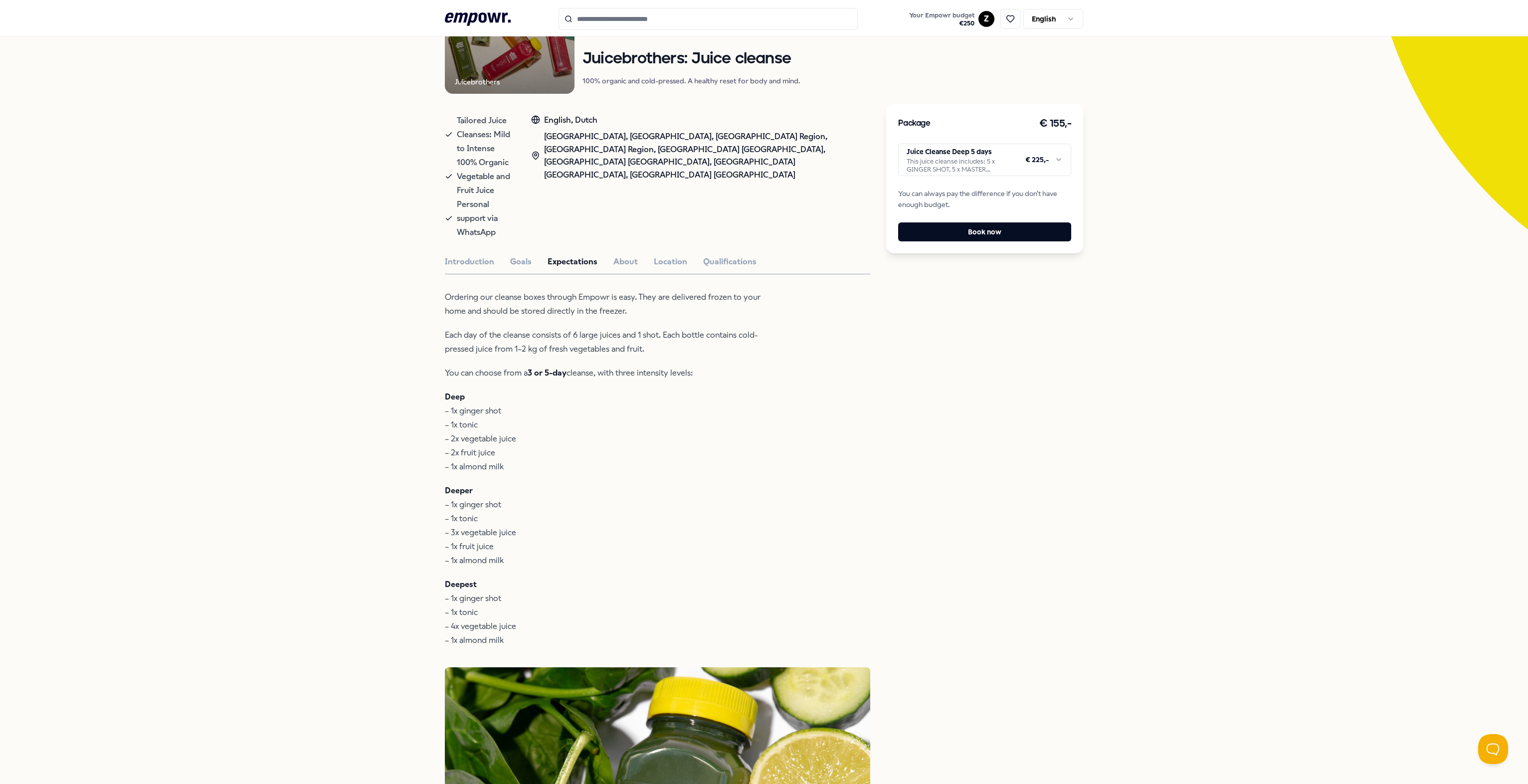
click at [761, 160] on html ".empowr-logo_svg__cls-1{fill:#03032f} Your Empowr budget € 250 Z English All ca…" at bounding box center [764, 392] width 1528 height 784
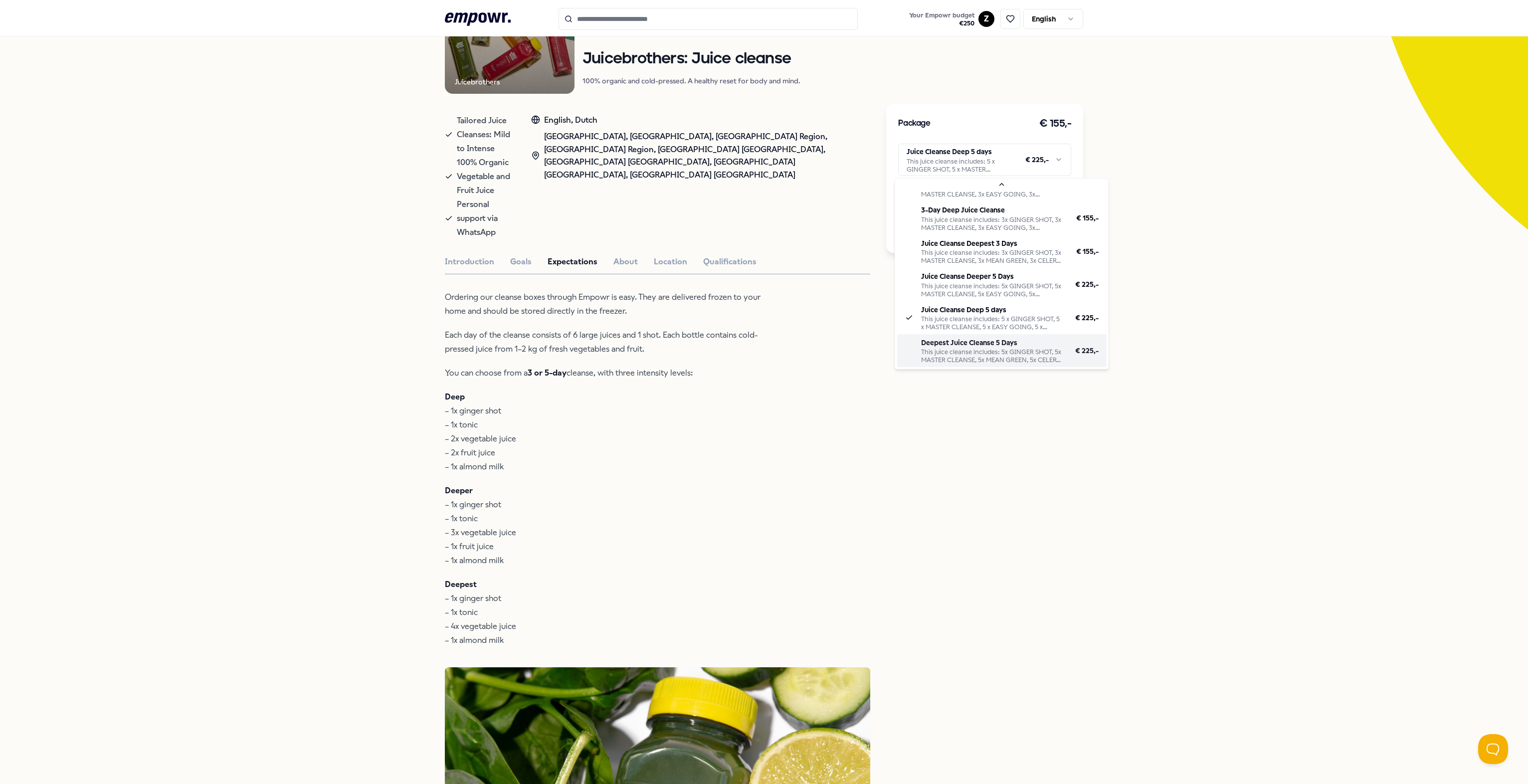
scroll to position [24, 0]
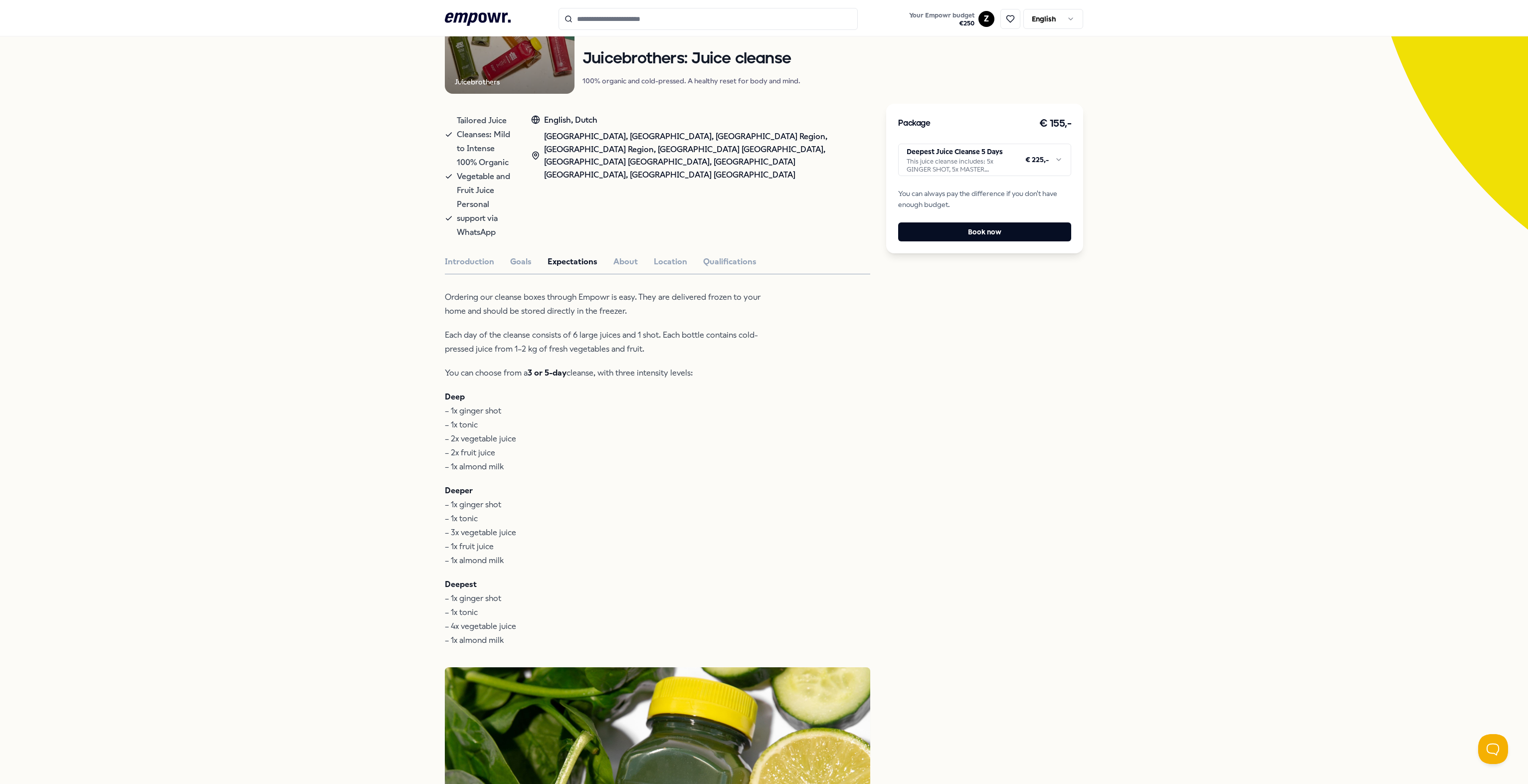
click at [672, 484] on p "Deeper – 1x ginger shot – 1x tonic – 3x vegetable juice – 1x fruit juice – 1x a…" at bounding box center [607, 525] width 324 height 84
click at [616, 416] on p "Deep – 1x ginger shot – 1x tonic – 2x vegetable juice – 2x fruit juice – 1x alm…" at bounding box center [607, 431] width 324 height 84
click at [626, 255] on button "About" at bounding box center [625, 262] width 24 height 13
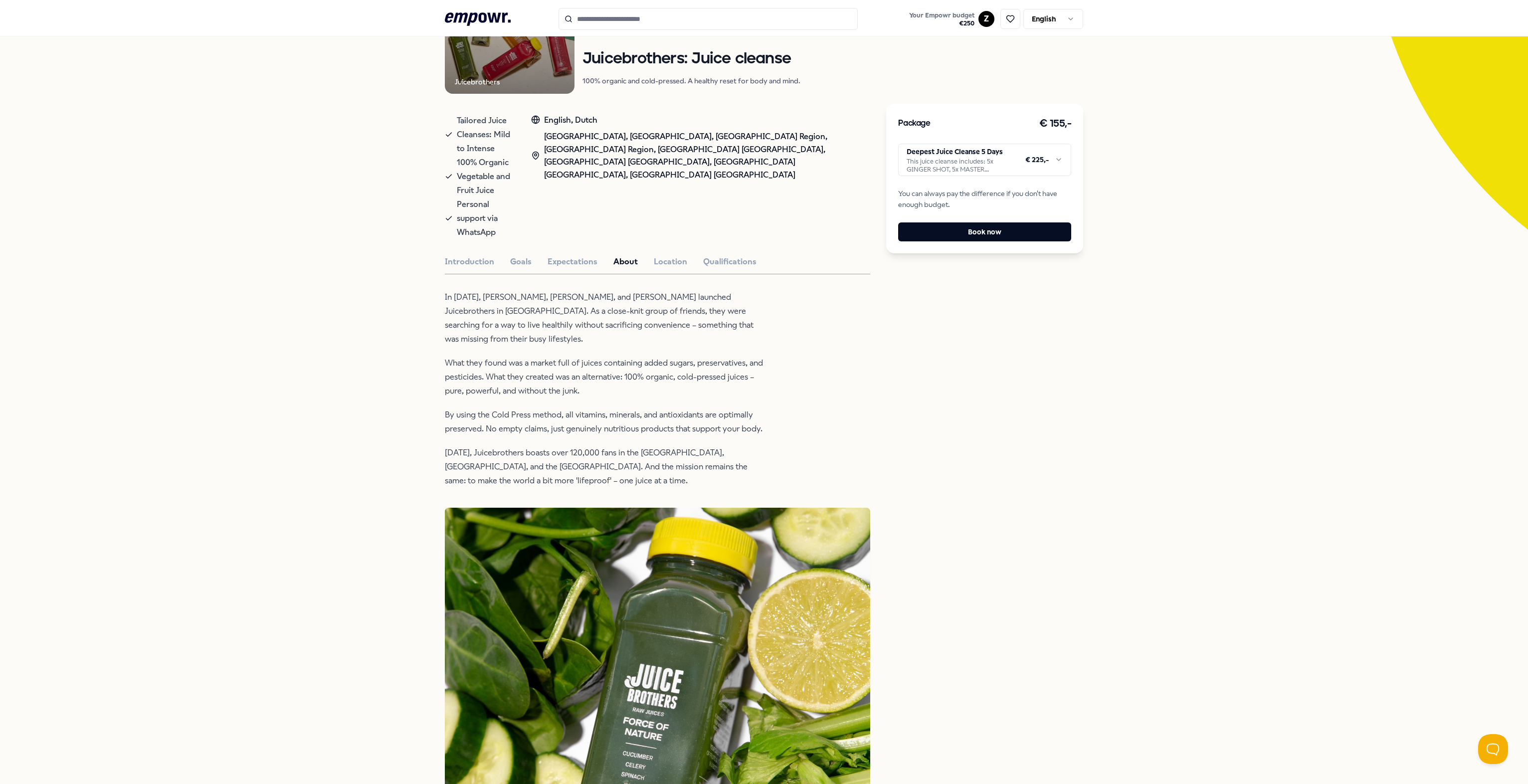
click at [627, 255] on button "About" at bounding box center [625, 262] width 24 height 13
click at [571, 226] on div "Juicebrothers Nutrition & Lifestyle Juicebrothers: Juice cleanse 100% organic a…" at bounding box center [657, 665] width 425 height 1402
click at [571, 255] on button "Expectations" at bounding box center [572, 262] width 50 height 13
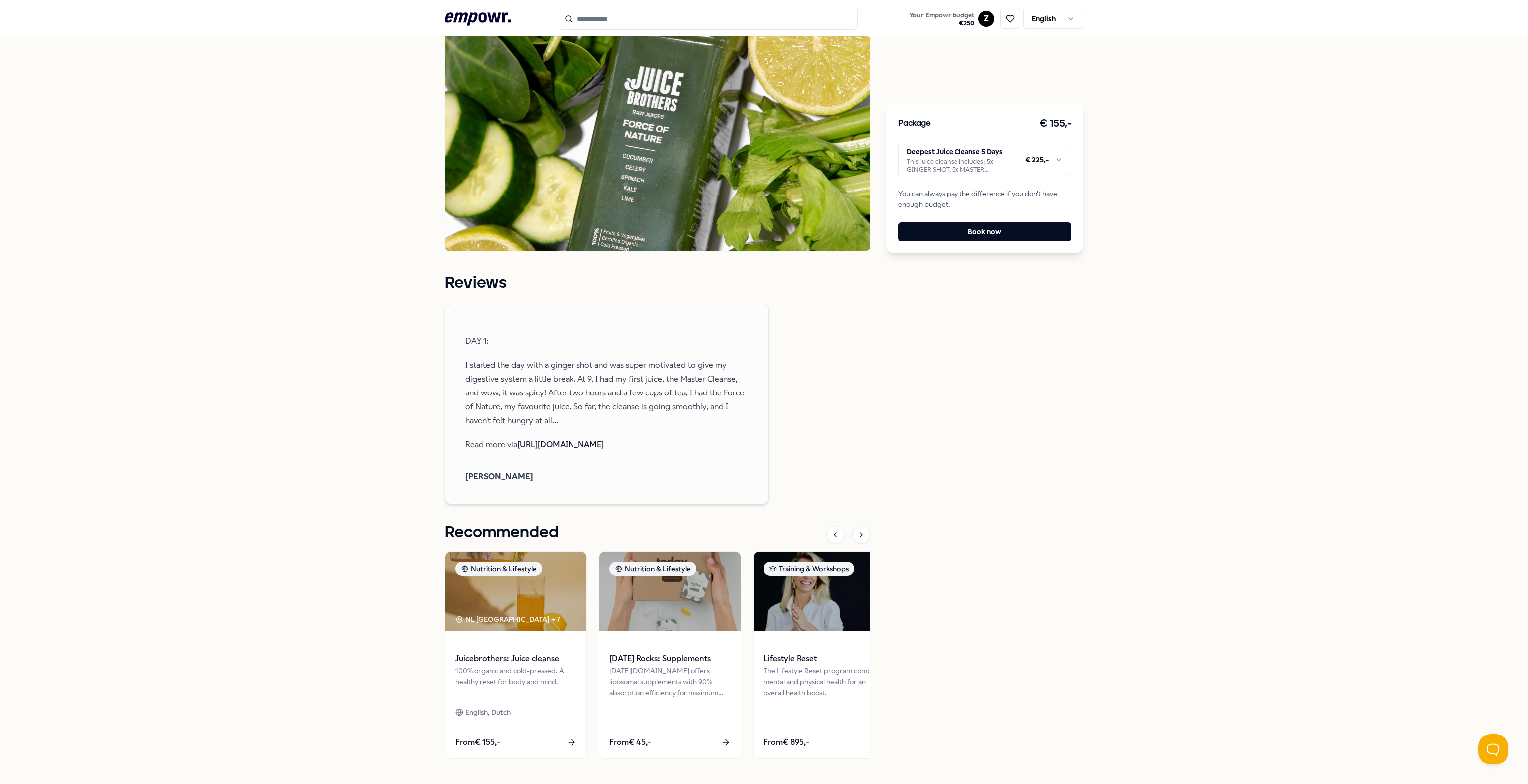
scroll to position [917, 0]
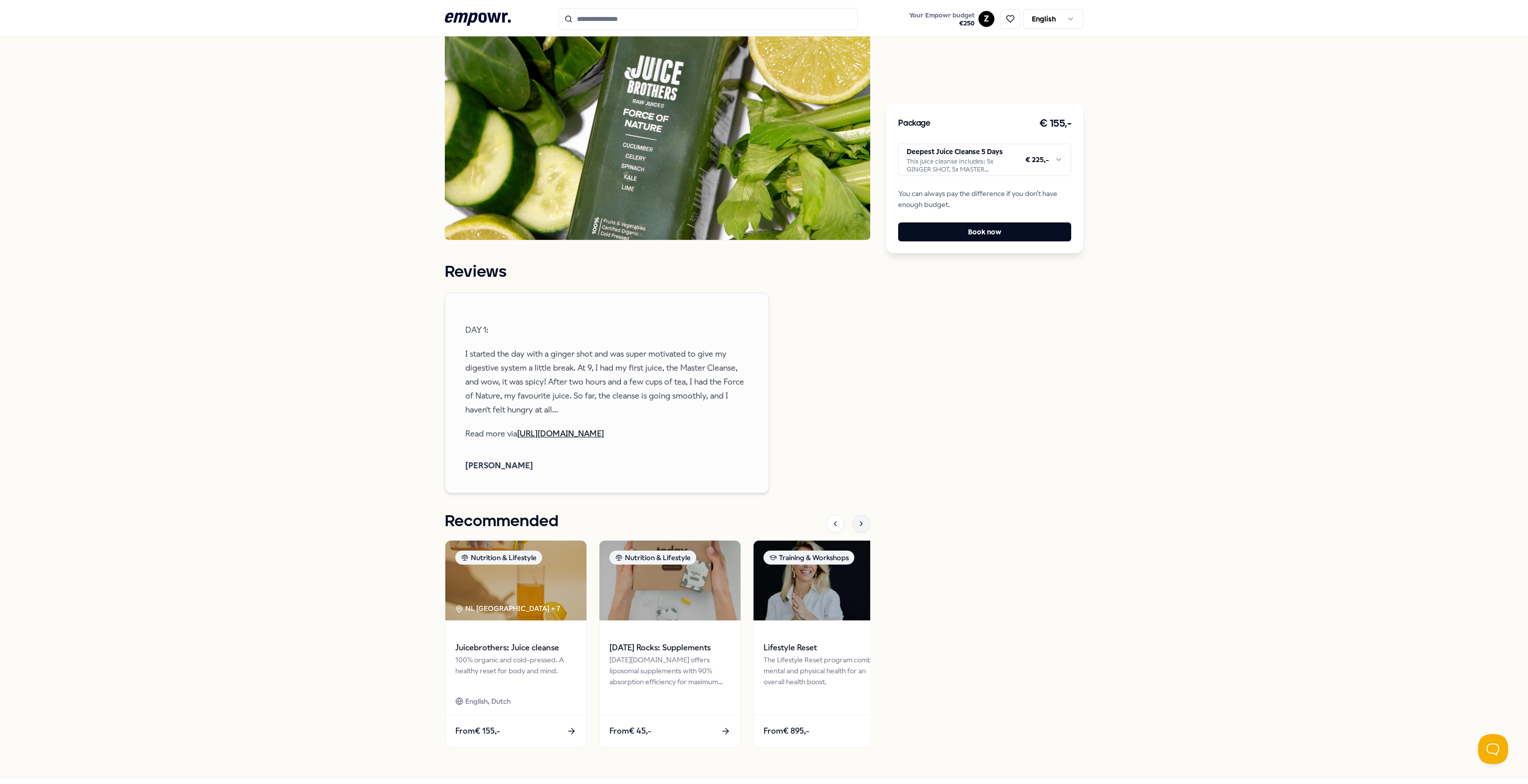
click at [761, 520] on icon at bounding box center [861, 523] width 8 height 8
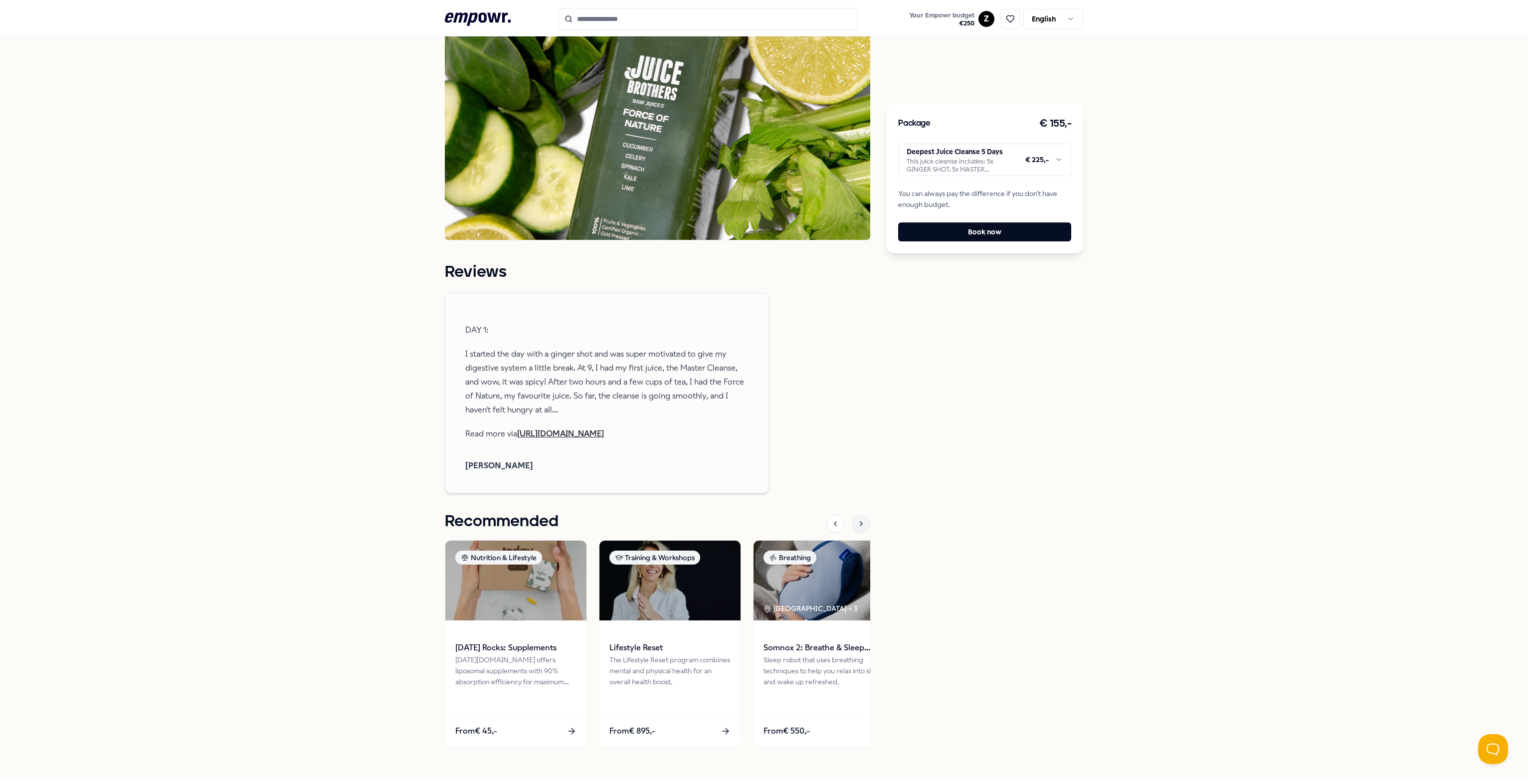
click at [761, 520] on icon at bounding box center [861, 523] width 8 height 8
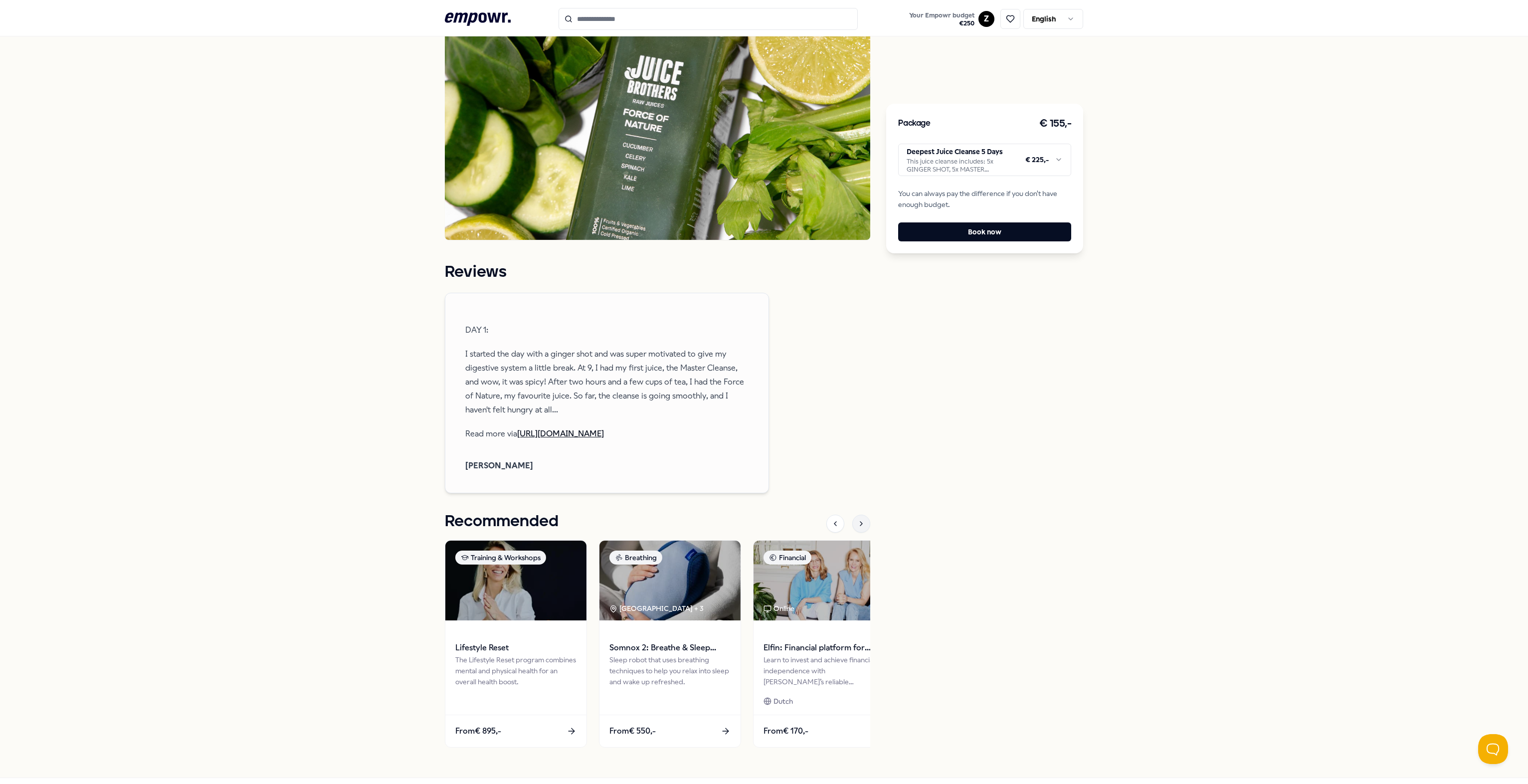
click at [761, 520] on icon at bounding box center [861, 523] width 8 height 8
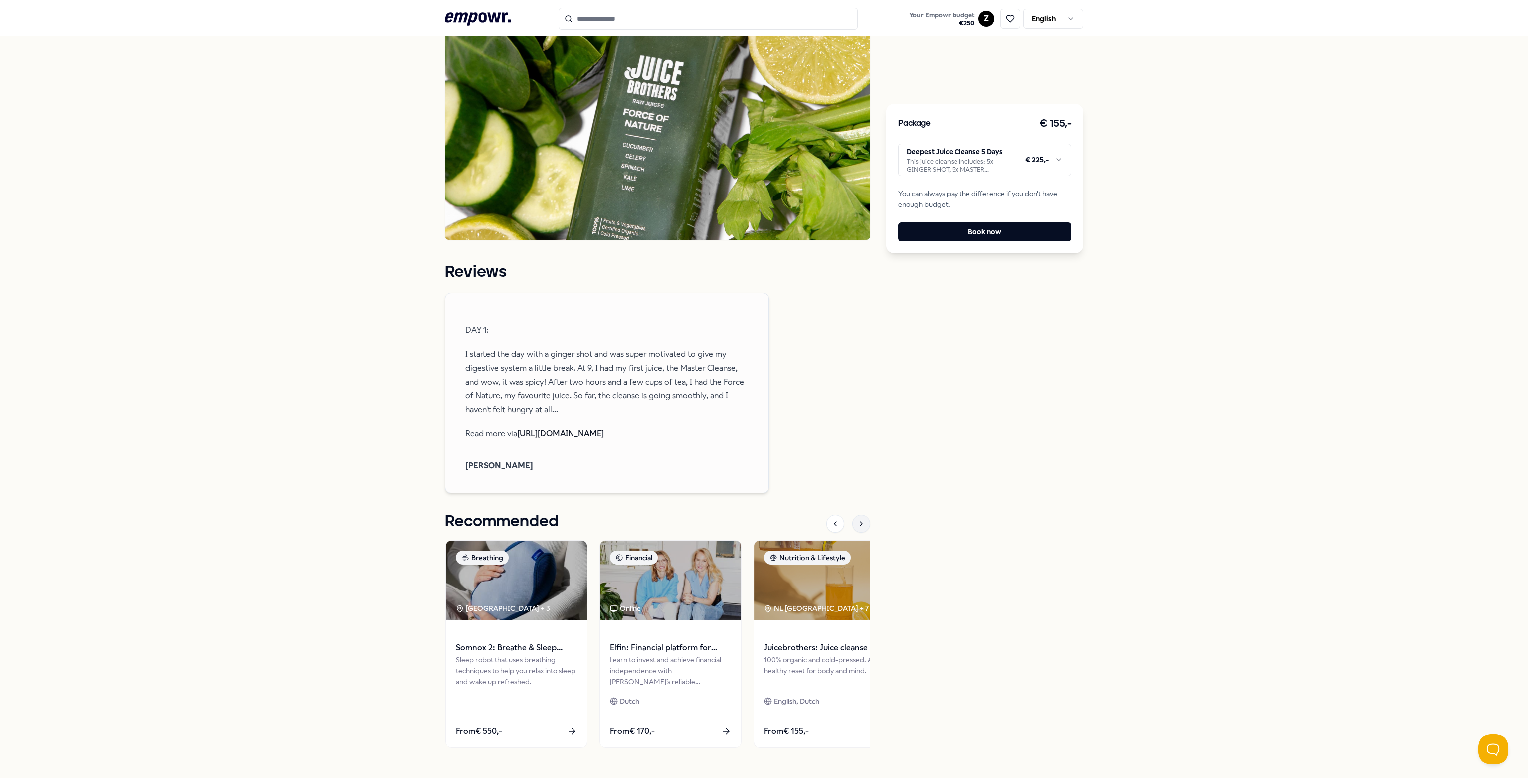
click at [761, 520] on icon at bounding box center [861, 523] width 8 height 8
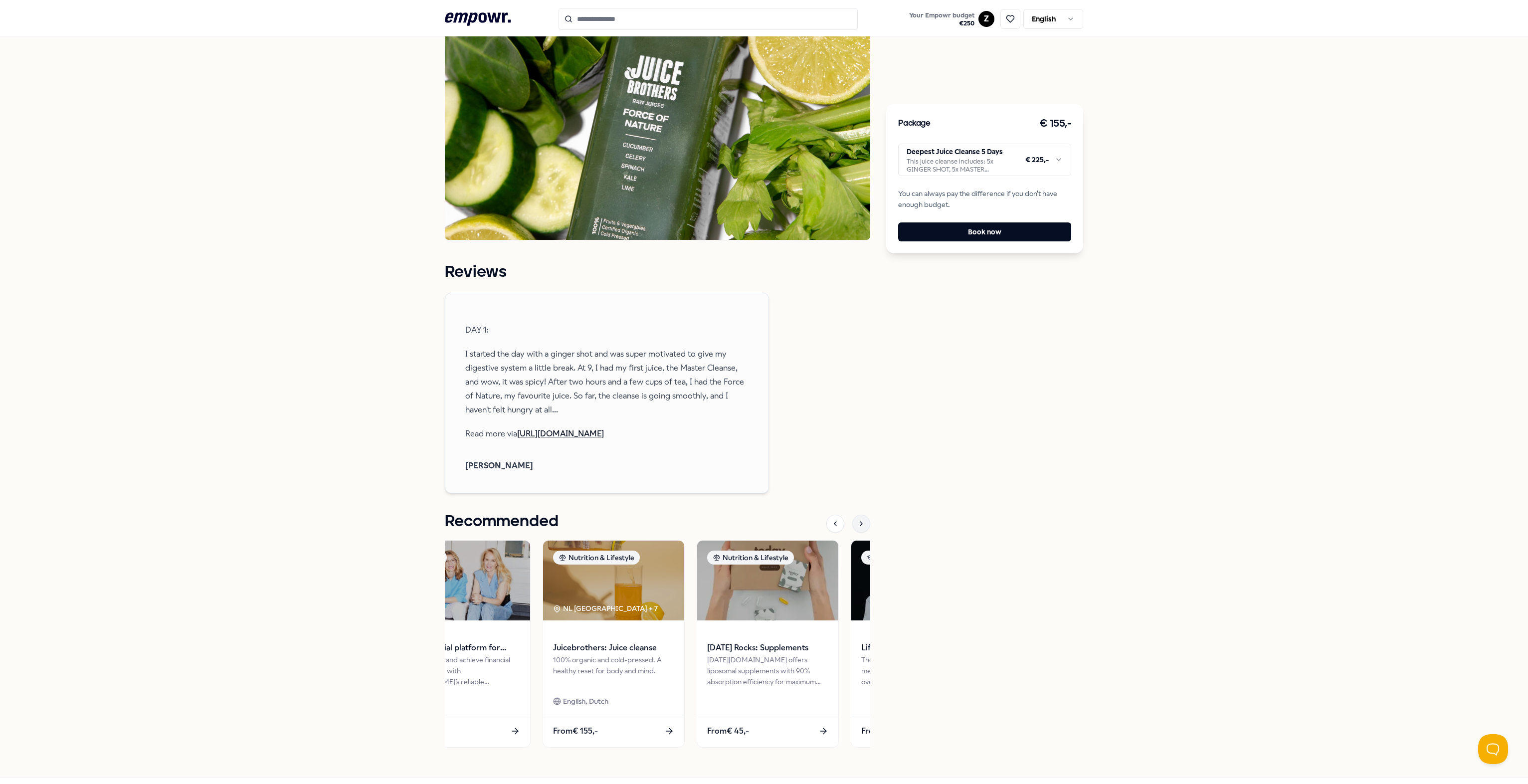
click at [761, 520] on icon at bounding box center [861, 523] width 8 height 8
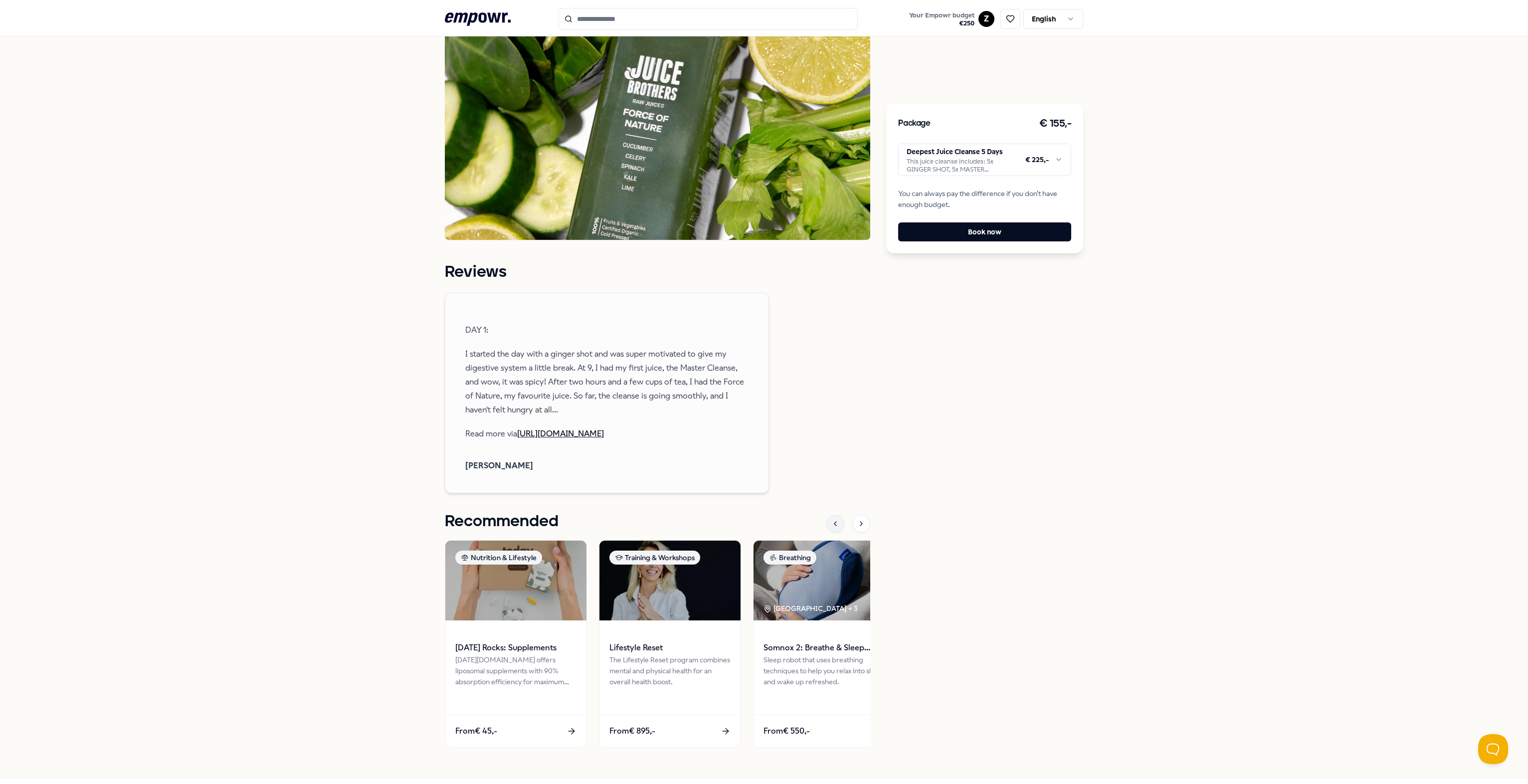
drag, startPoint x: 855, startPoint y: 480, endPoint x: 832, endPoint y: 483, distance: 23.2
click at [761, 520] on icon at bounding box center [835, 523] width 8 height 8
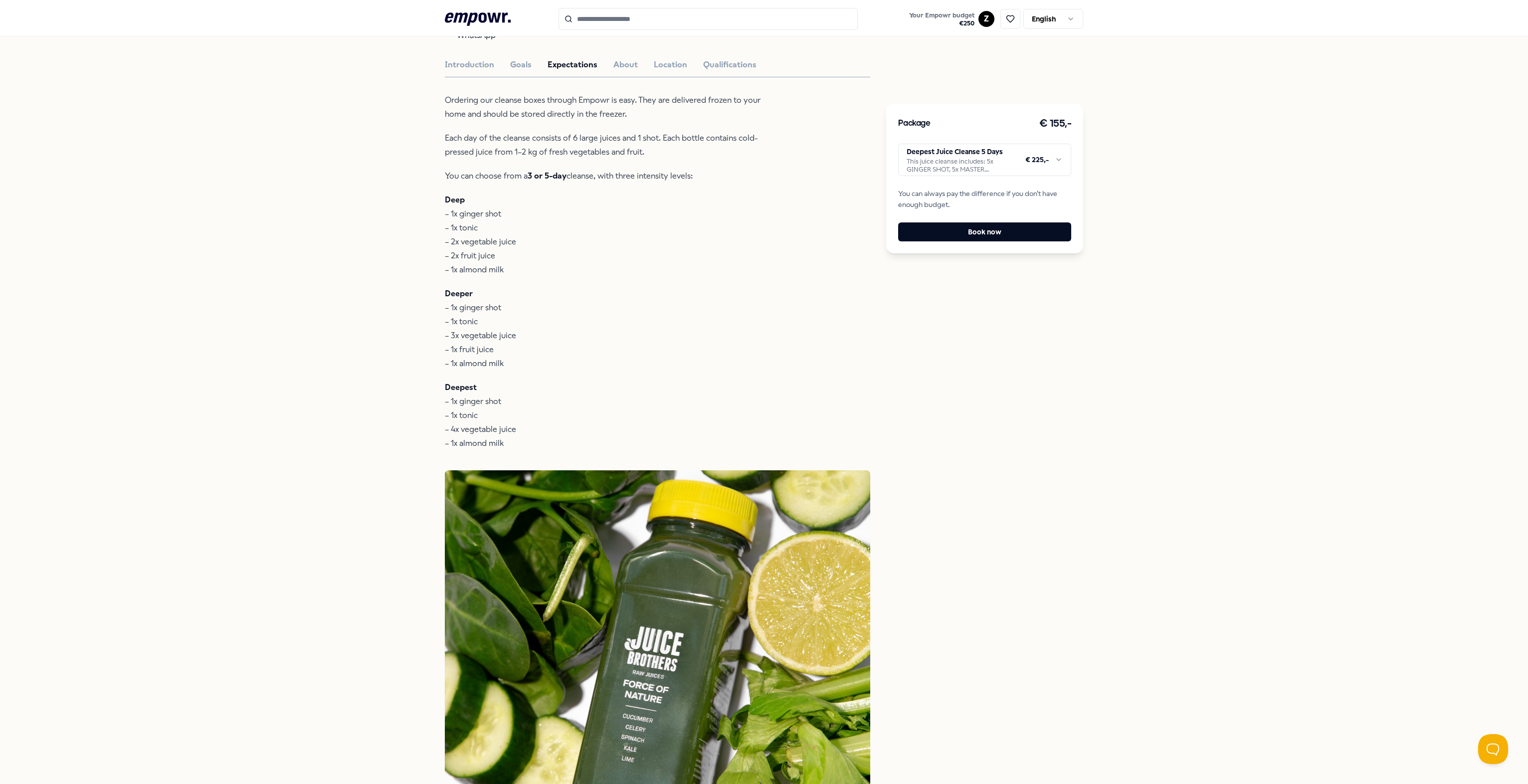
scroll to position [319, 0]
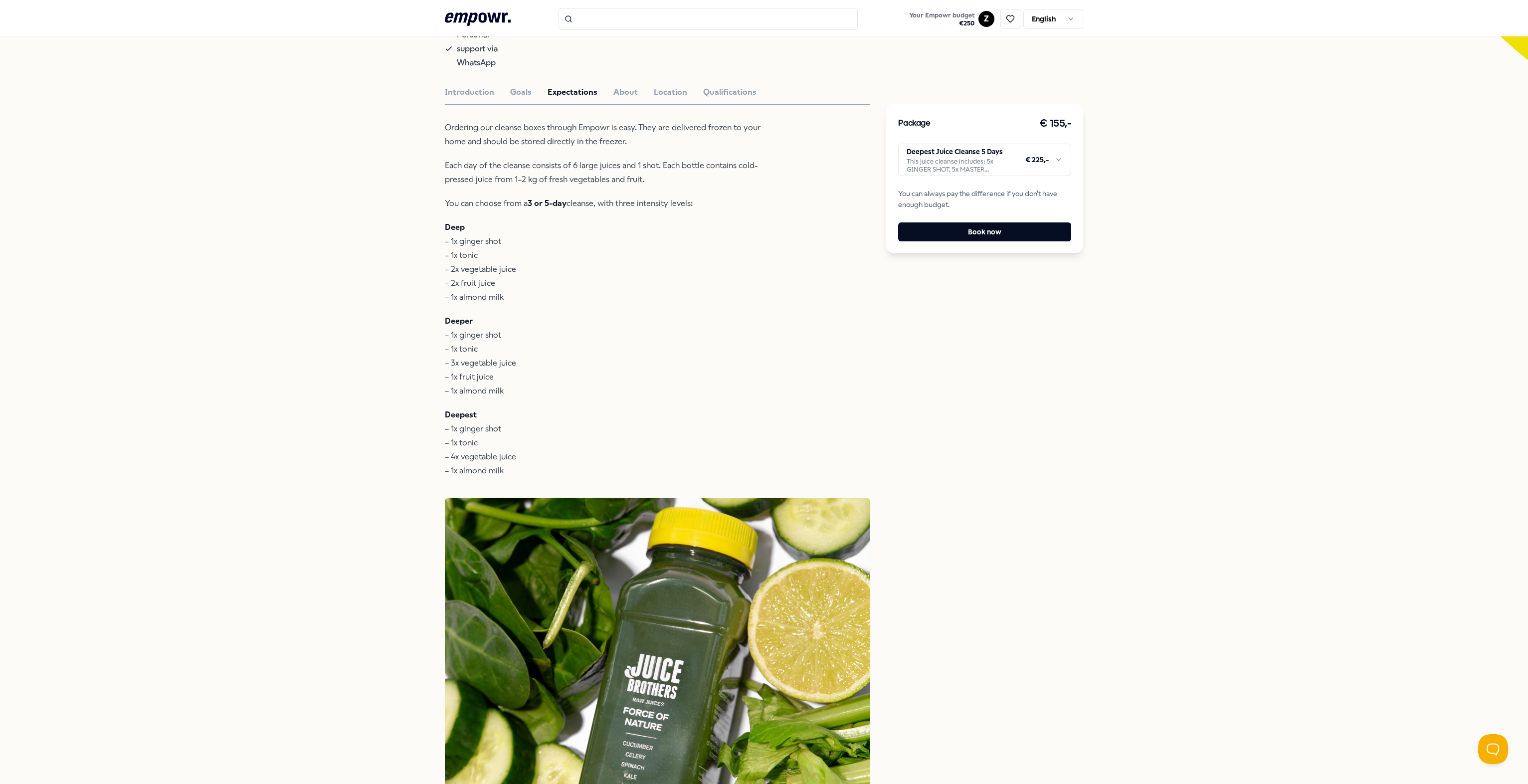
click at [477, 14] on icon at bounding box center [477, 19] width 66 height 13
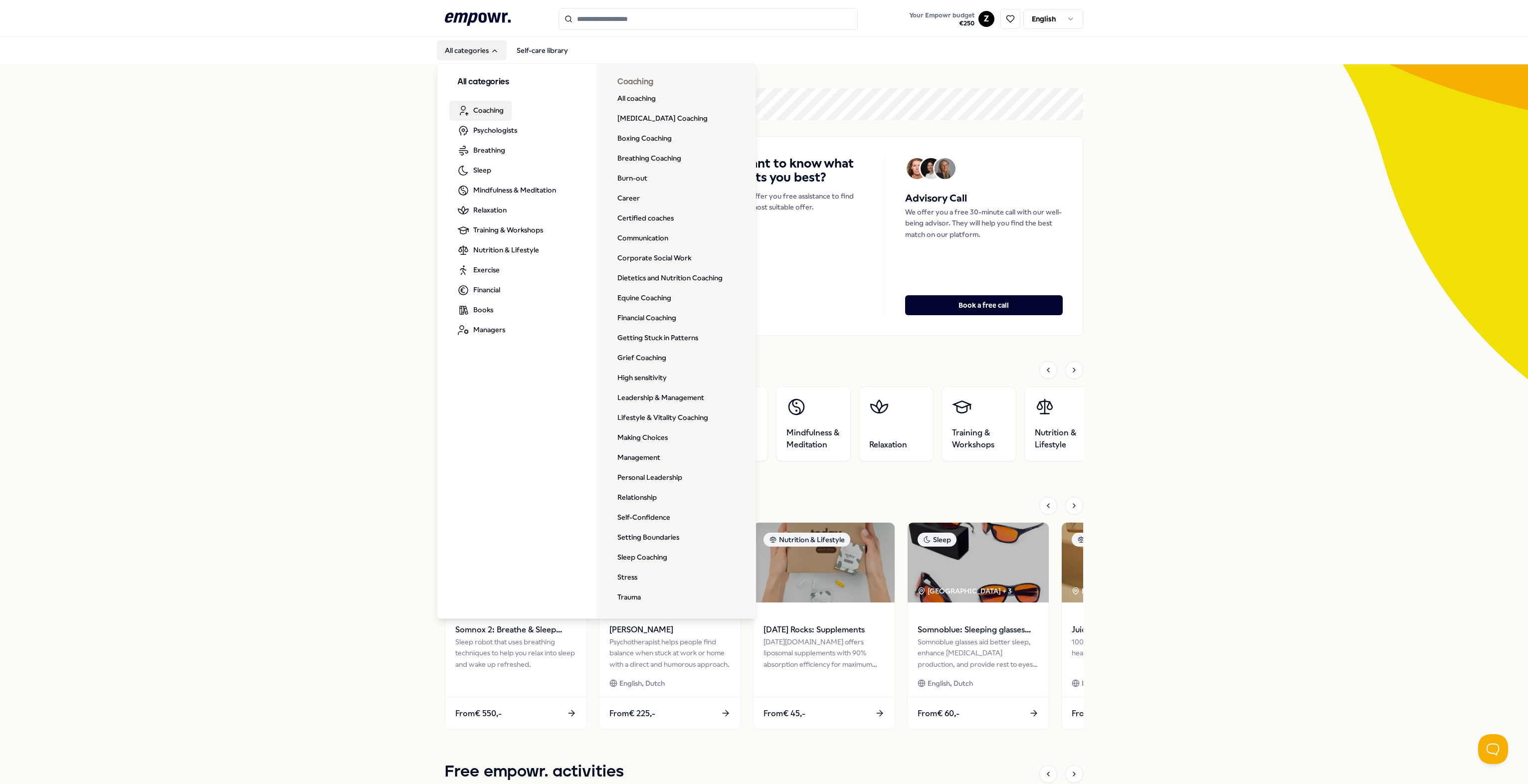
click at [484, 114] on span "Coaching" at bounding box center [488, 110] width 30 height 11
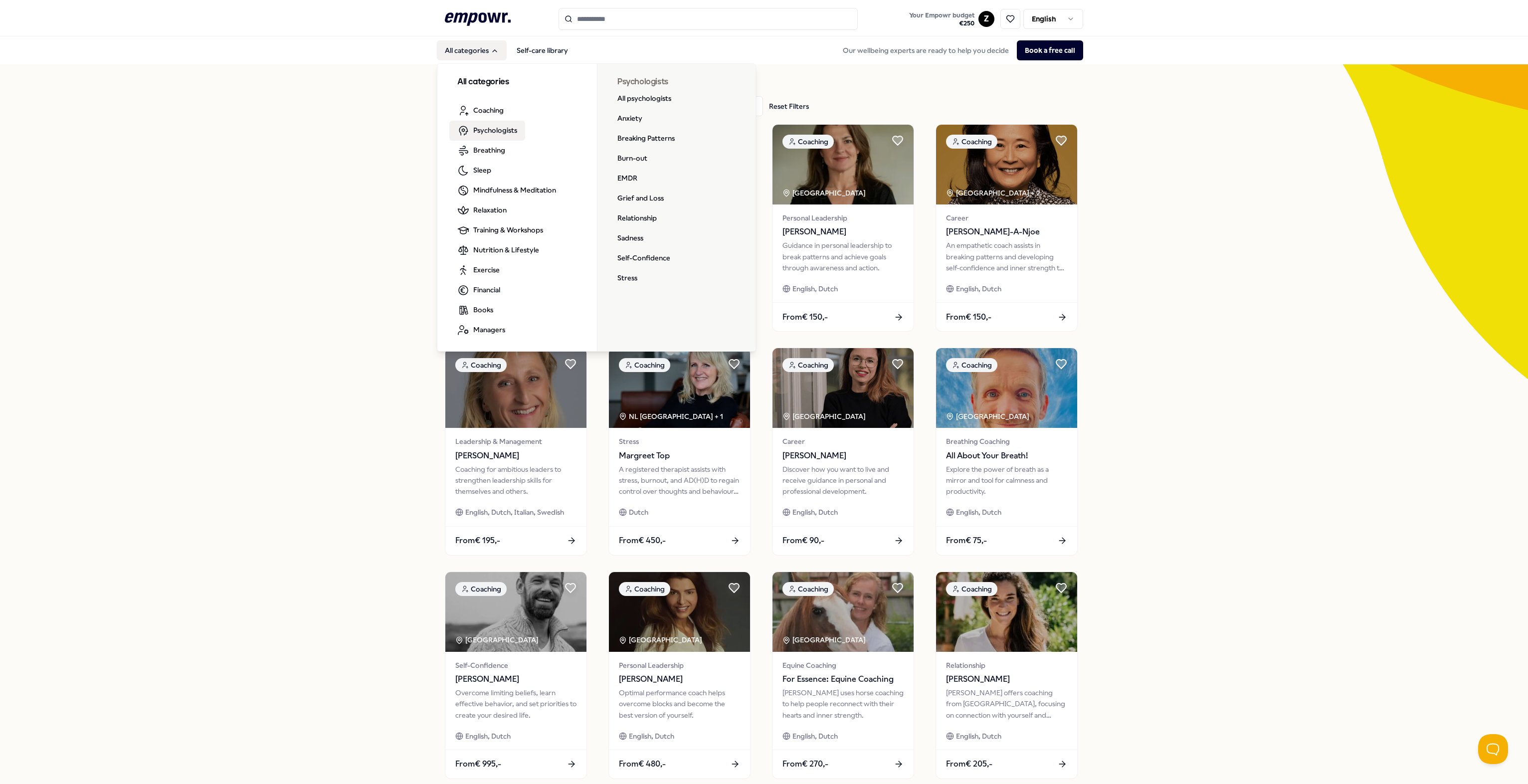
click at [483, 130] on span "Psychologists" at bounding box center [495, 130] width 44 height 11
